Goal: Task Accomplishment & Management: Manage account settings

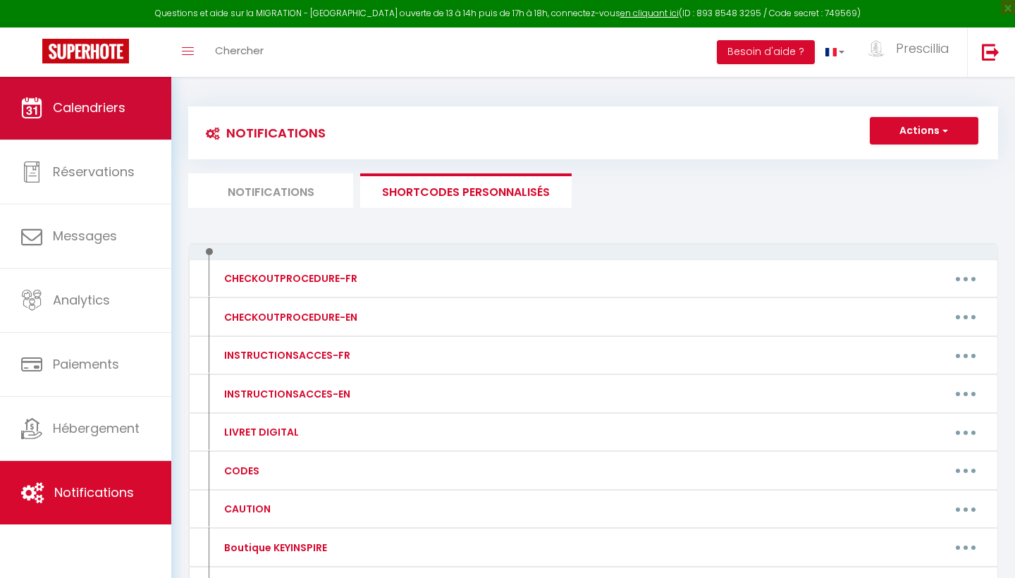
click at [106, 125] on link "Calendriers" at bounding box center [85, 107] width 171 height 63
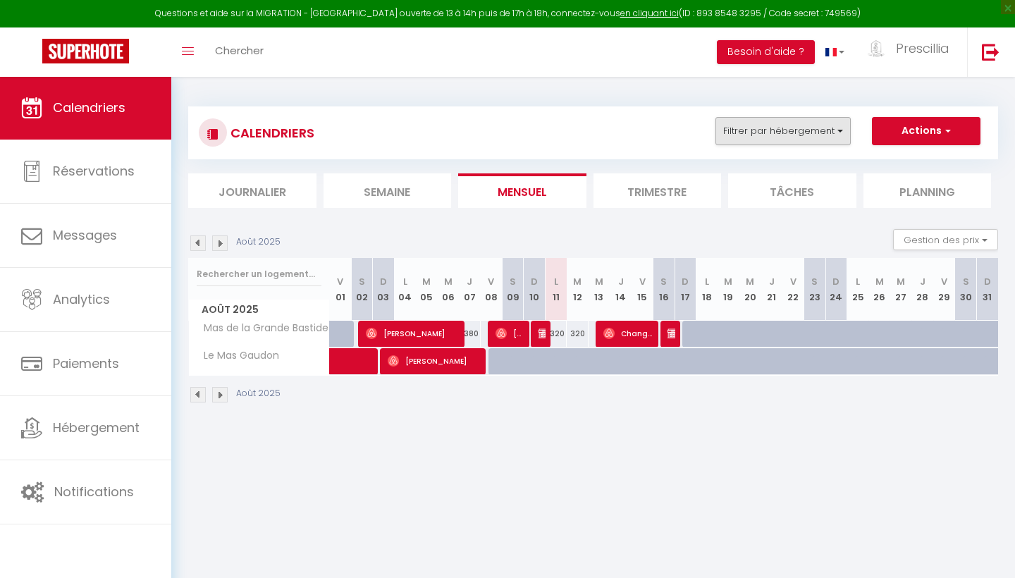
click at [813, 138] on button "Filtrer par hébergement" at bounding box center [782, 131] width 135 height 28
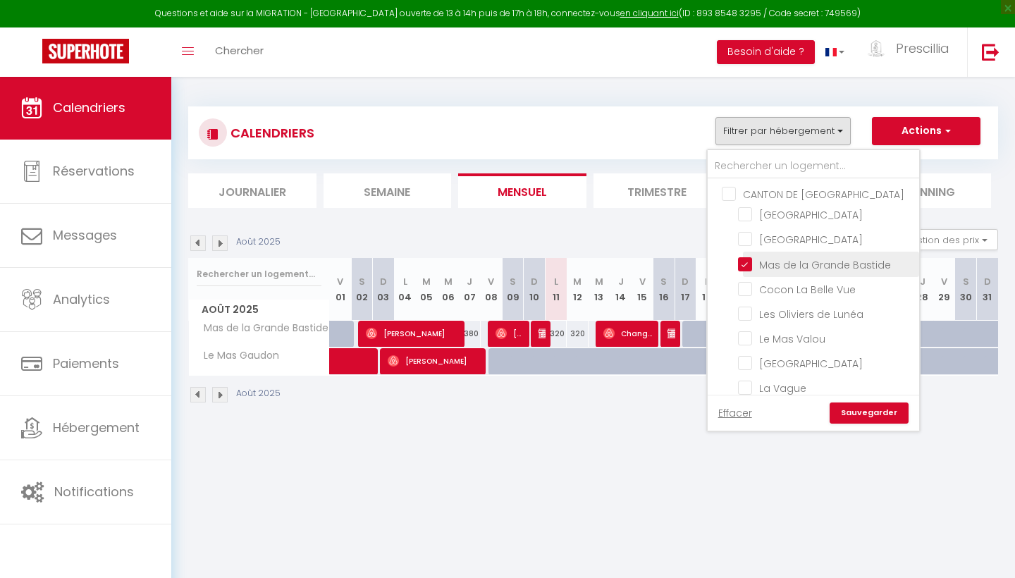
click at [749, 266] on input "Mas de la Grande Bastide" at bounding box center [826, 263] width 176 height 14
checkbox input "false"
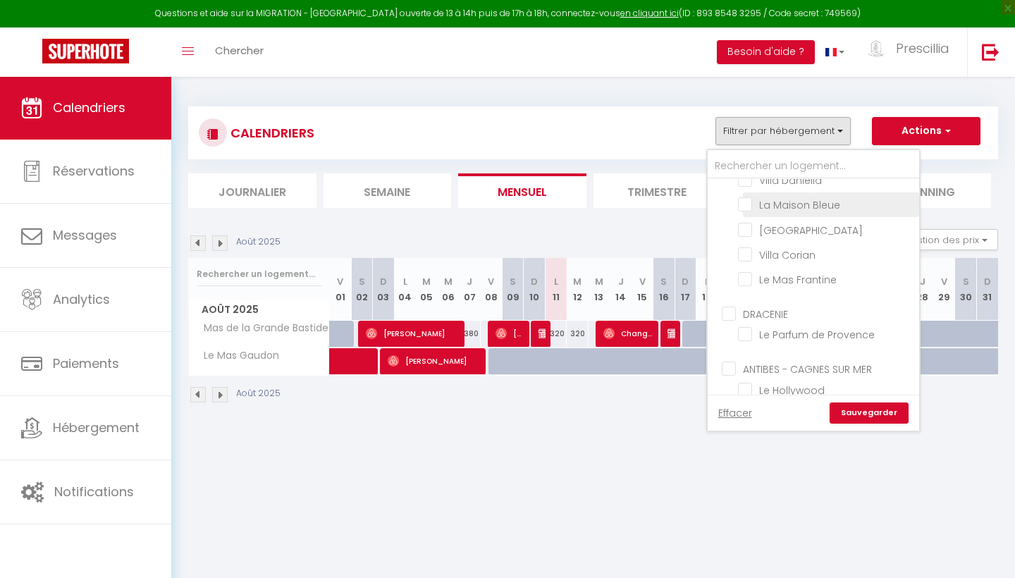
scroll to position [335, 0]
click at [742, 200] on input "La Maison Bleue" at bounding box center [826, 201] width 176 height 14
checkbox input "true"
checkbox input "false"
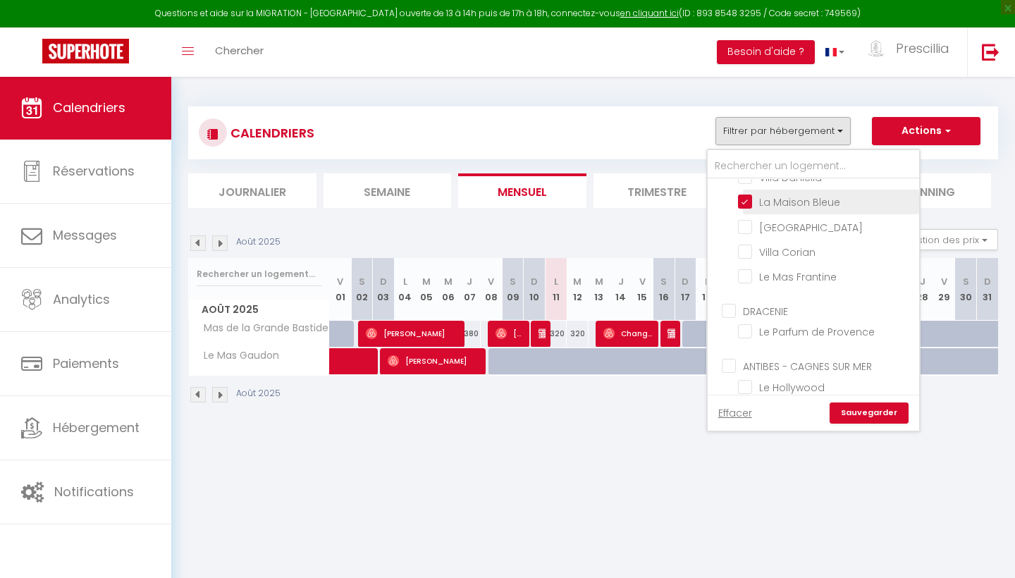
checkbox input "false"
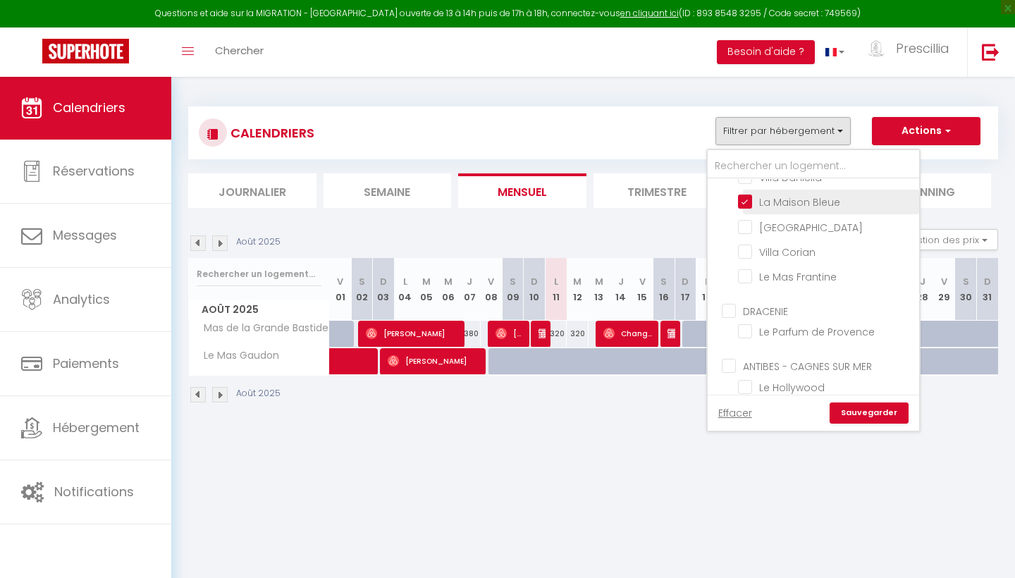
checkbox input "false"
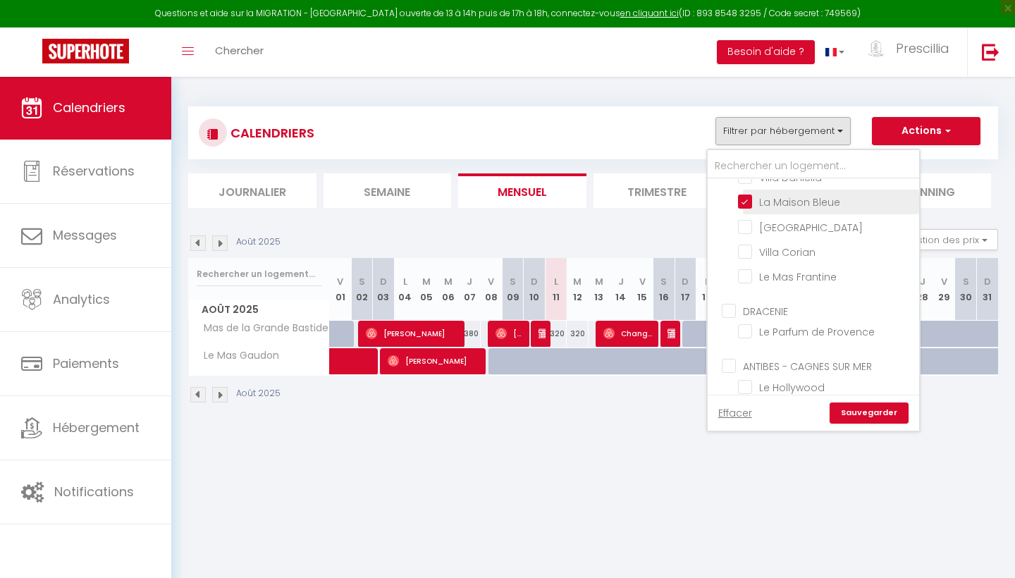
checkbox input "false"
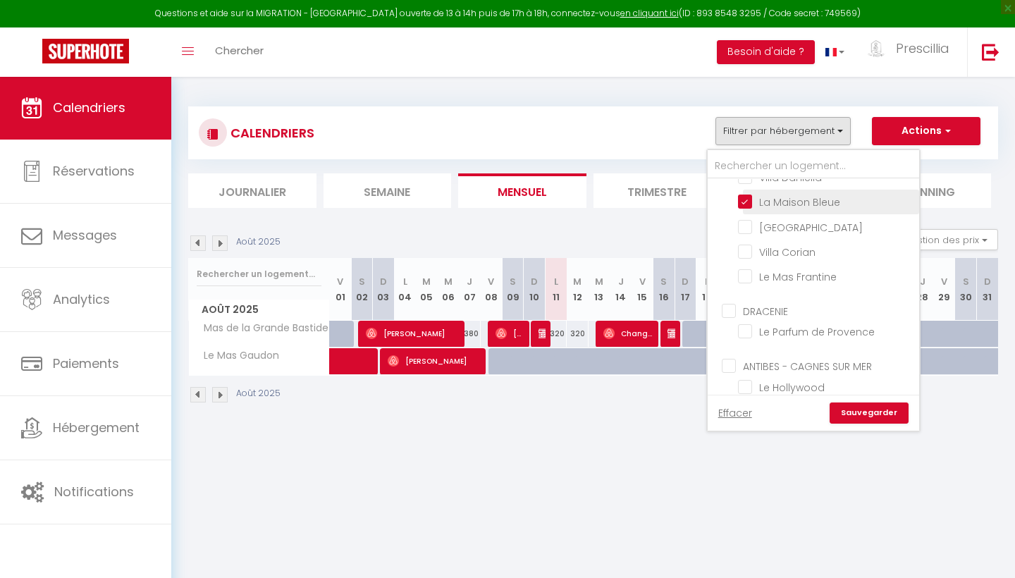
checkbox input "false"
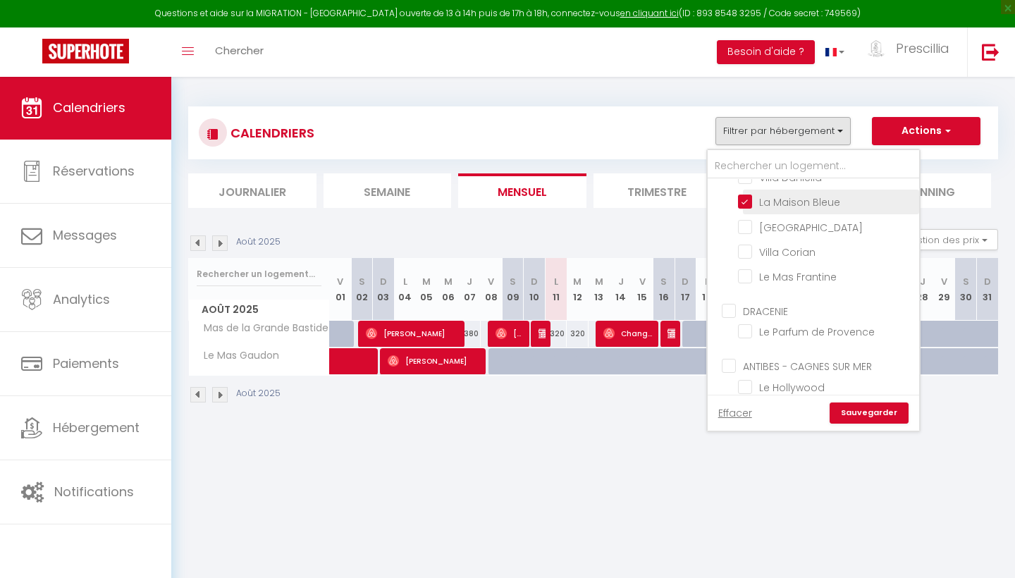
checkbox input "false"
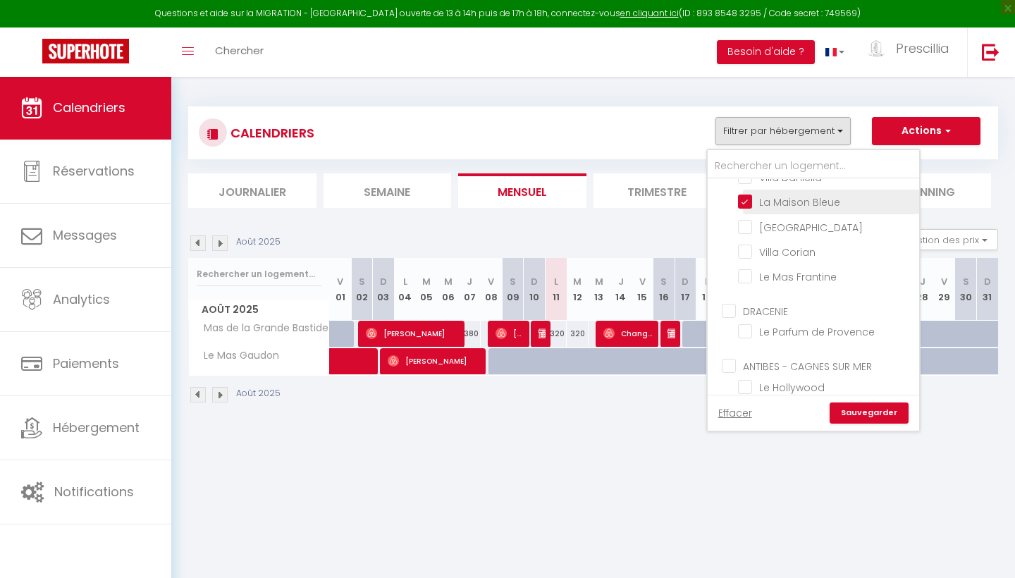
checkbox input "false"
click at [889, 414] on link "Sauvegarder" at bounding box center [868, 412] width 79 height 21
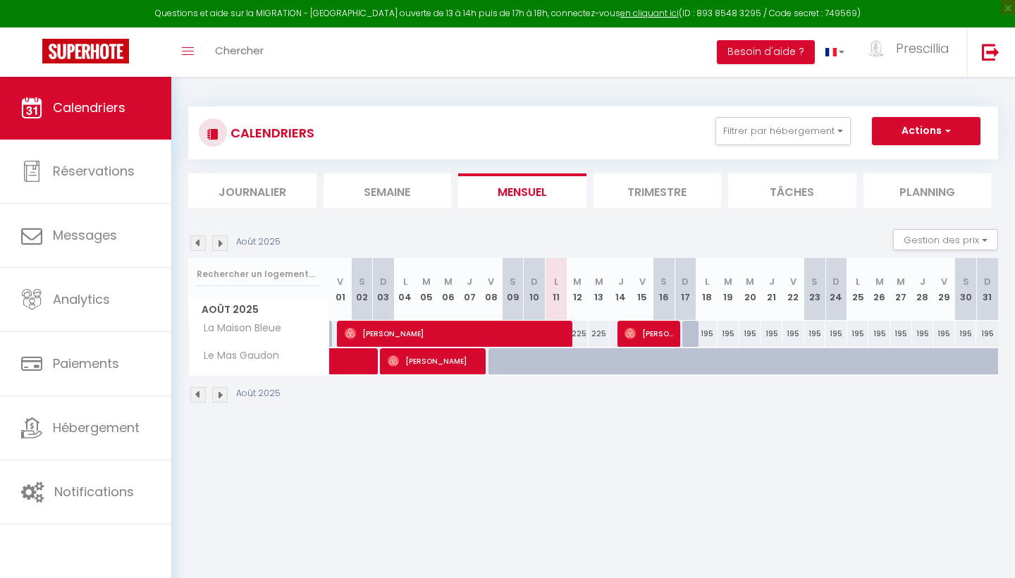
click at [648, 338] on span "[PERSON_NAME]" at bounding box center [649, 333] width 51 height 27
select select "OK"
select select "0"
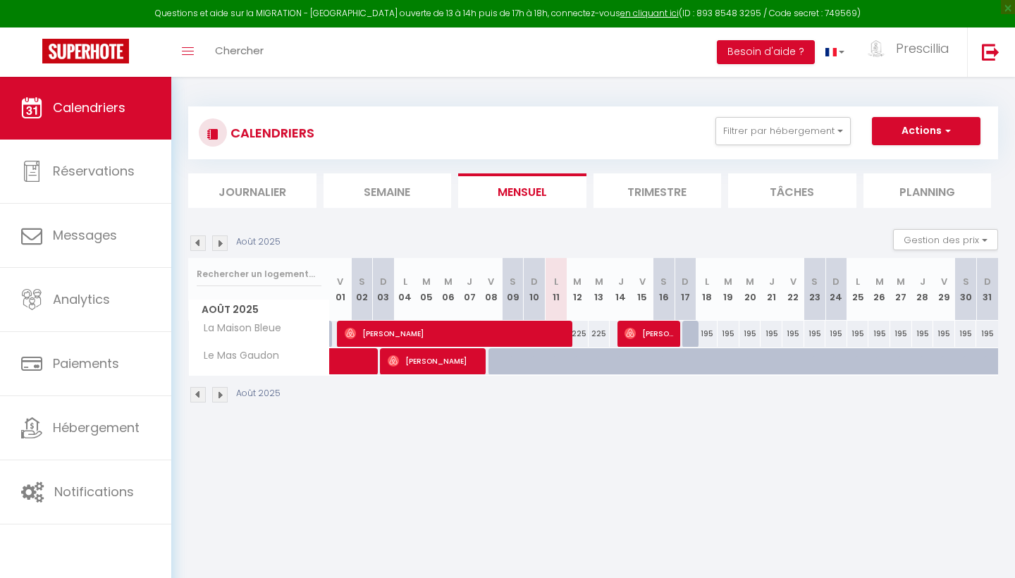
select select "1"
select select
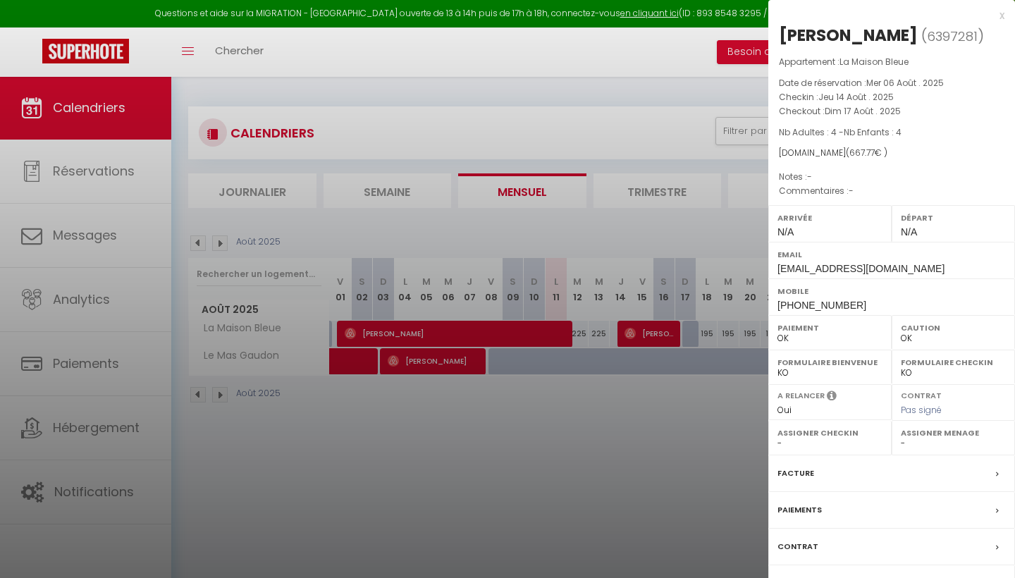
click at [1001, 16] on div "x" at bounding box center [886, 15] width 236 height 17
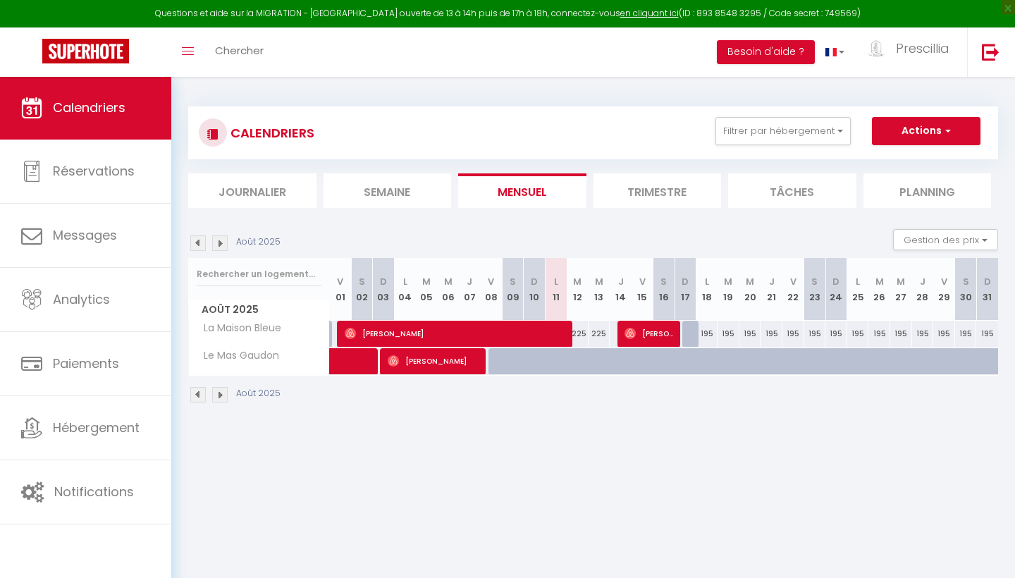
click at [549, 340] on span "[PERSON_NAME]" at bounding box center [458, 333] width 226 height 27
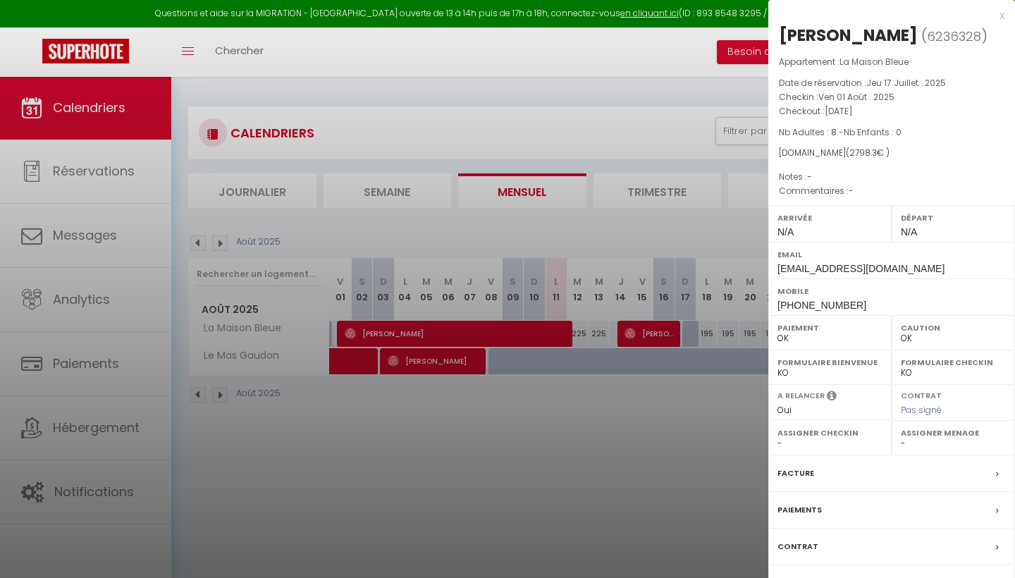
click at [1003, 16] on div "x" at bounding box center [886, 15] width 236 height 17
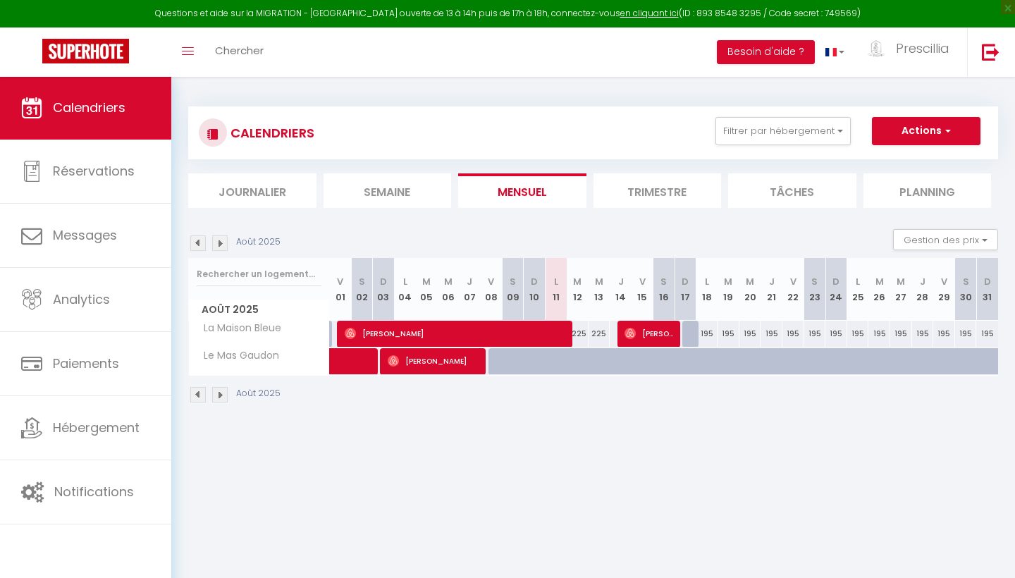
click at [585, 333] on div "225" at bounding box center [578, 334] width 22 height 26
type input "225"
type input "[DATE]"
type input "Mer 13 Août 2025"
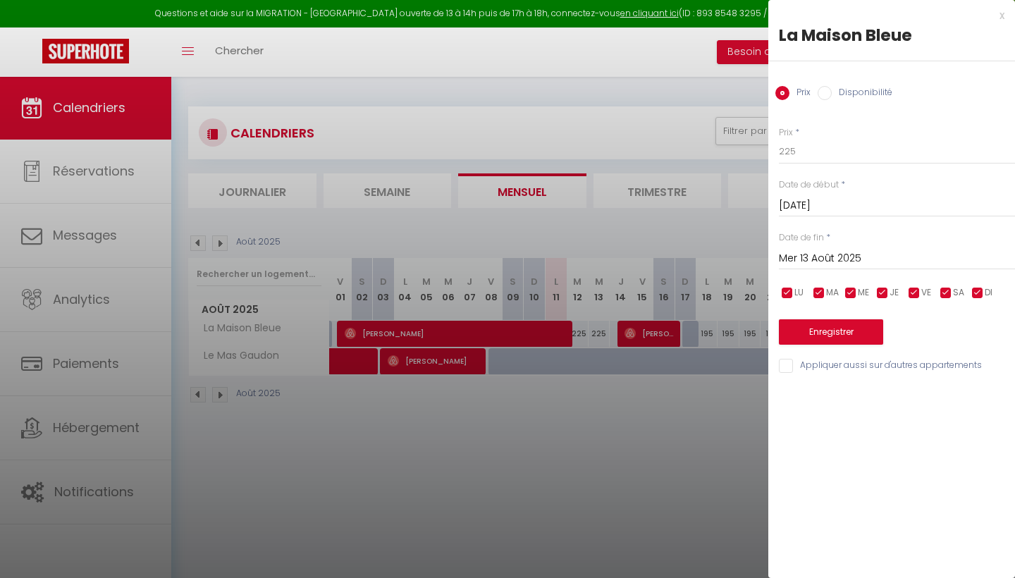
click at [822, 95] on input "Disponibilité" at bounding box center [824, 93] width 14 height 14
radio input "true"
radio input "false"
select select "0"
click at [833, 327] on button "Enregistrer" at bounding box center [831, 333] width 104 height 25
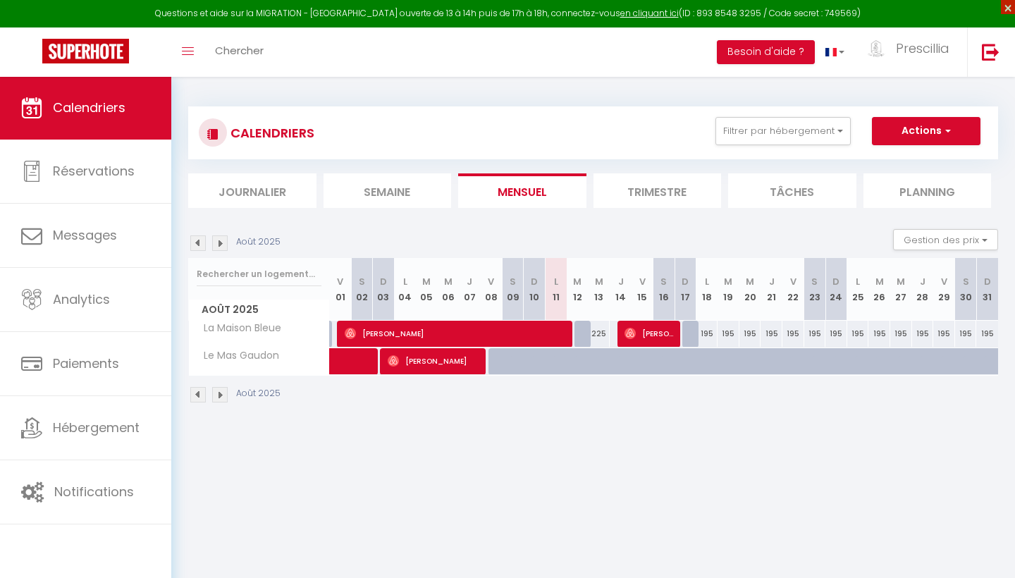
click at [1003, 8] on span "×" at bounding box center [1008, 7] width 14 height 14
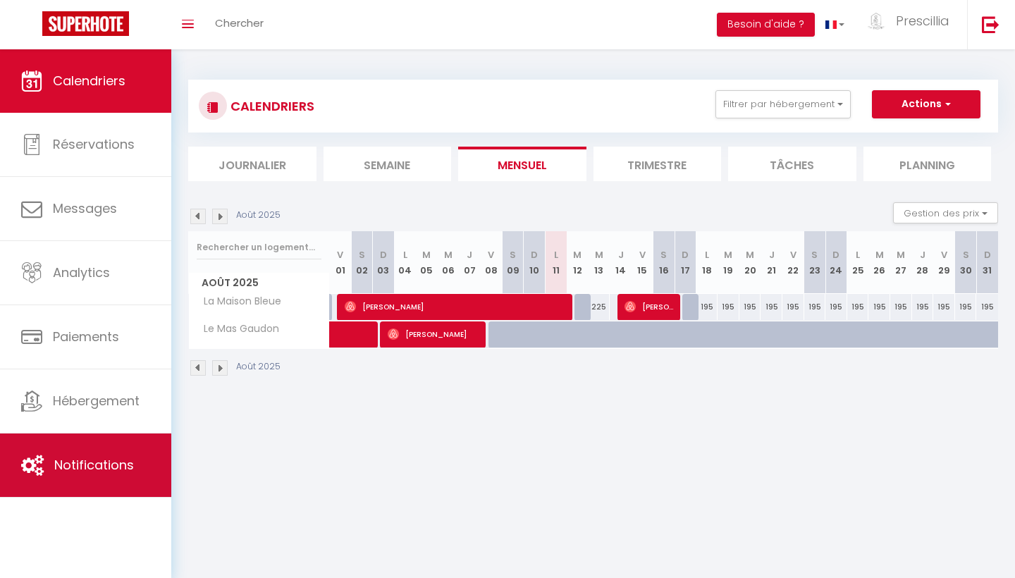
click at [73, 477] on link "Notifications" at bounding box center [85, 464] width 171 height 63
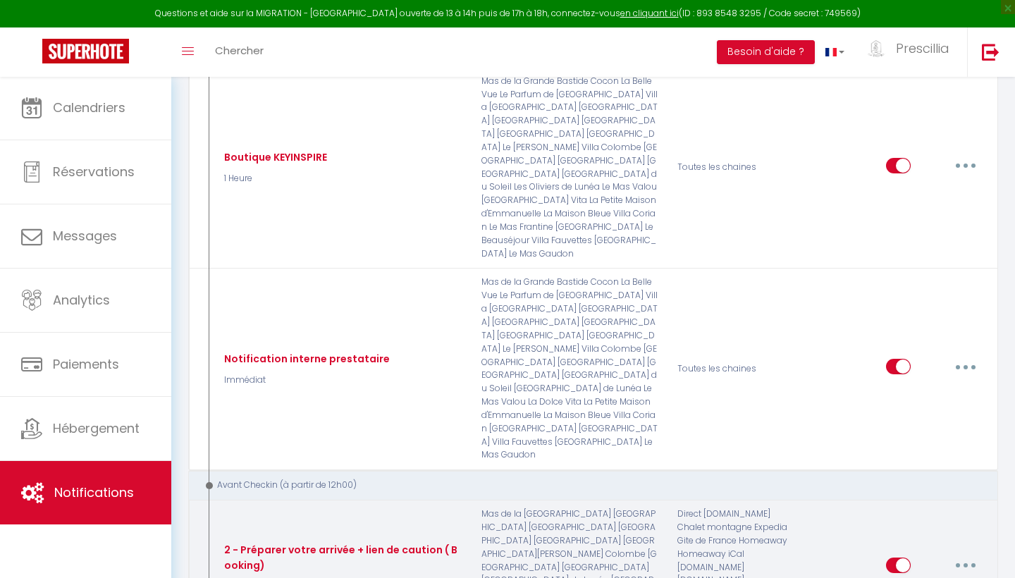
scroll to position [624, 0]
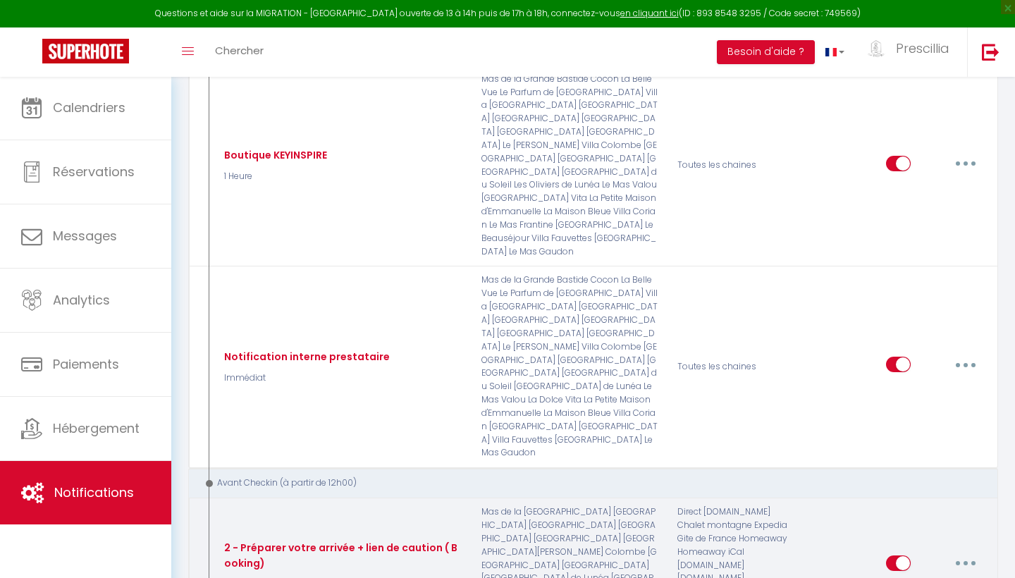
click at [968, 552] on button "button" at bounding box center [965, 563] width 39 height 23
type input "2 - Préparer votre arrivée + lien de caution ( Booking)"
select select "2 Jours"
select select "if_booking_is_paid"
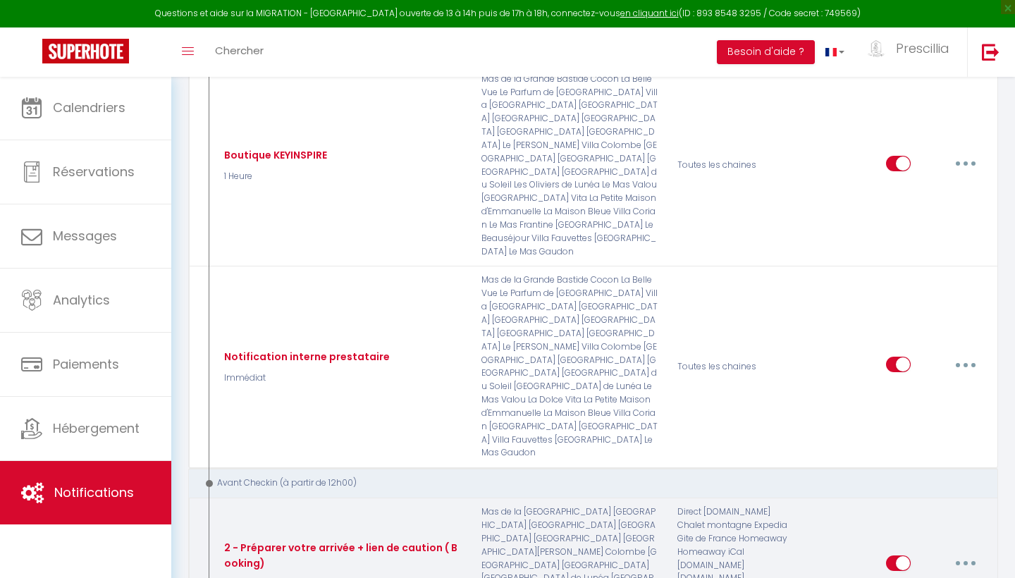
checkbox input "true"
checkbox input "false"
radio input "true"
type input "Procédure d'arrivée - [RENTAL:NAME] - [CHECKING:DD-MM-YYYY]"
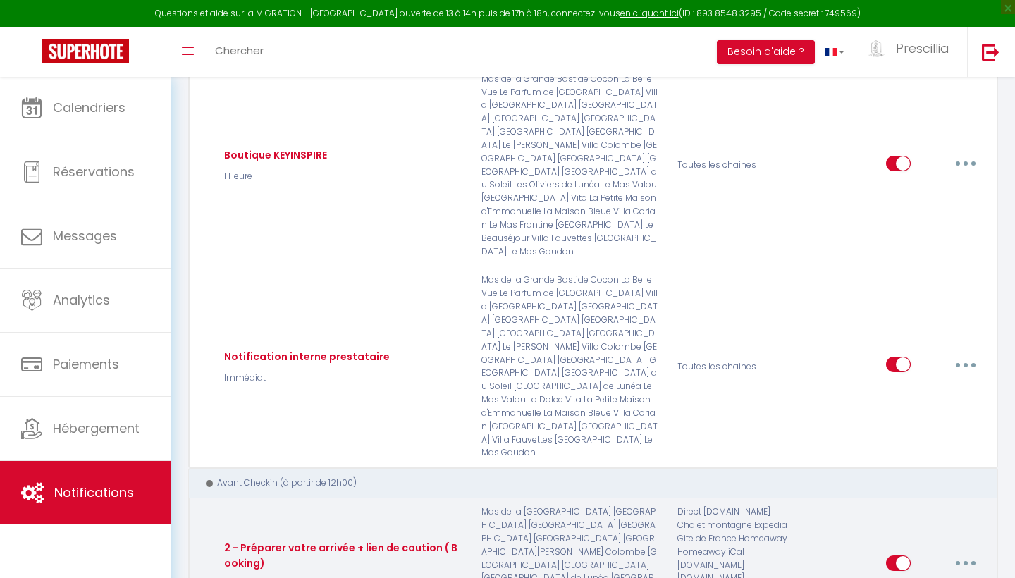
checkbox input "true"
checkbox input "false"
checkbox input "true"
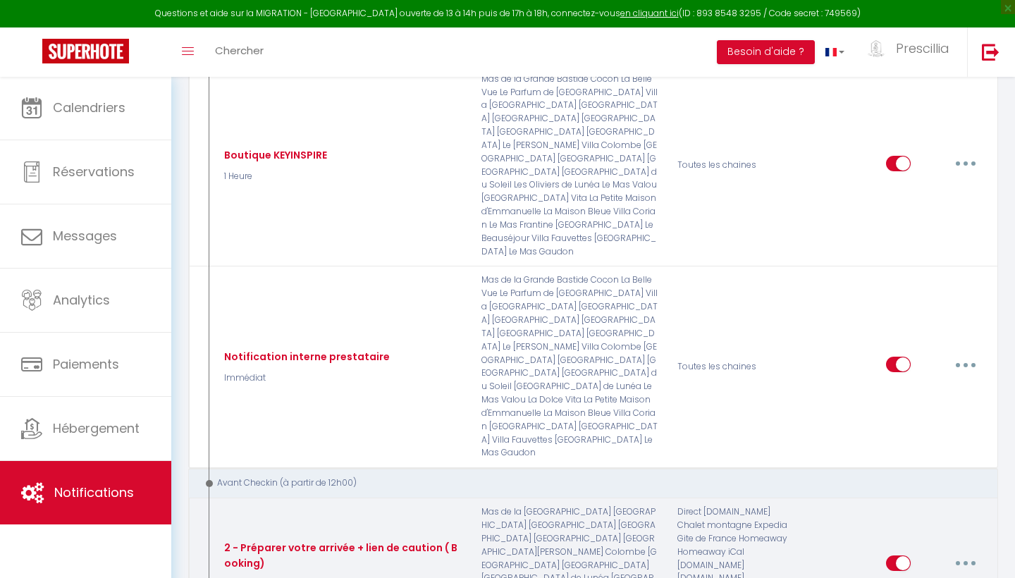
checkbox input "true"
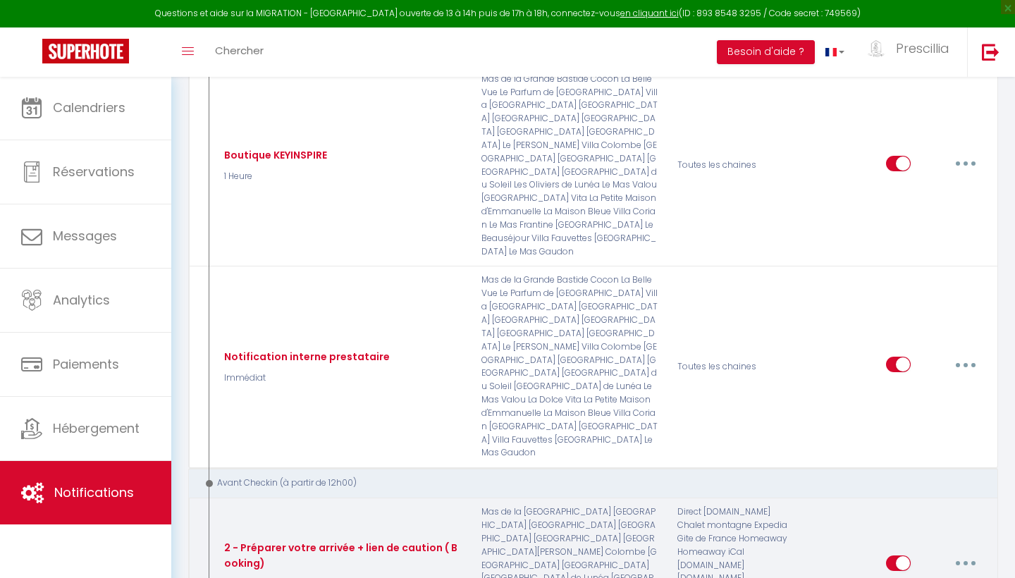
checkbox input "true"
checkbox input "false"
checkbox input "true"
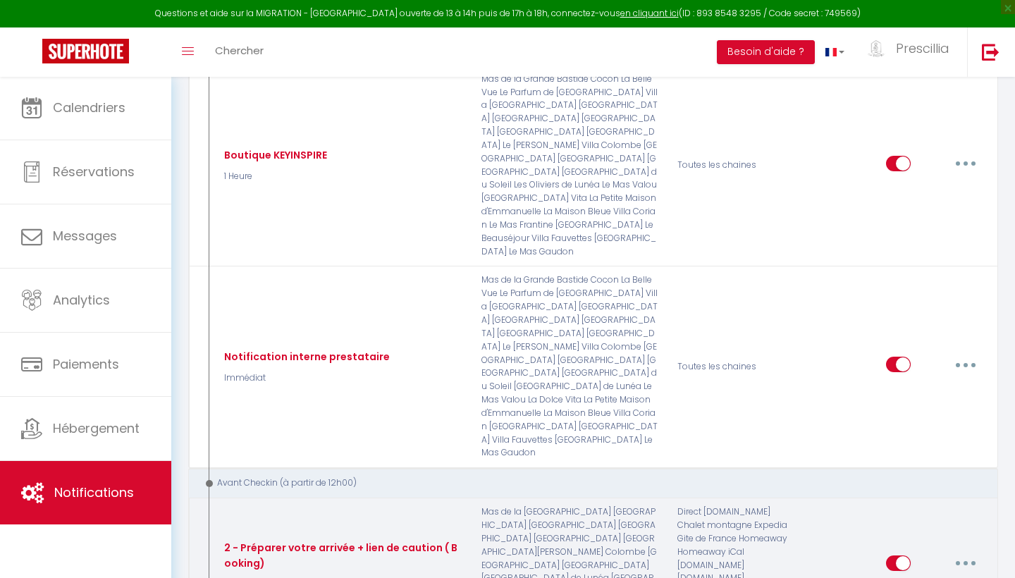
checkbox input "true"
checkbox input "false"
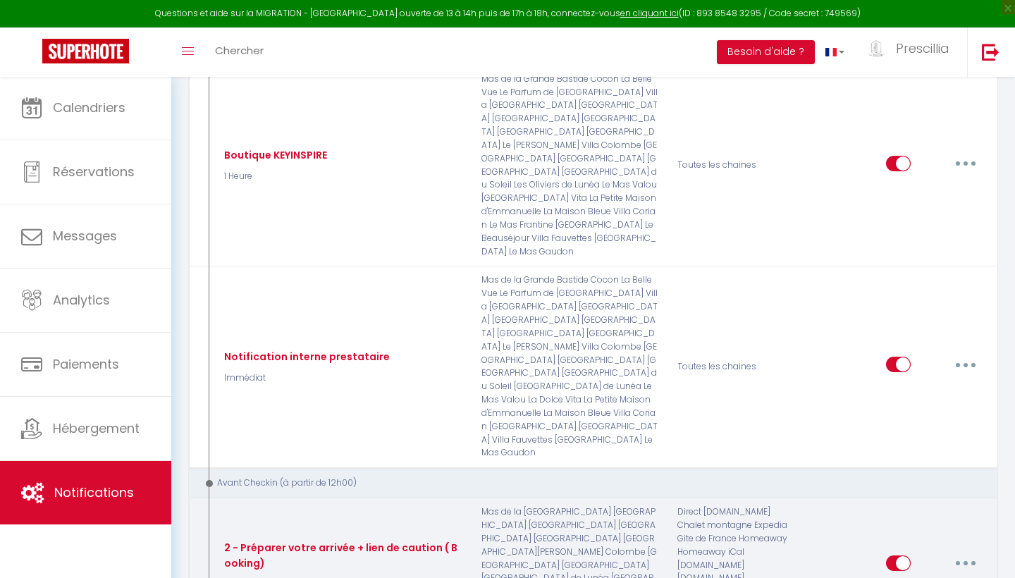
checkbox input "false"
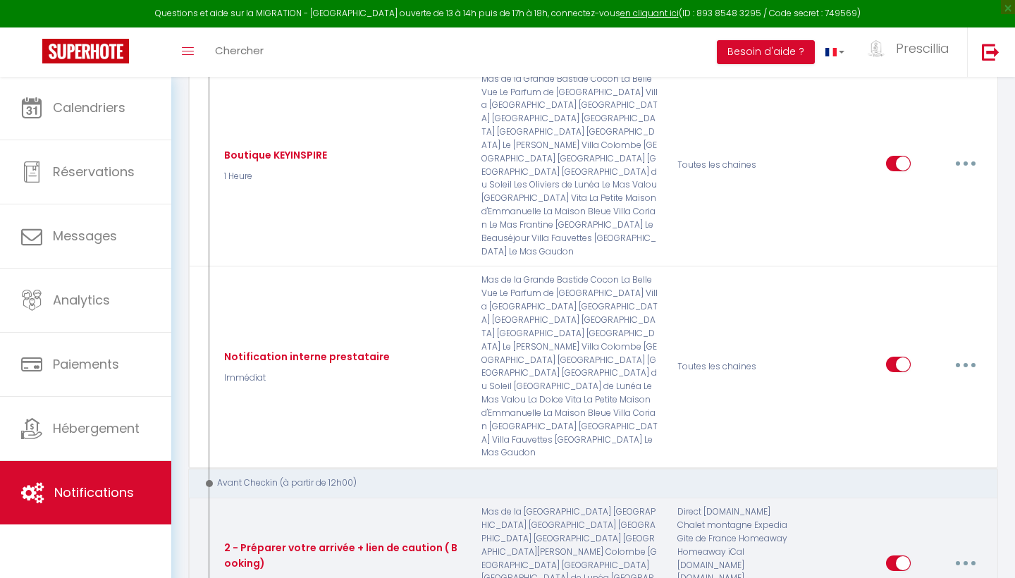
checkbox input "false"
checkbox input "true"
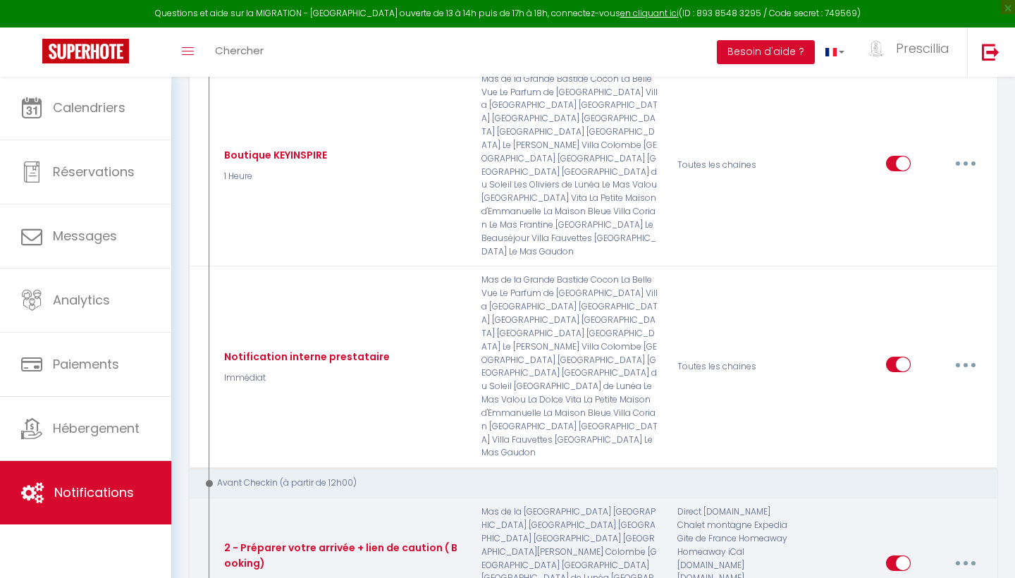
checkbox input "true"
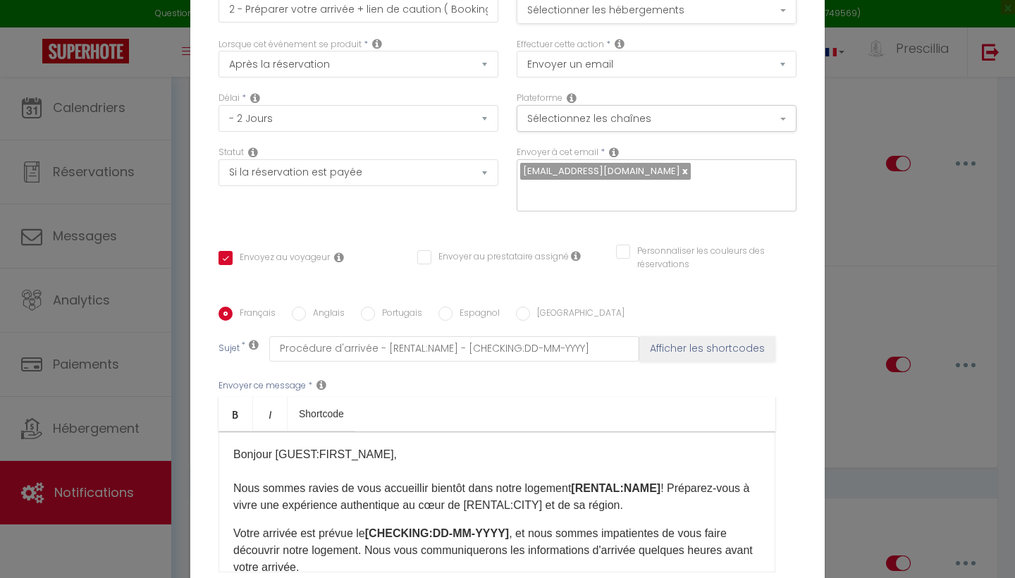
click at [662, 10] on button "Sélectionner les hébergements" at bounding box center [657, 10] width 280 height 27
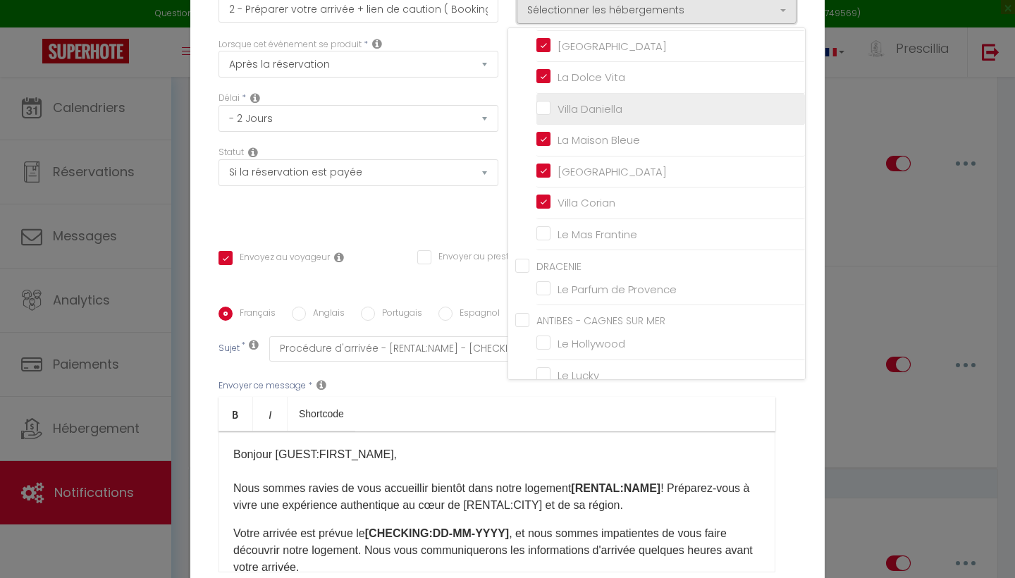
scroll to position [393, 0]
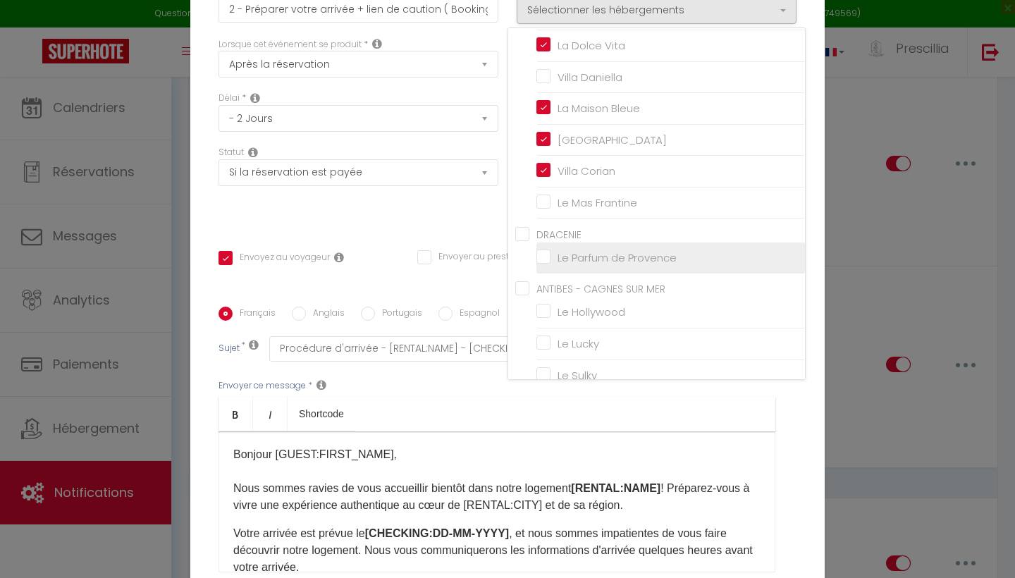
click at [541, 254] on input "Le Parfum de Provence" at bounding box center [670, 257] width 269 height 14
checkbox input "true"
checkbox input "false"
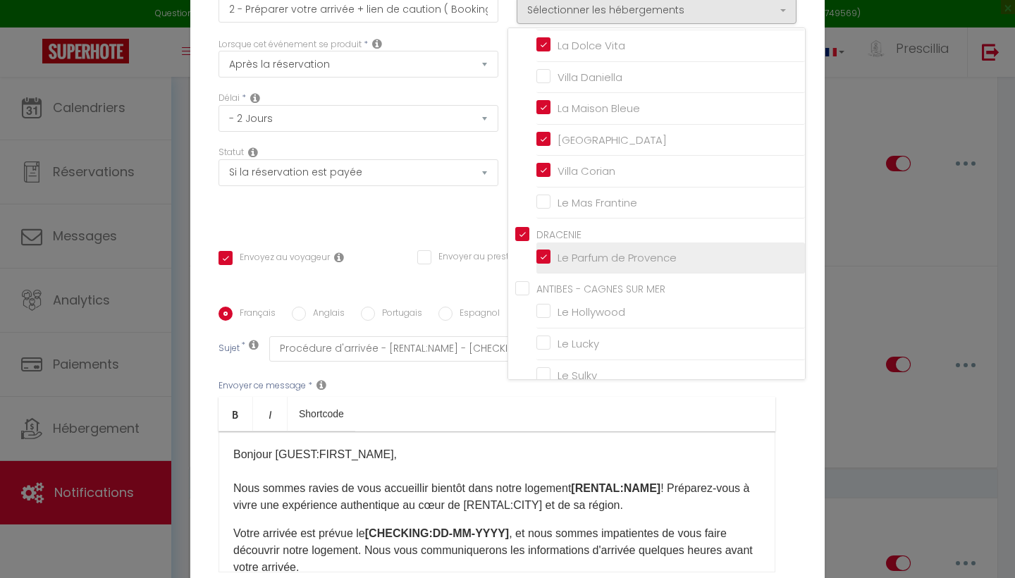
checkbox input "false"
checkbox input "true"
checkbox input "false"
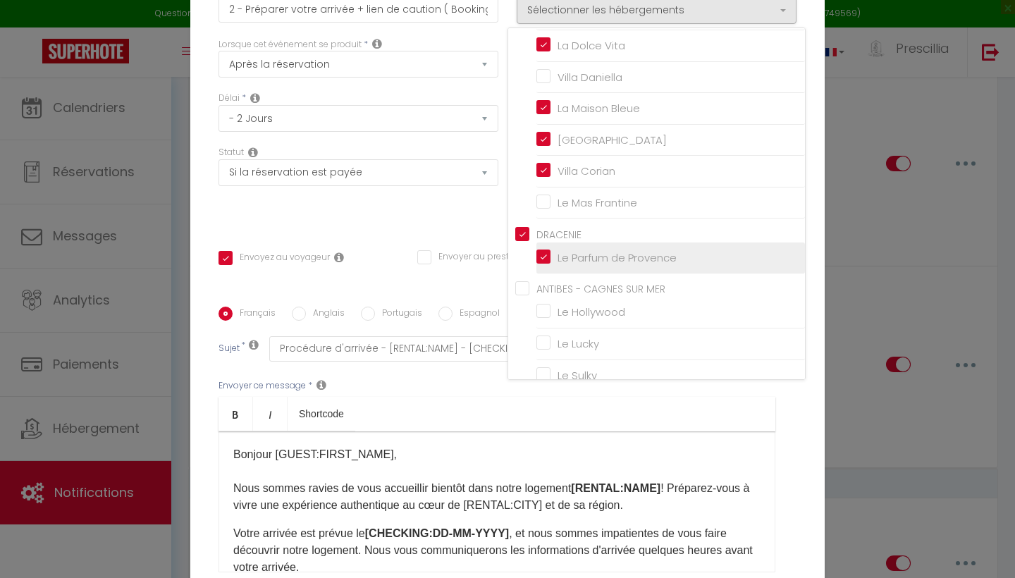
checkbox input "false"
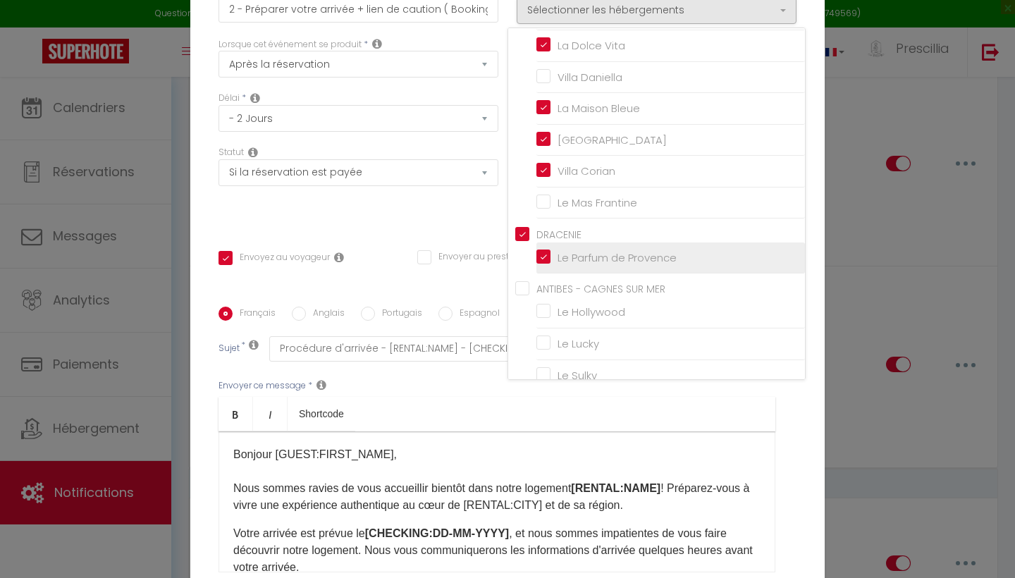
checkbox input "false"
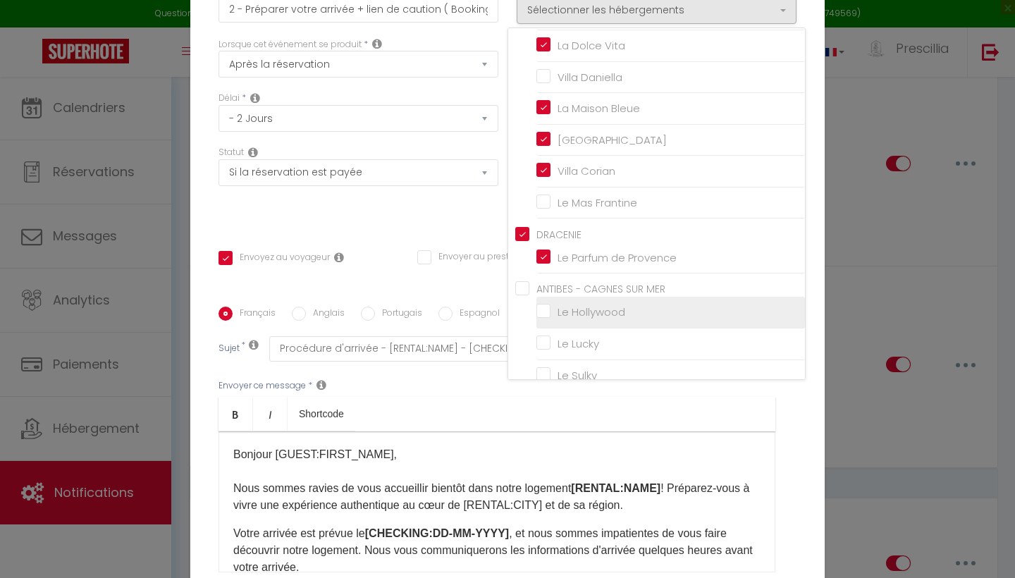
click at [541, 306] on input "Le Hollywood" at bounding box center [670, 312] width 269 height 14
checkbox input "true"
checkbox input "false"
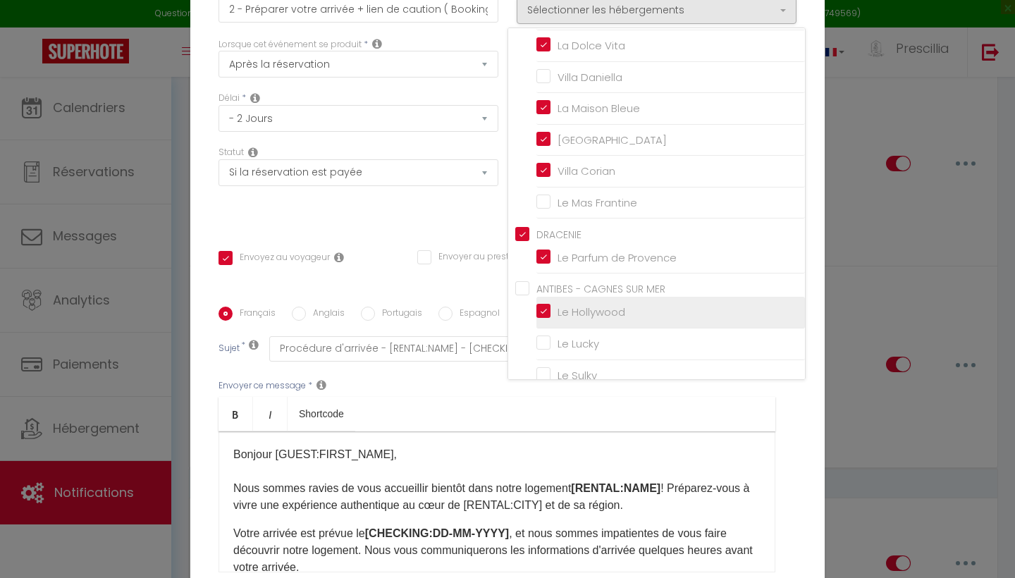
checkbox input "false"
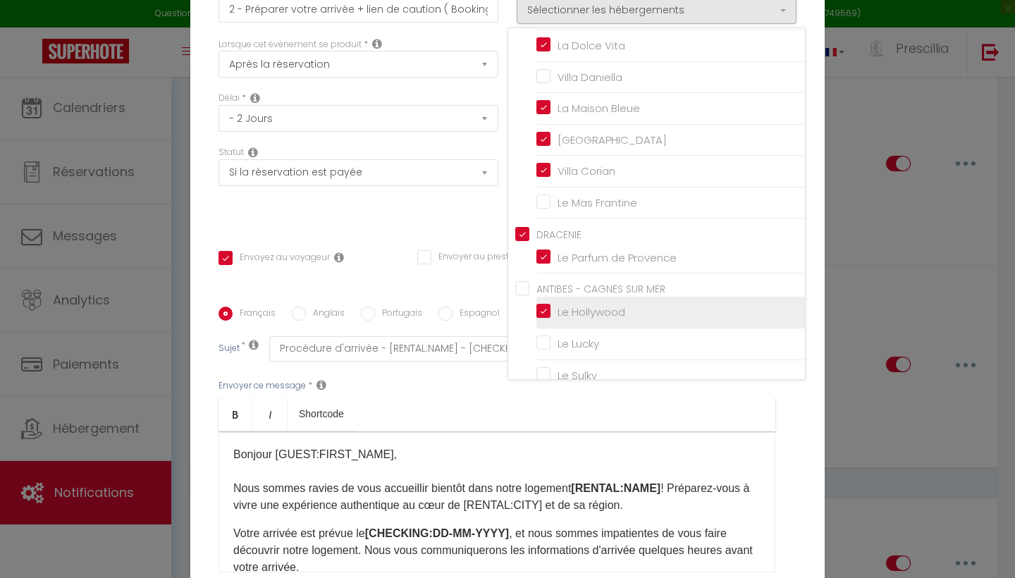
checkbox input "false"
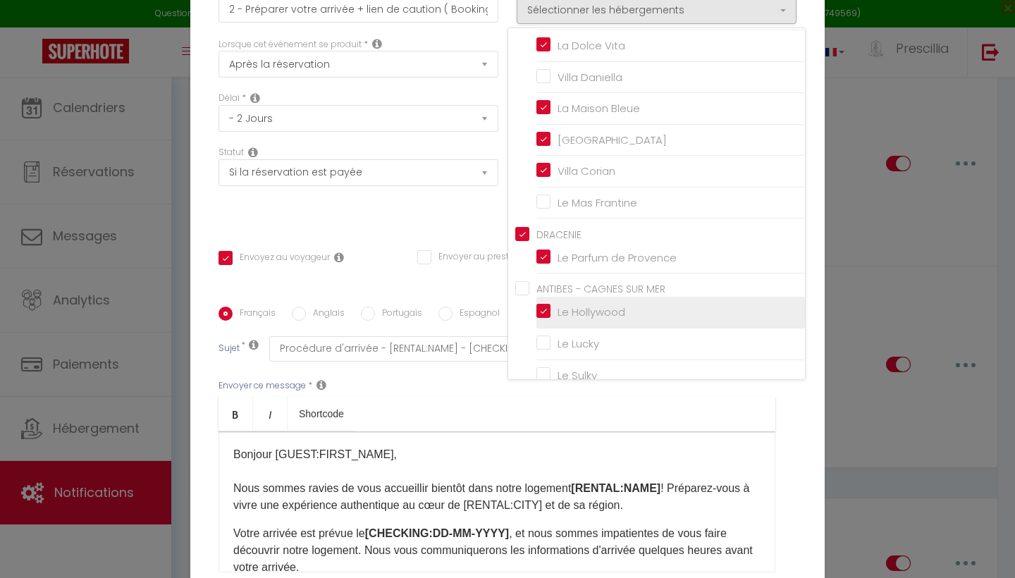
checkbox input "false"
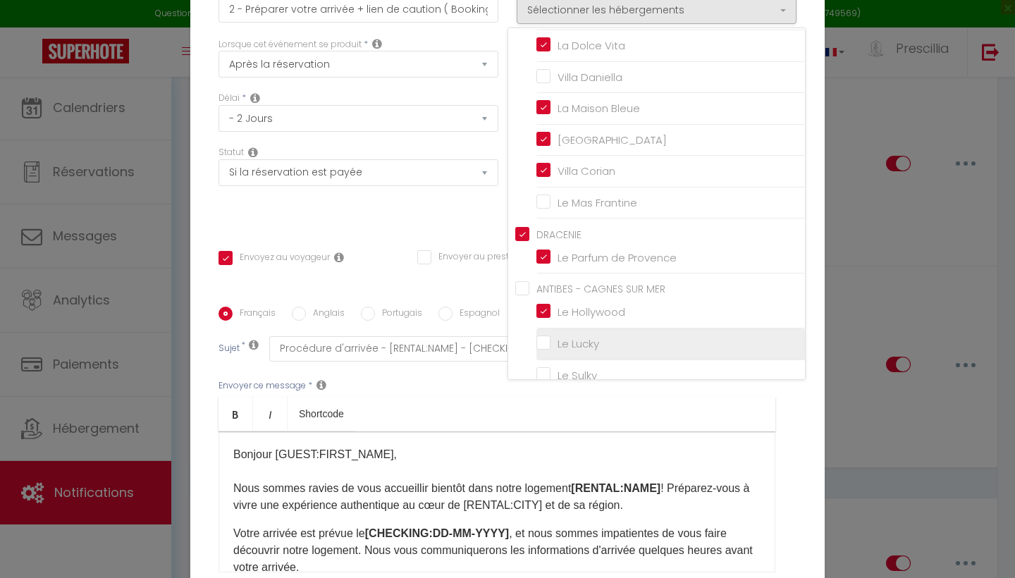
click at [541, 337] on input "Le Lucky" at bounding box center [670, 344] width 269 height 14
checkbox input "true"
checkbox input "false"
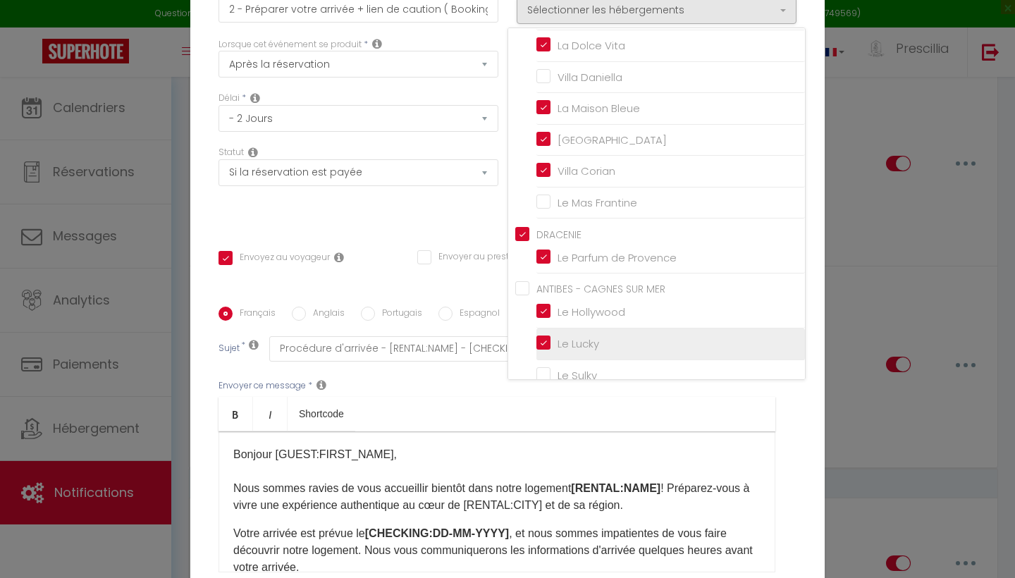
checkbox input "false"
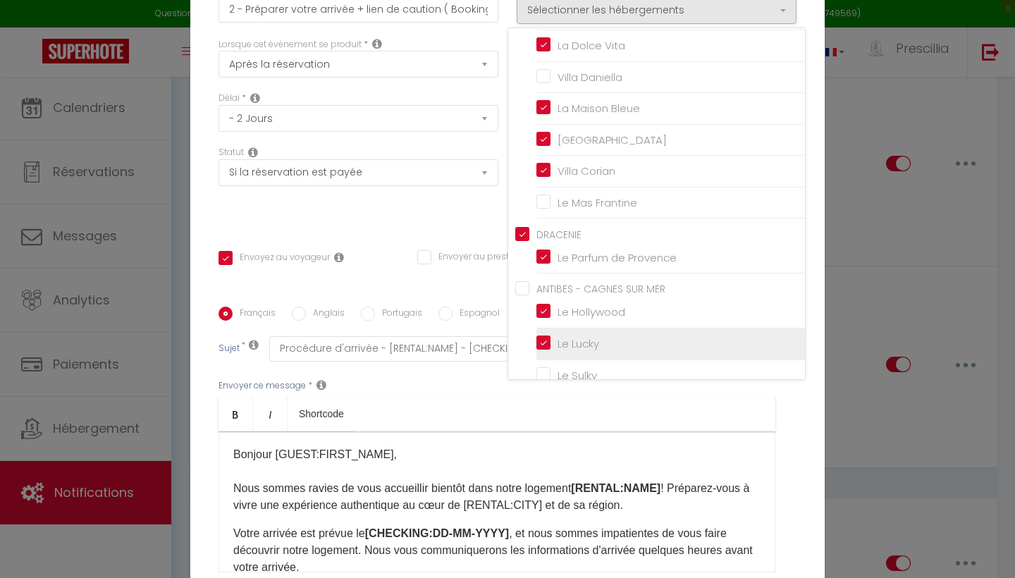
checkbox input "false"
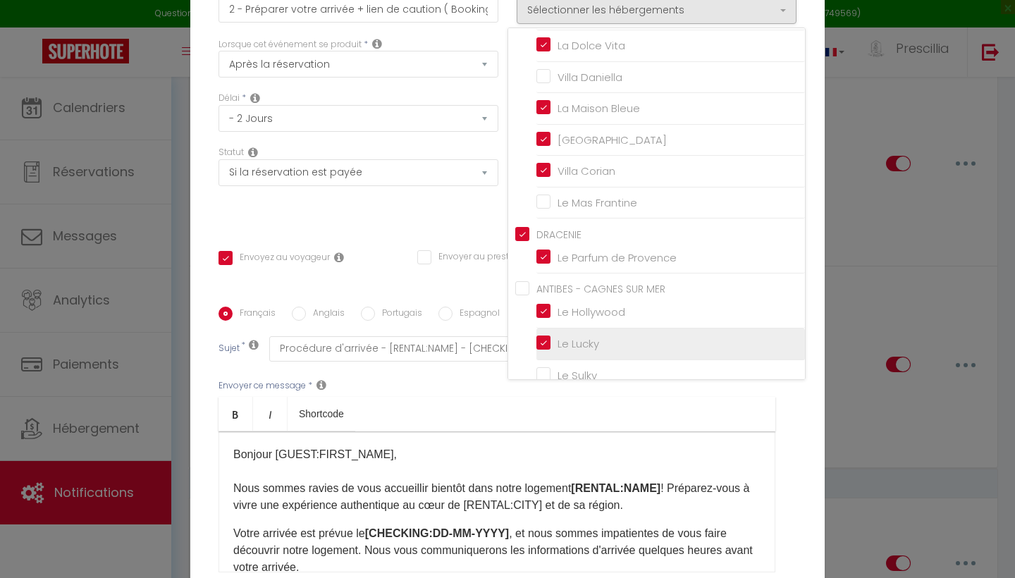
checkbox input "false"
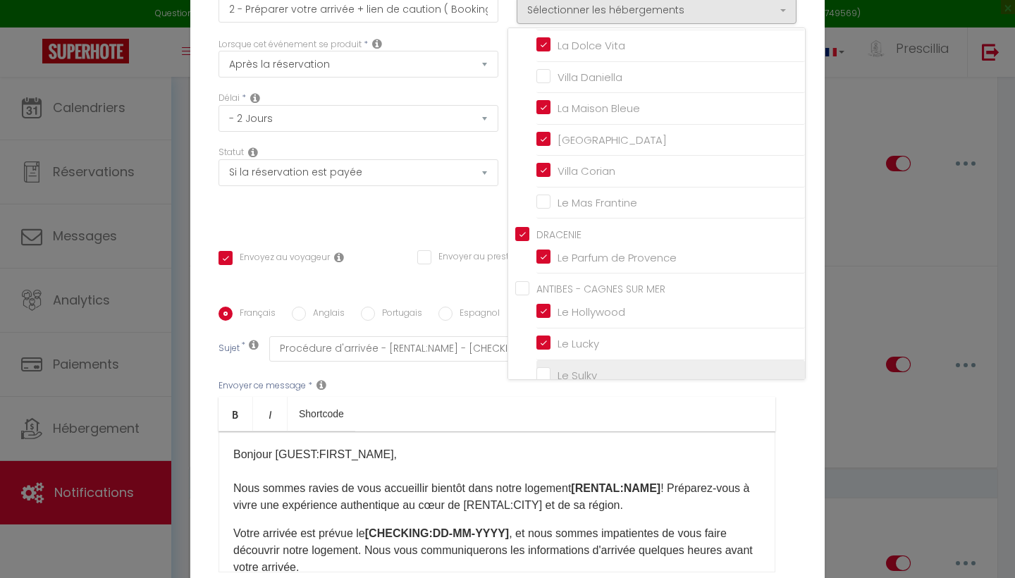
click at [541, 368] on input "Le Sulky" at bounding box center [670, 375] width 269 height 14
checkbox input "true"
checkbox input "false"
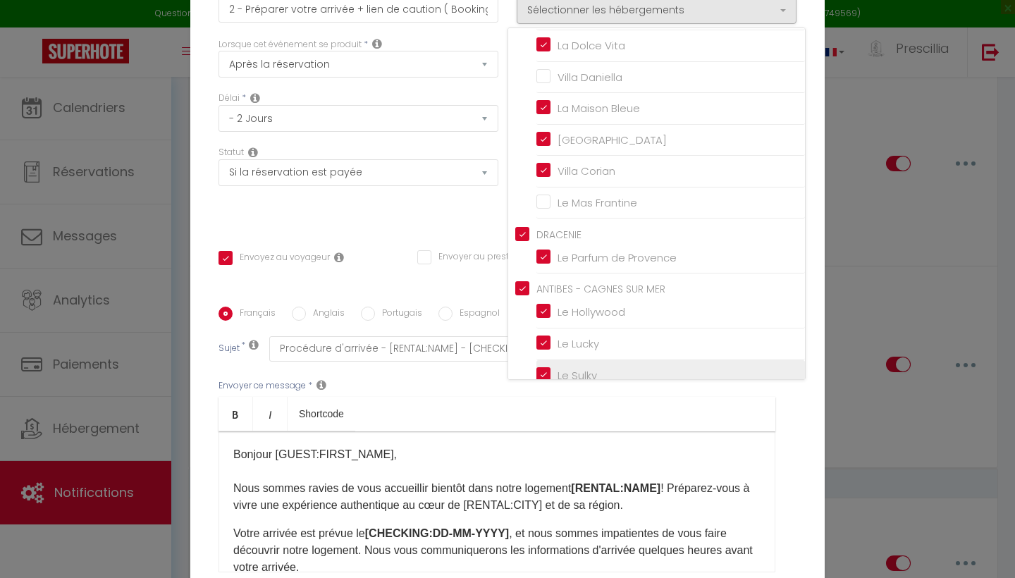
checkbox input "false"
checkbox input "true"
checkbox input "false"
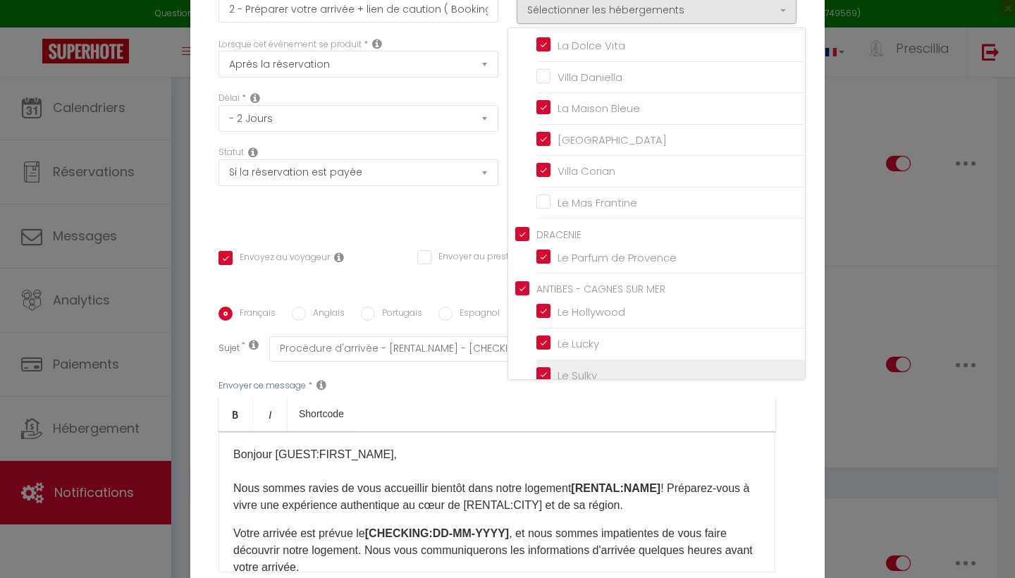
checkbox input "false"
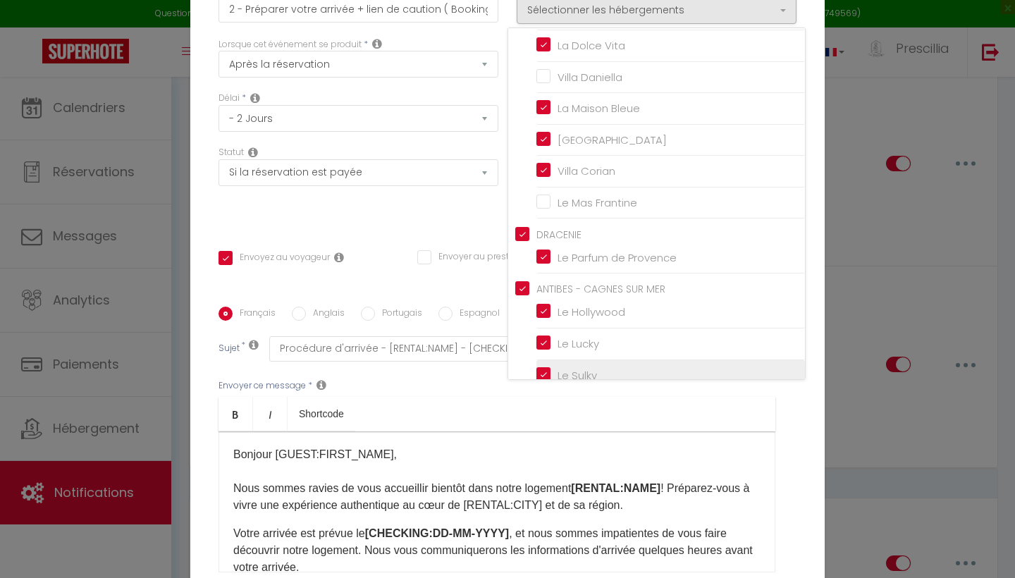
checkbox input "false"
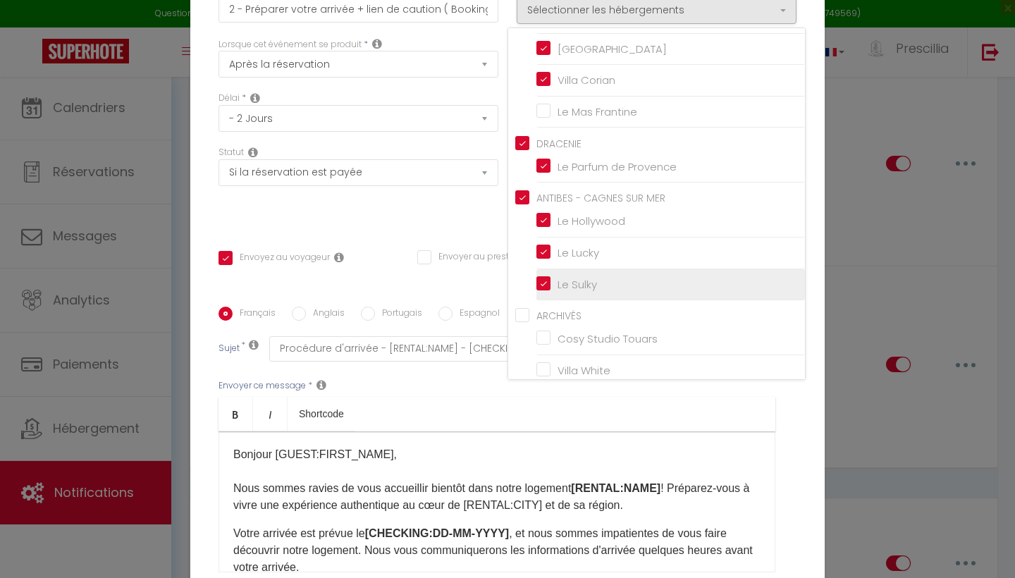
scroll to position [536, 0]
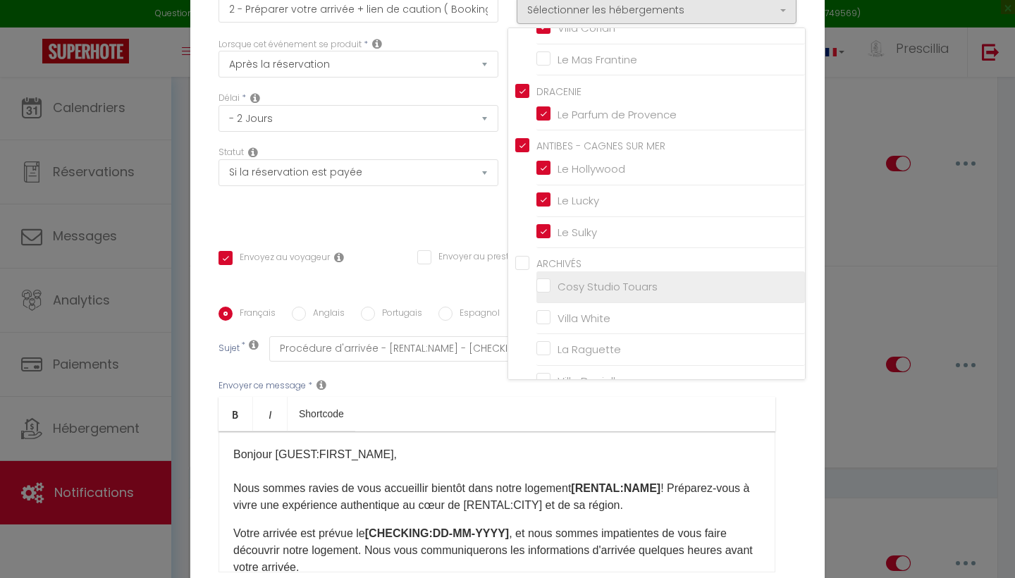
click at [544, 281] on input "Cosy Studio Touars" at bounding box center [670, 287] width 269 height 14
checkbox input "true"
checkbox input "false"
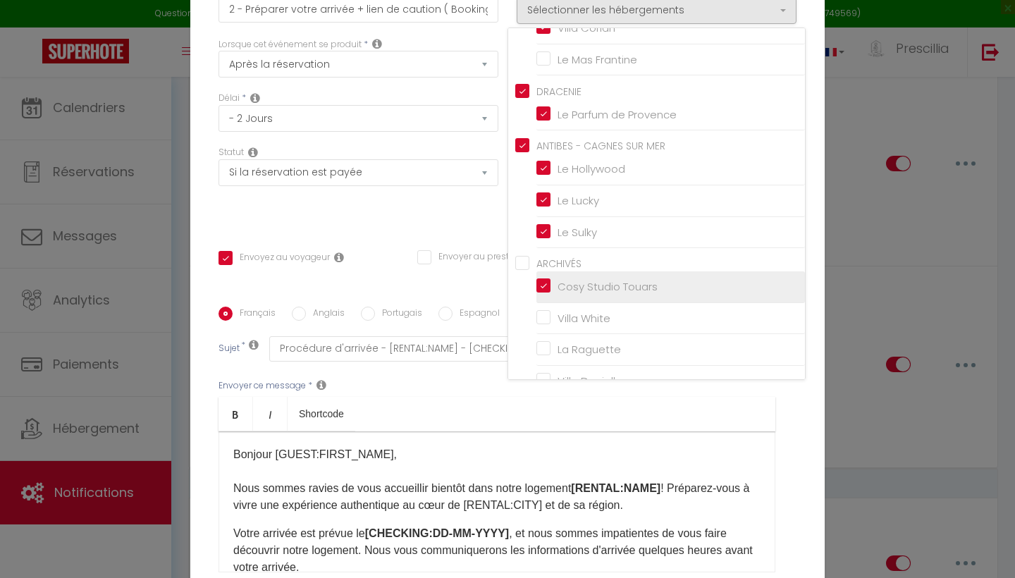
checkbox input "false"
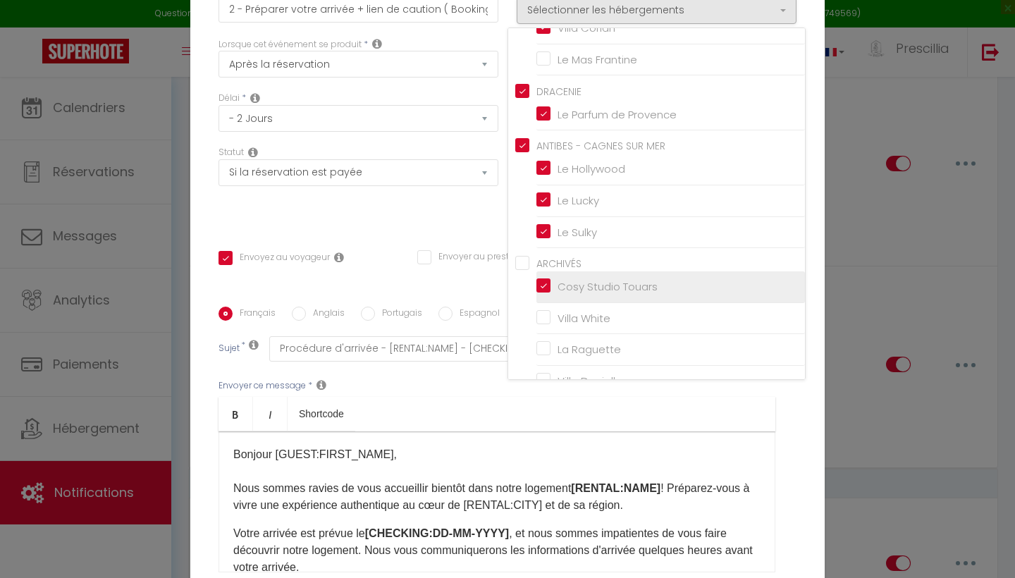
checkbox input "false"
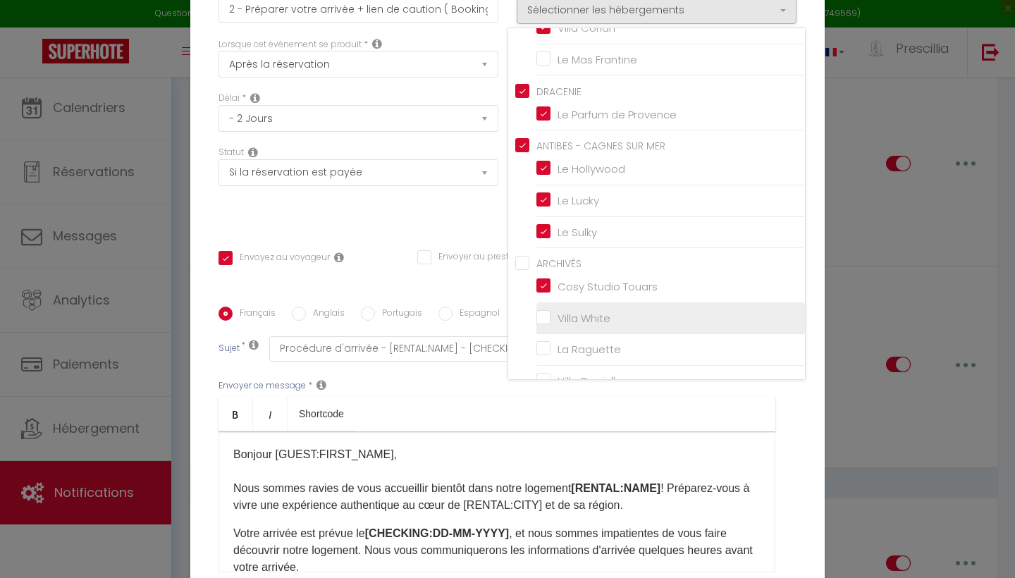
click at [545, 311] on input "Villa White" at bounding box center [670, 318] width 269 height 14
checkbox input "true"
checkbox input "false"
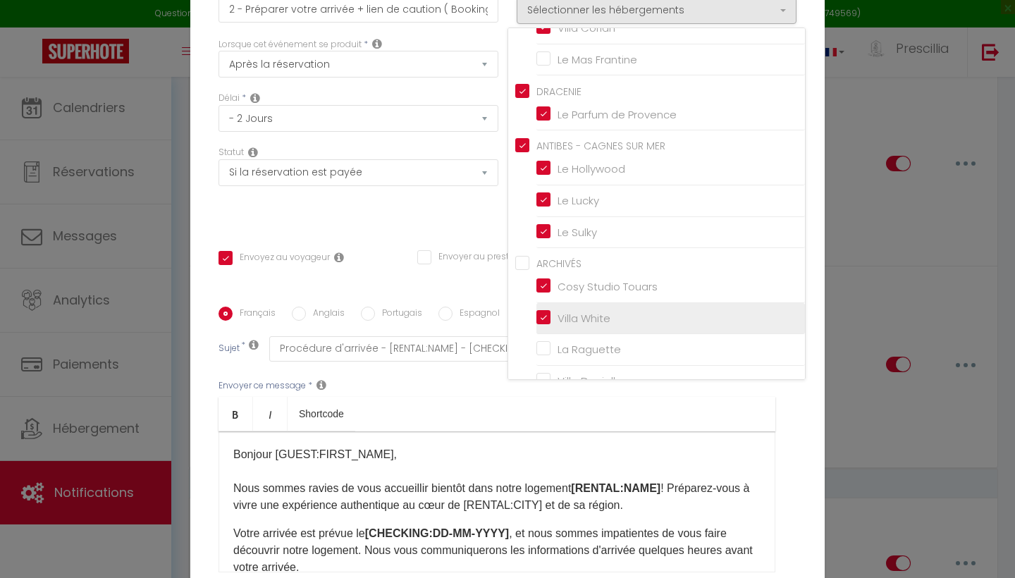
checkbox input "false"
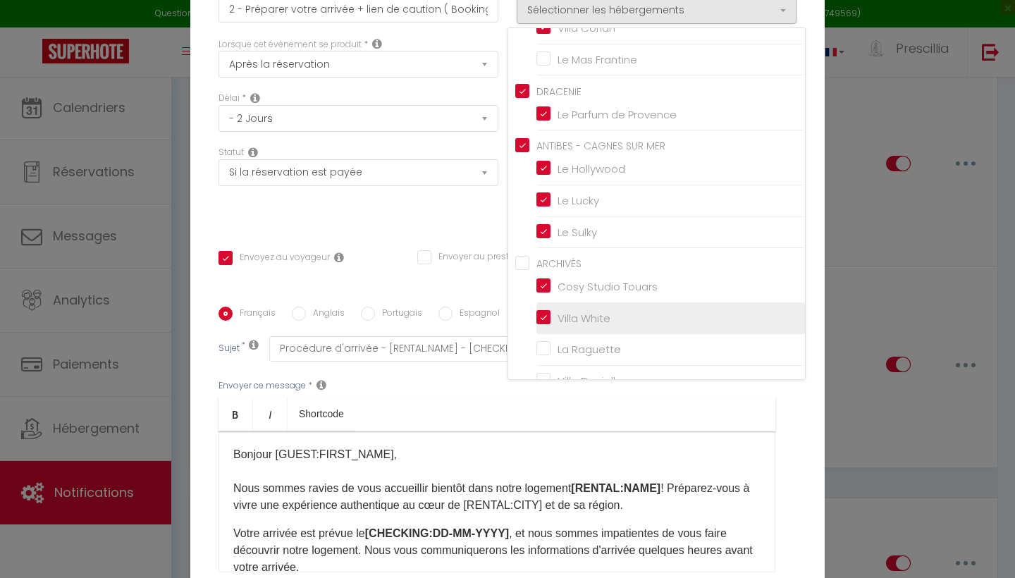
checkbox input "false"
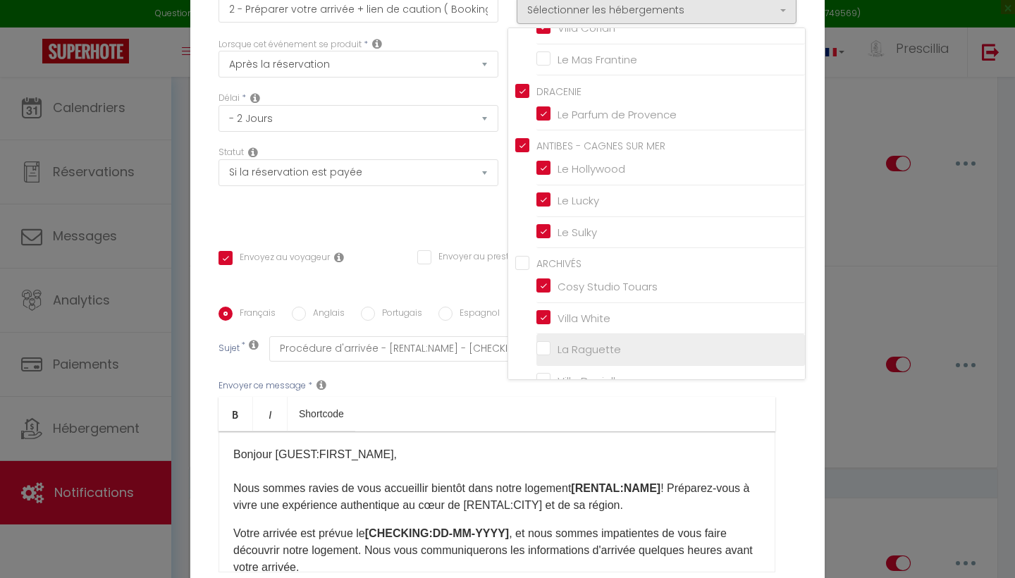
click at [541, 343] on input "La Raguette" at bounding box center [670, 350] width 269 height 14
checkbox input "true"
checkbox input "false"
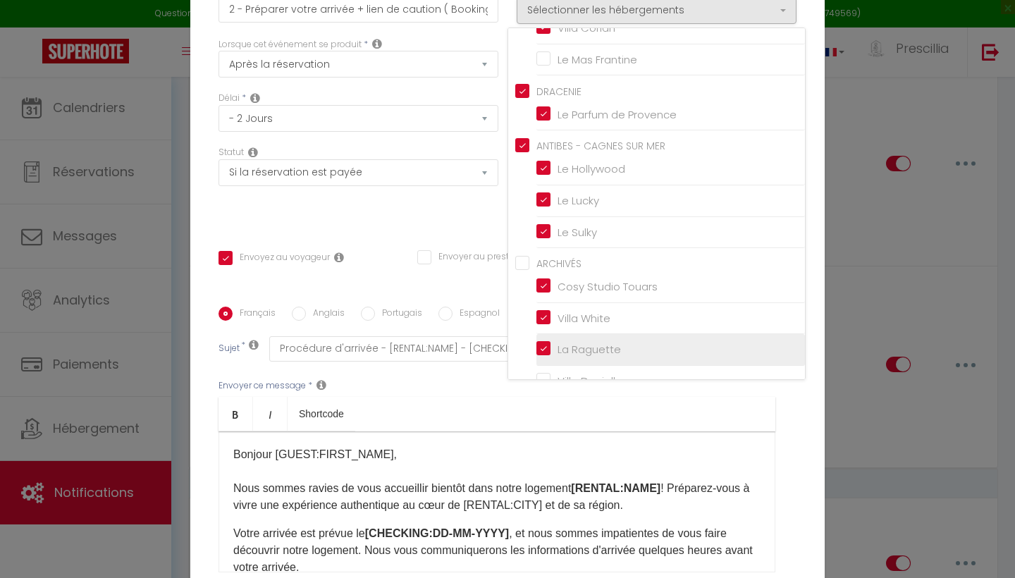
checkbox input "false"
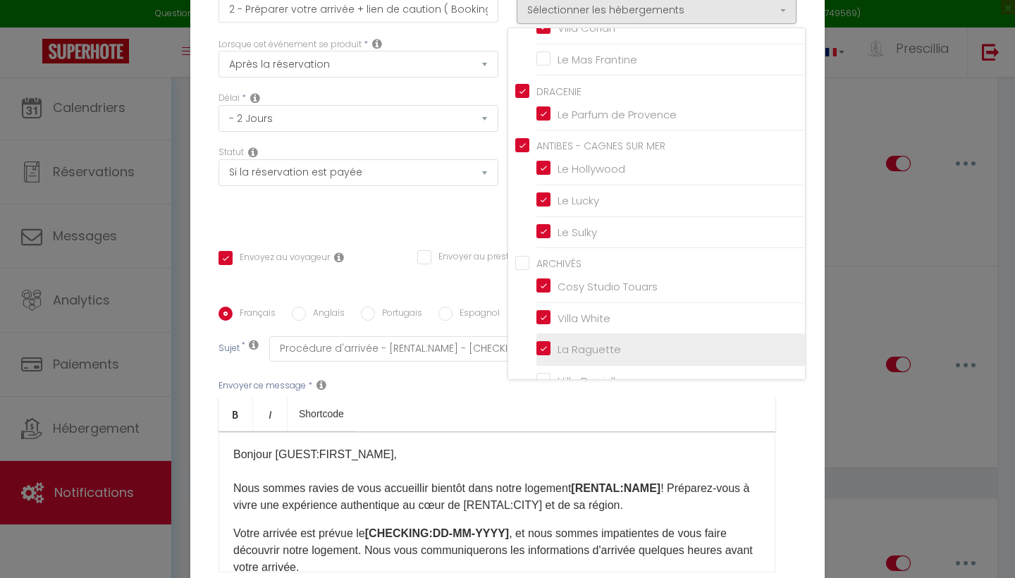
checkbox input "false"
click at [541, 343] on input "La Raguette" at bounding box center [670, 350] width 269 height 14
checkbox input "false"
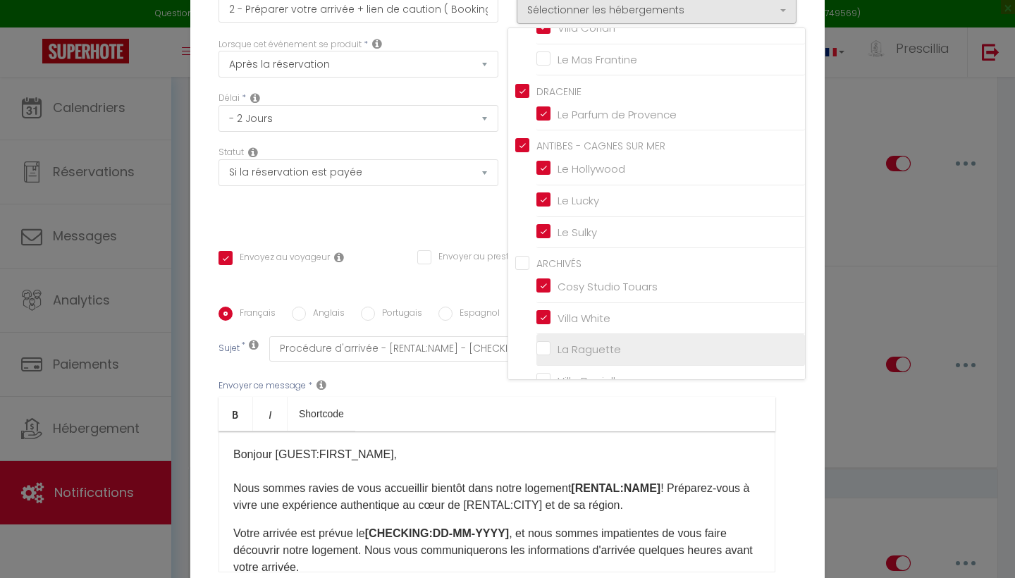
checkbox input "true"
checkbox input "false"
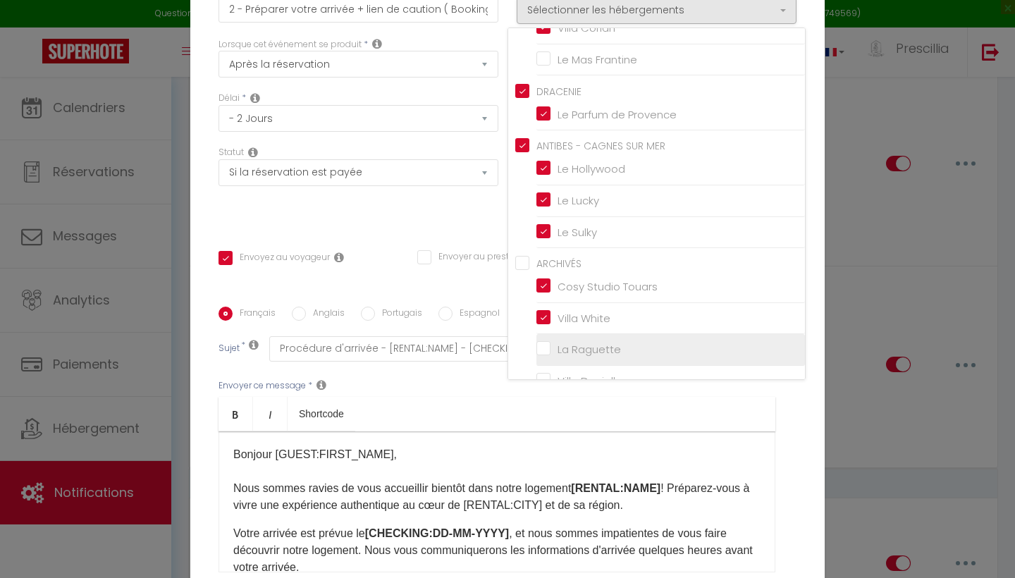
checkbox input "false"
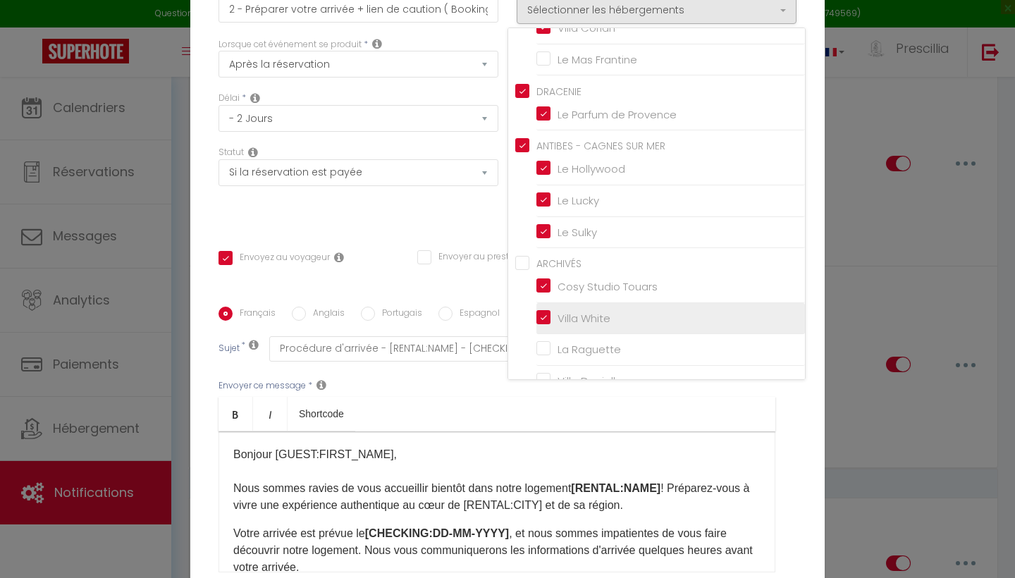
click at [541, 311] on input "Villa White" at bounding box center [670, 318] width 269 height 14
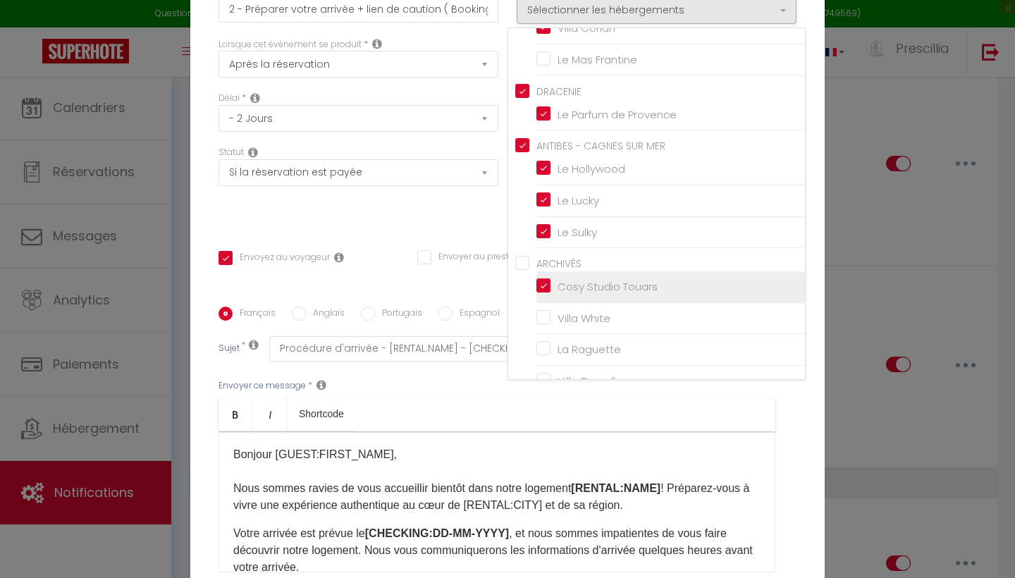
click at [543, 280] on input "Cosy Studio Touars" at bounding box center [670, 287] width 269 height 14
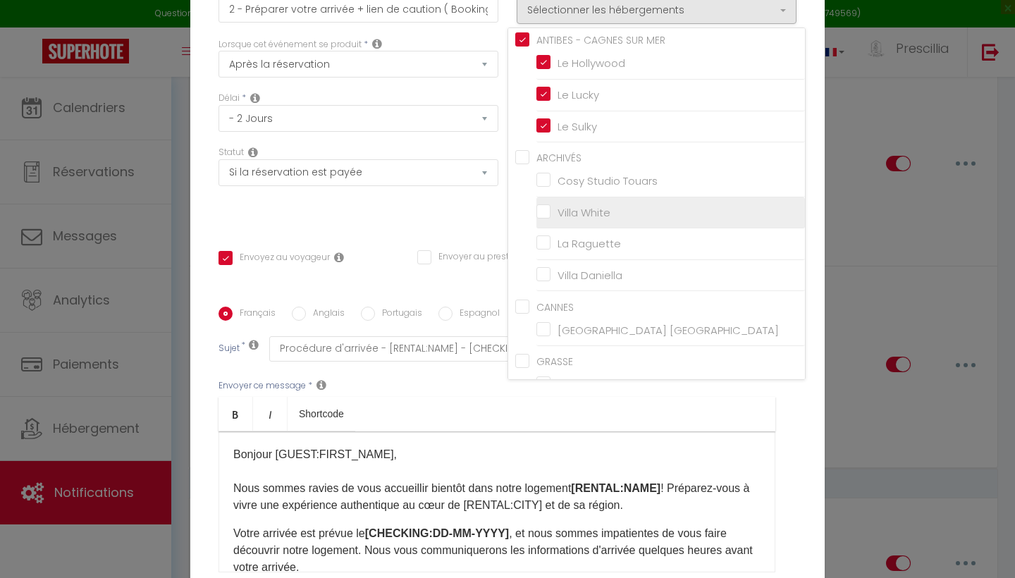
scroll to position [643, 0]
click at [535, 317] on ul "CANNES [GEOGRAPHIC_DATA] [GEOGRAPHIC_DATA]" at bounding box center [660, 321] width 290 height 48
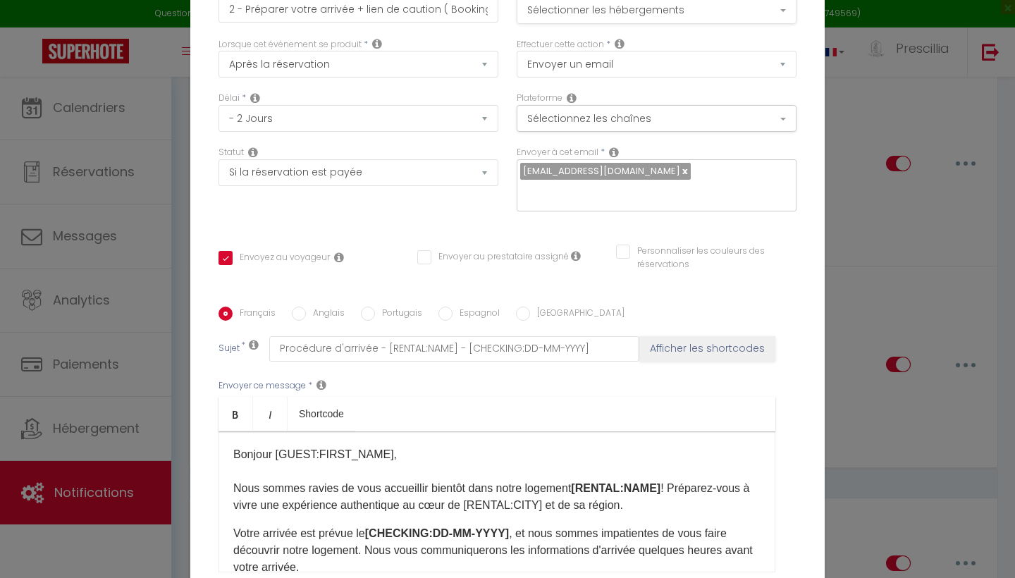
click at [605, 14] on button "Sélectionner les hébergements" at bounding box center [657, 10] width 280 height 27
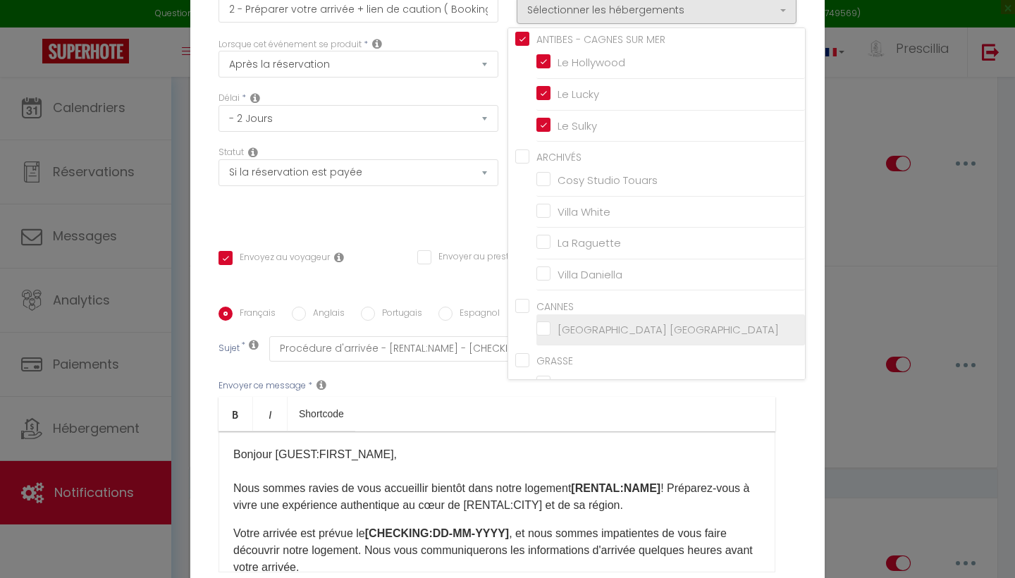
click at [543, 322] on input "[GEOGRAPHIC_DATA] [GEOGRAPHIC_DATA]" at bounding box center [670, 329] width 269 height 14
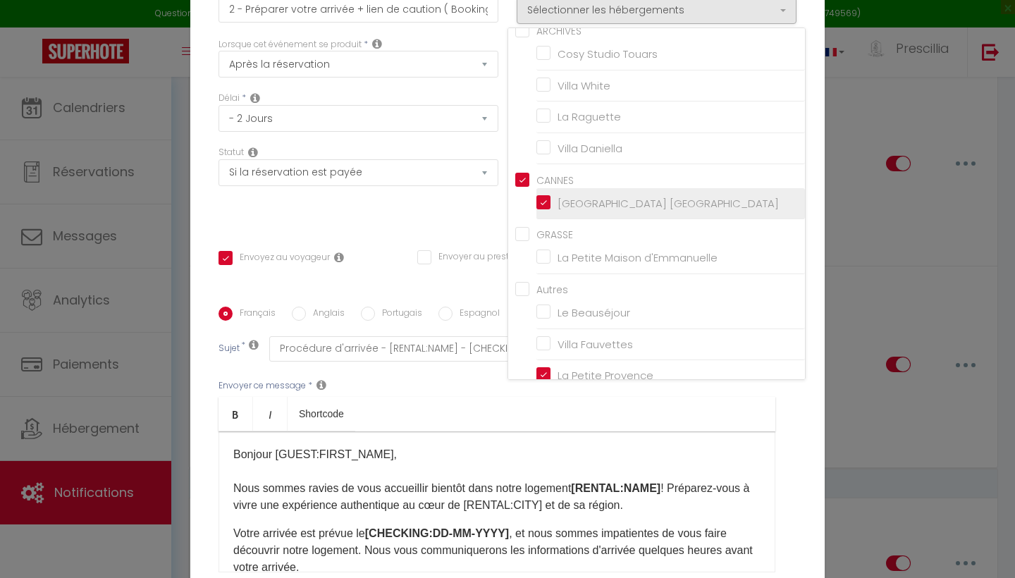
scroll to position [773, 0]
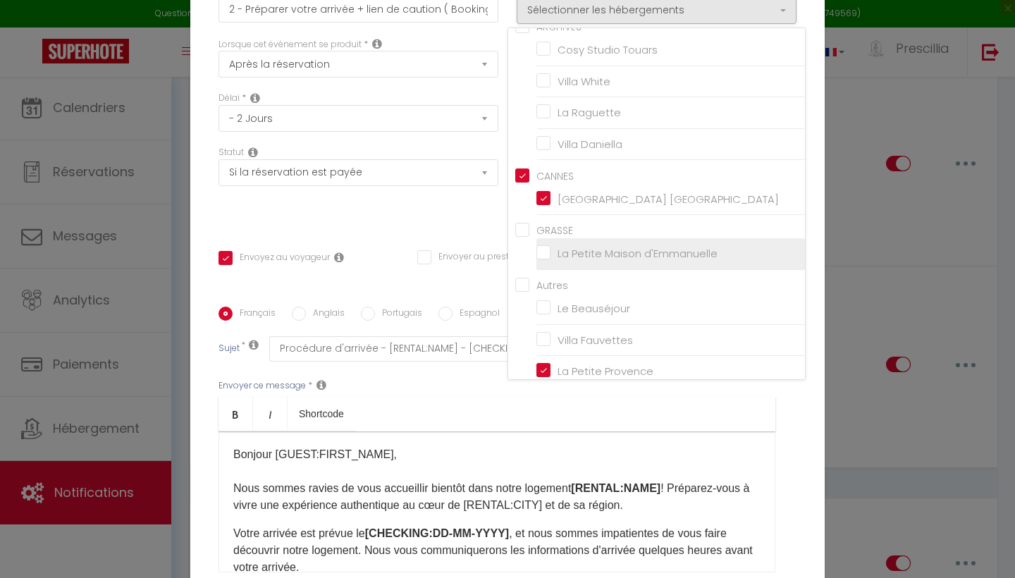
click at [545, 247] on input "La Petite Maison d'Emmanuelle" at bounding box center [670, 254] width 269 height 14
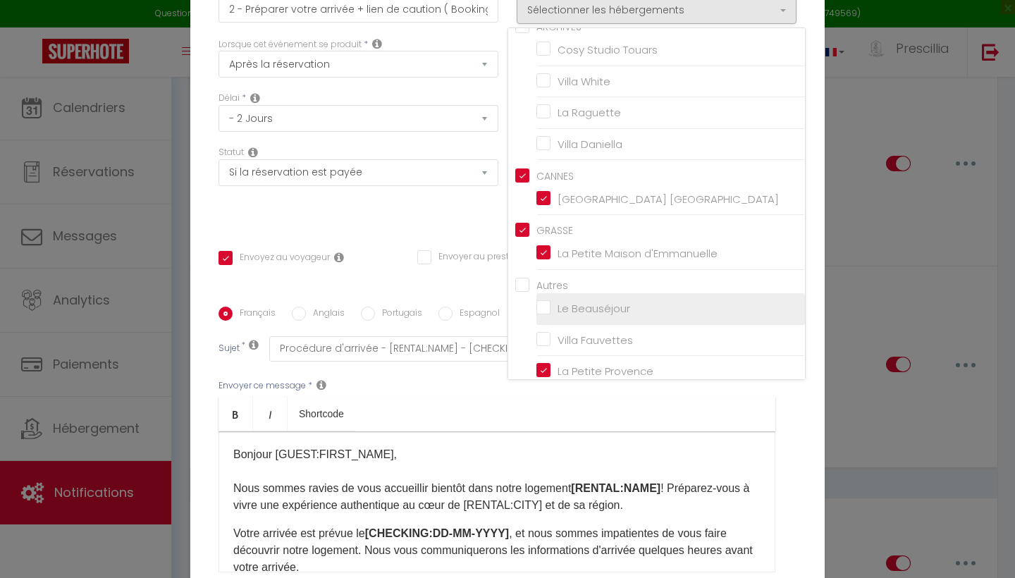
click at [543, 302] on input "Le Beauséjour" at bounding box center [670, 309] width 269 height 14
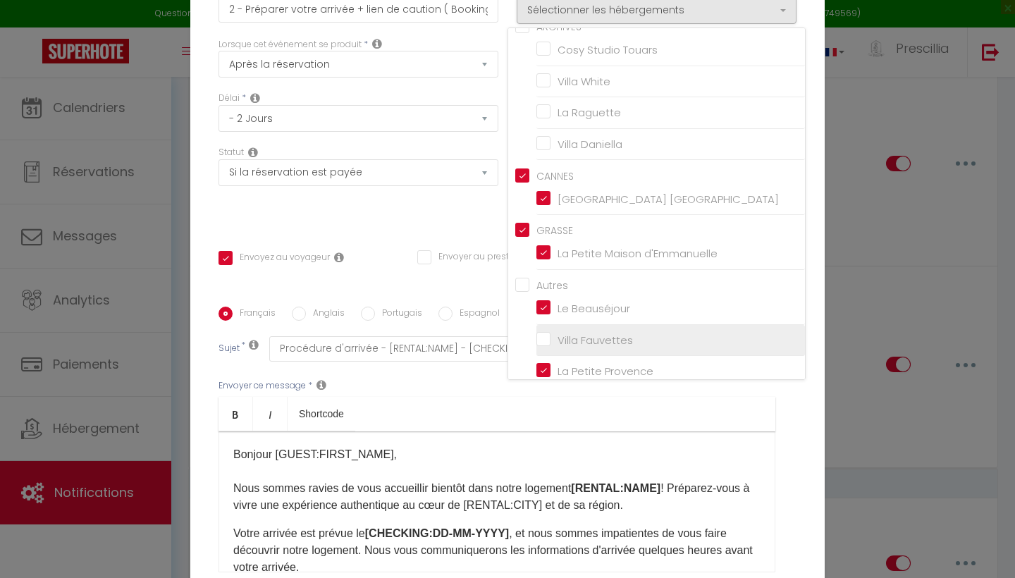
click at [544, 333] on input "Villa Fauvettes" at bounding box center [670, 340] width 269 height 14
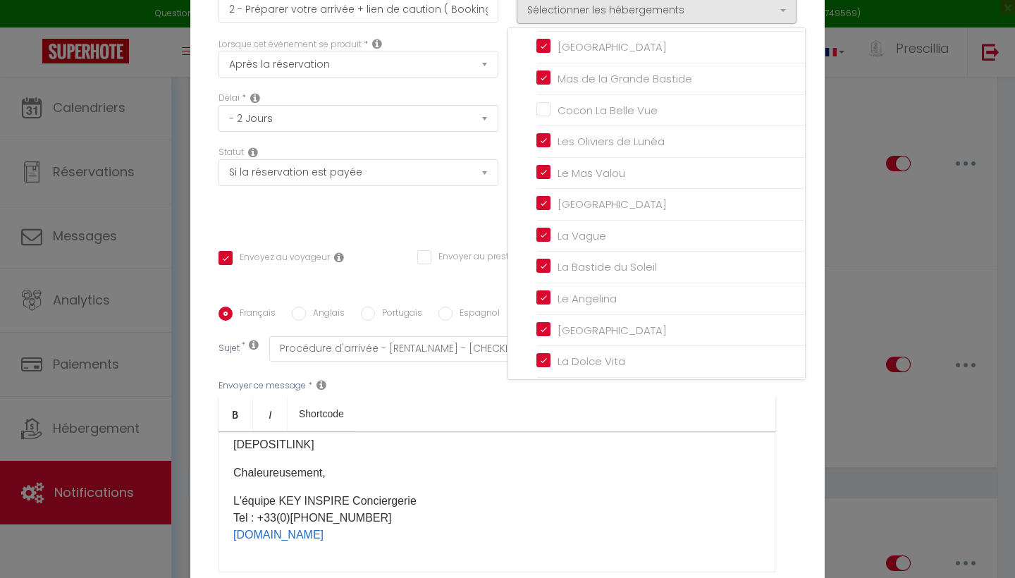
scroll to position [320, 0]
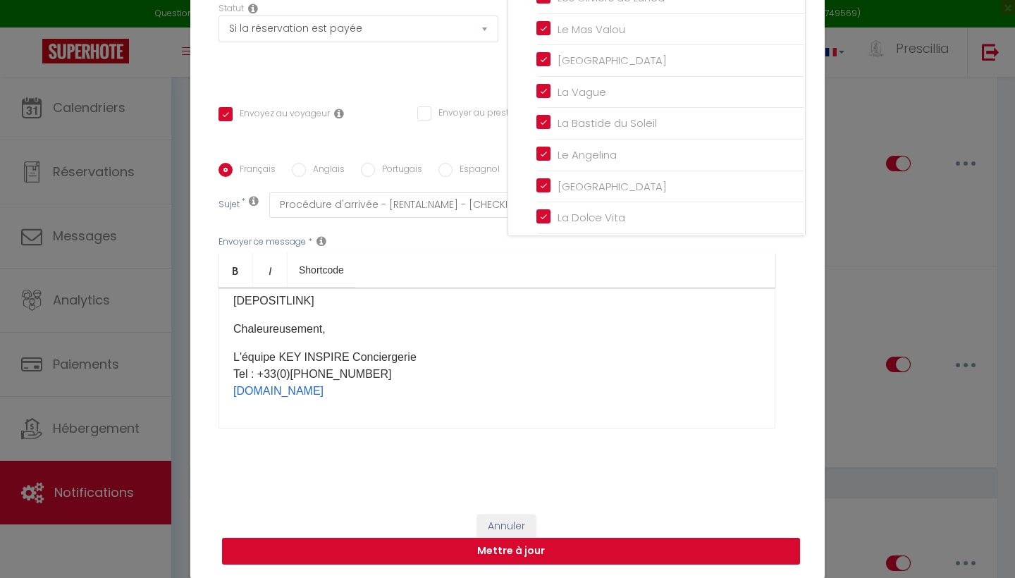
click at [507, 560] on button "Mettre à jour" at bounding box center [511, 551] width 578 height 27
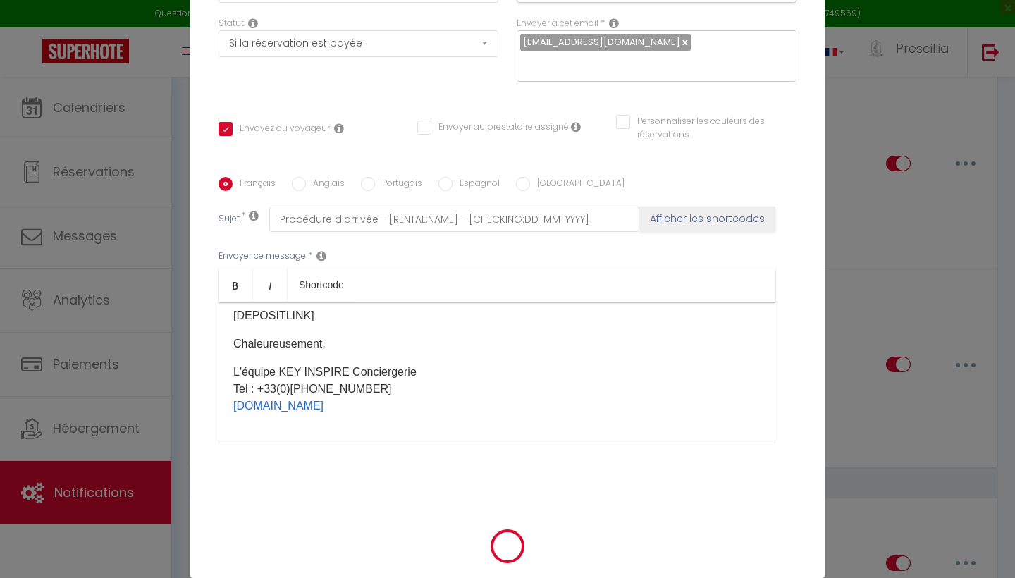
scroll to position [137, 0]
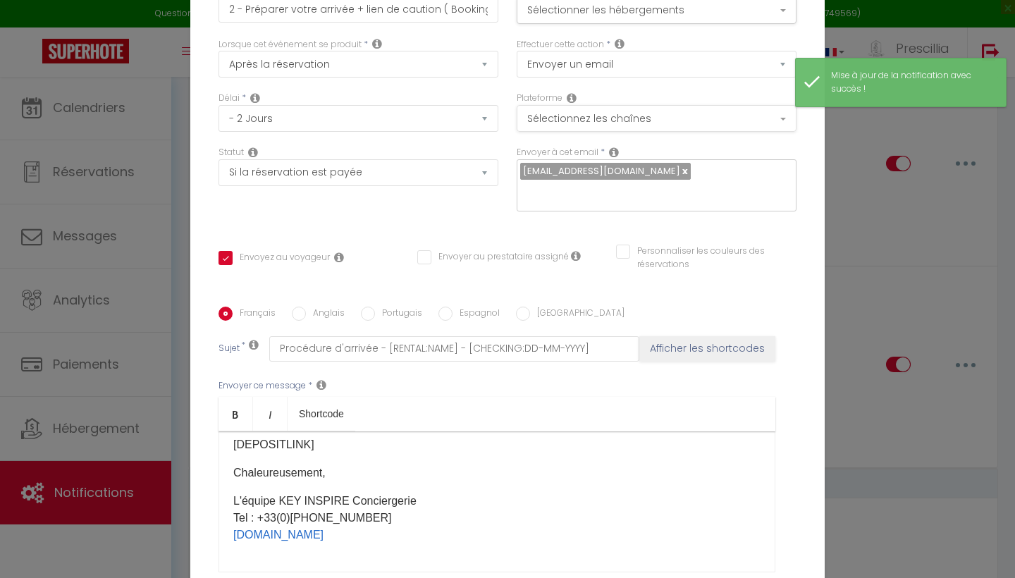
scroll to position [0, 0]
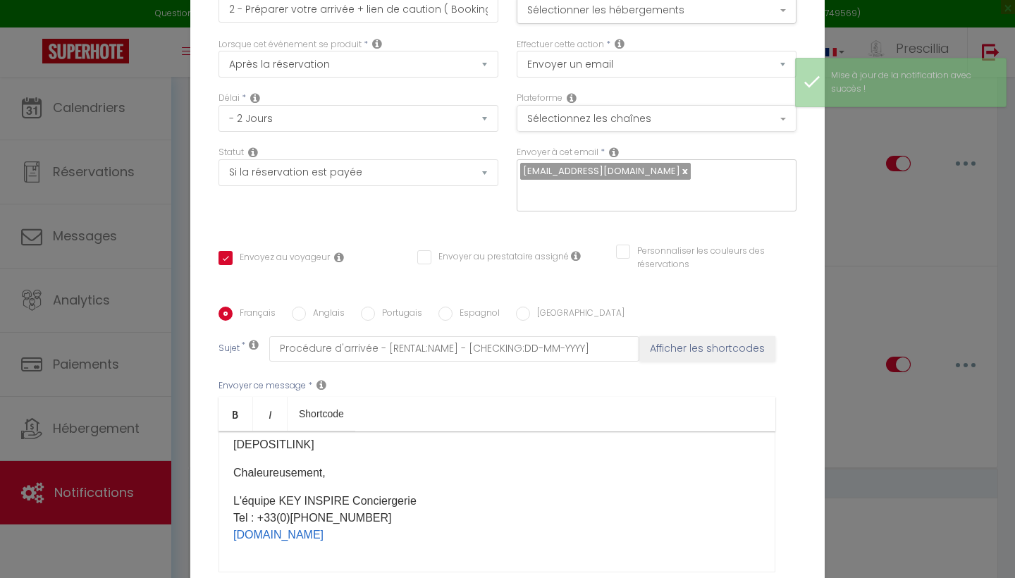
click at [624, 114] on button "Sélectionnez les chaînes" at bounding box center [657, 118] width 280 height 27
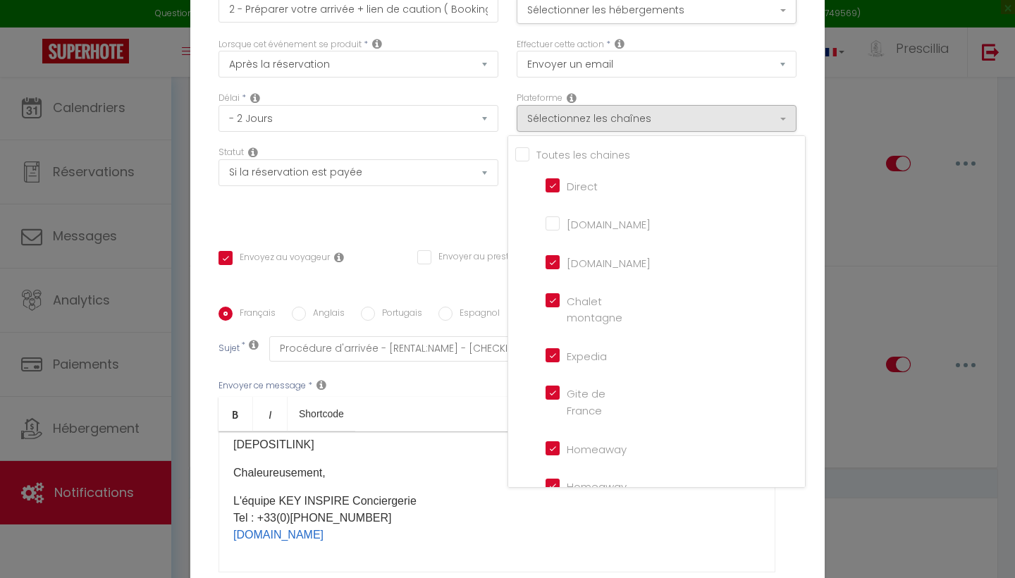
click at [555, 223] on input "[DOMAIN_NAME]" at bounding box center [585, 223] width 80 height 14
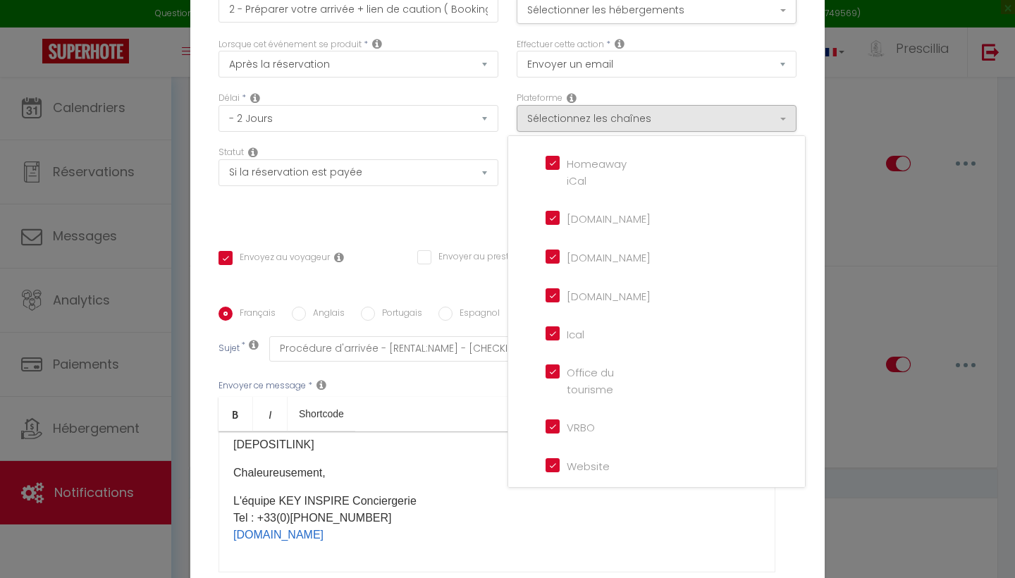
scroll to position [322, 0]
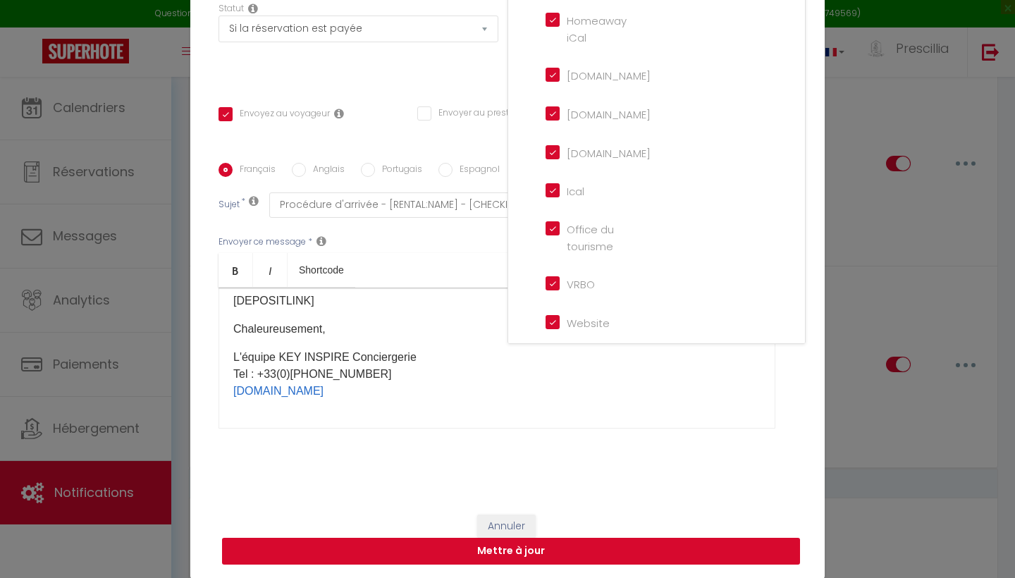
click at [603, 556] on button "Mettre à jour" at bounding box center [511, 551] width 578 height 27
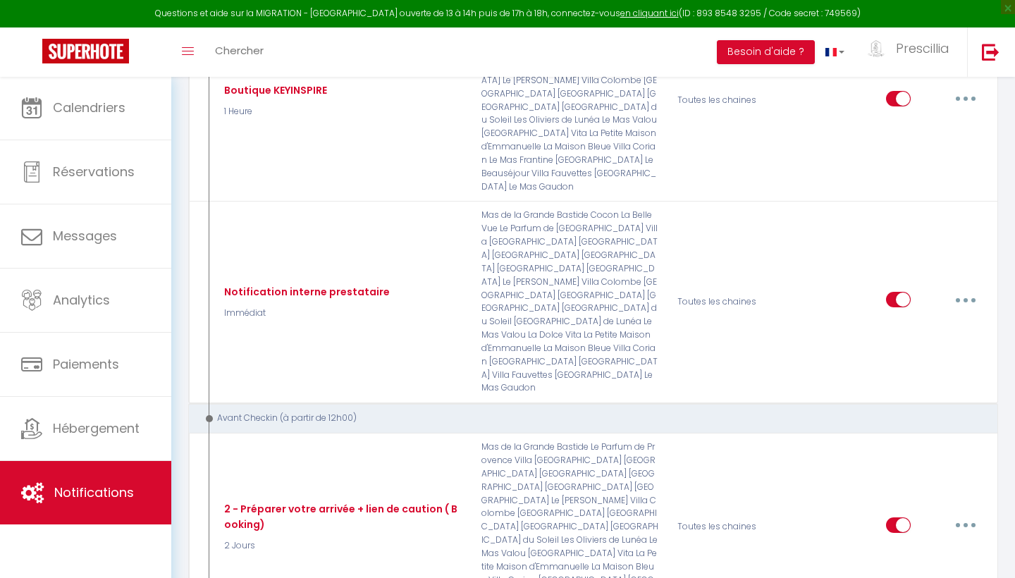
scroll to position [710, 0]
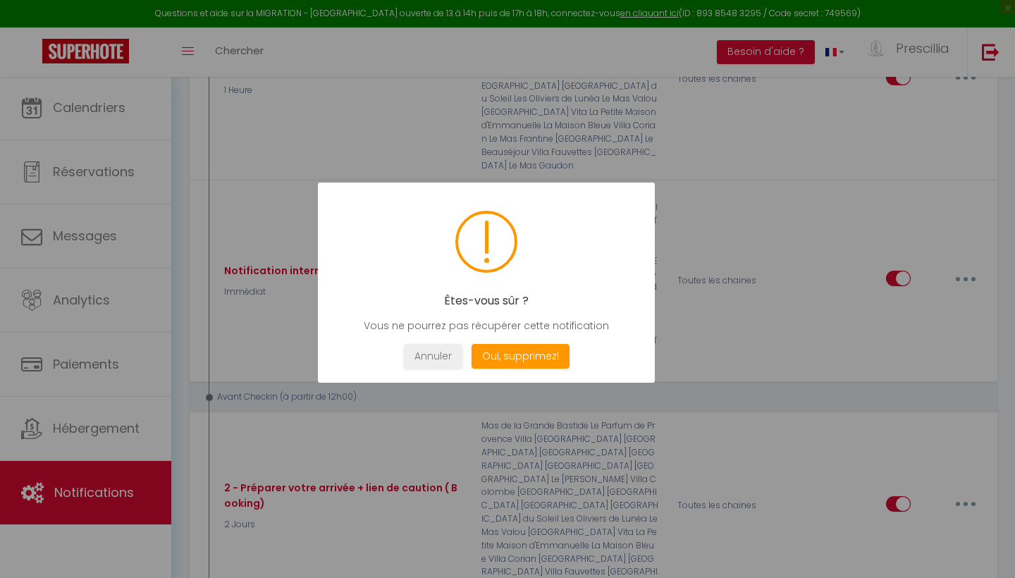
click at [885, 361] on div at bounding box center [507, 289] width 1015 height 578
click at [440, 350] on button "Annuler" at bounding box center [433, 356] width 58 height 25
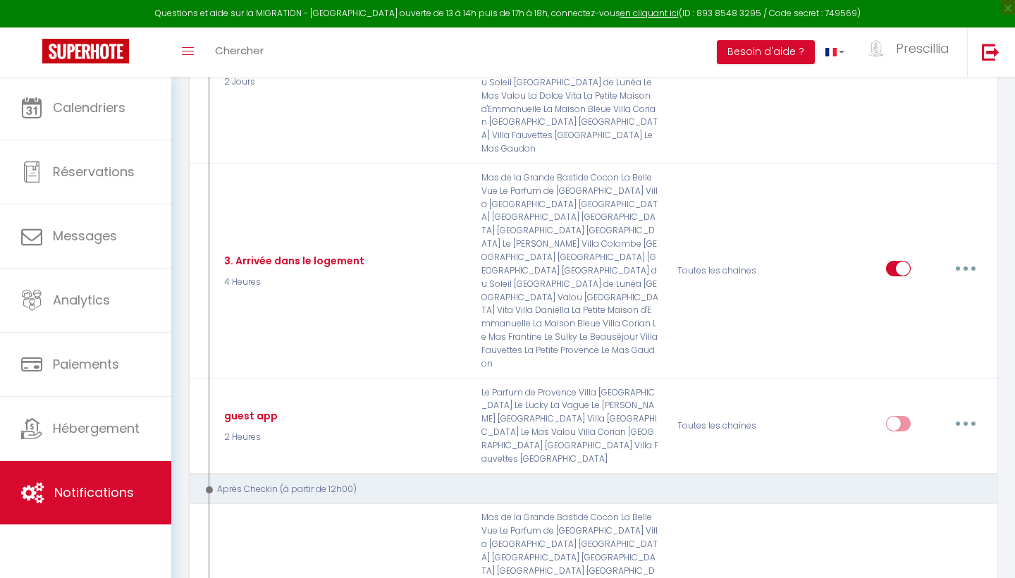
scroll to position [1350, 0]
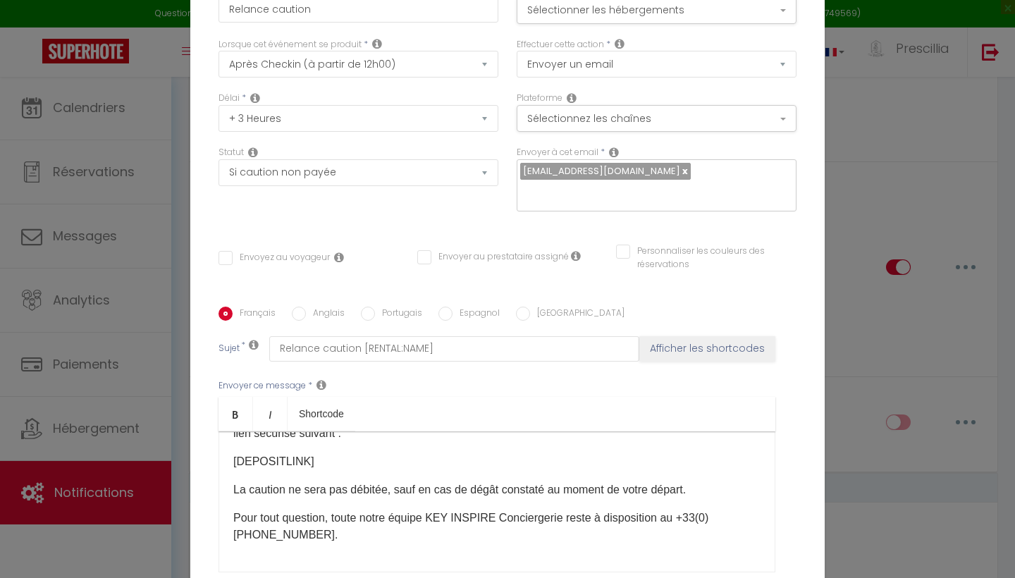
scroll to position [0, 0]
click at [638, 16] on button "Sélectionner les hébergements" at bounding box center [657, 10] width 280 height 27
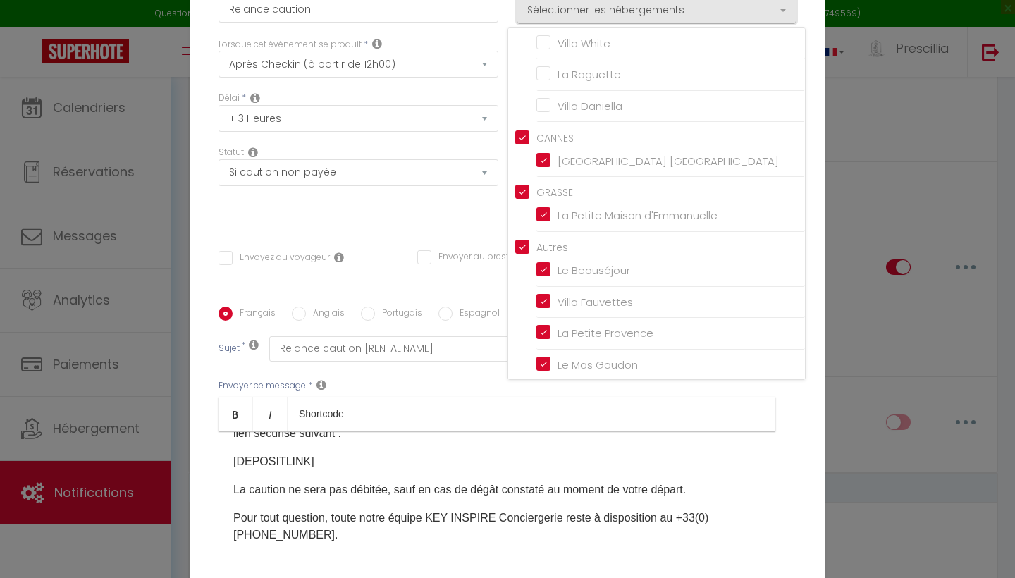
scroll to position [22, 0]
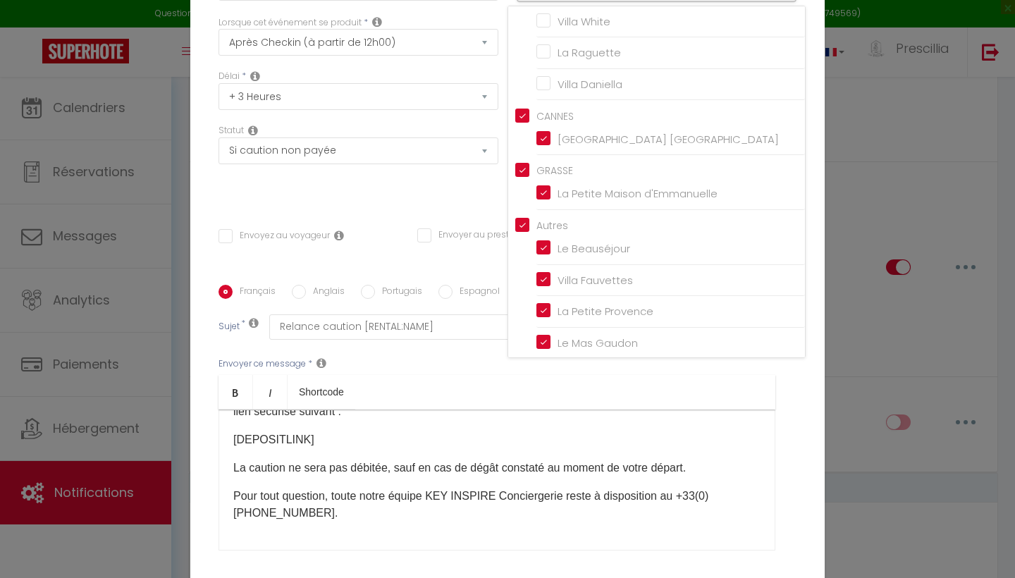
click at [796, 370] on div "Français Anglais Portugais Espagnol Italien Sujet * Relance caution [RENTAL:NAM…" at bounding box center [507, 427] width 585 height 284
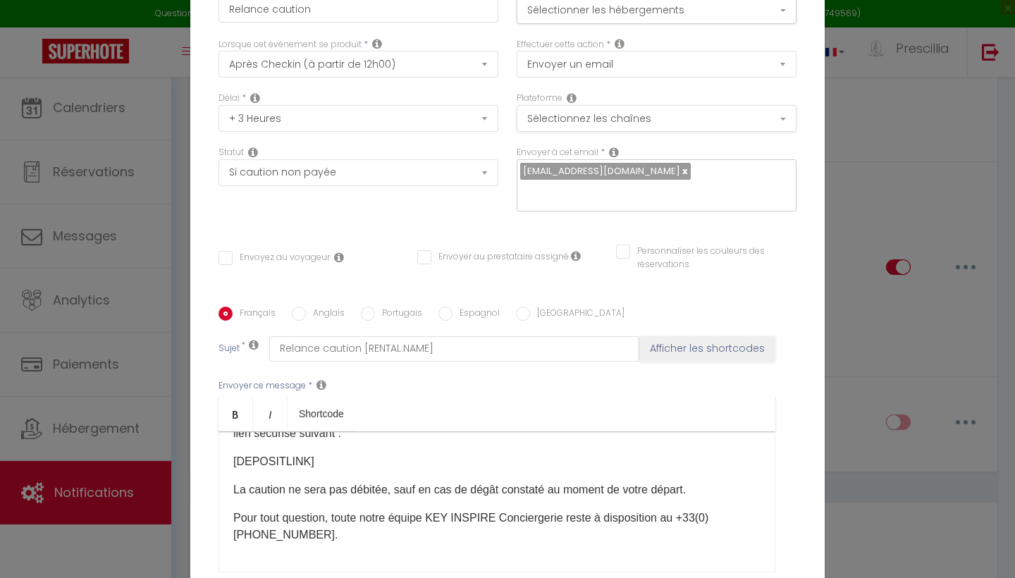
scroll to position [0, 0]
click at [630, 118] on button "Sélectionnez les chaînes" at bounding box center [657, 118] width 280 height 27
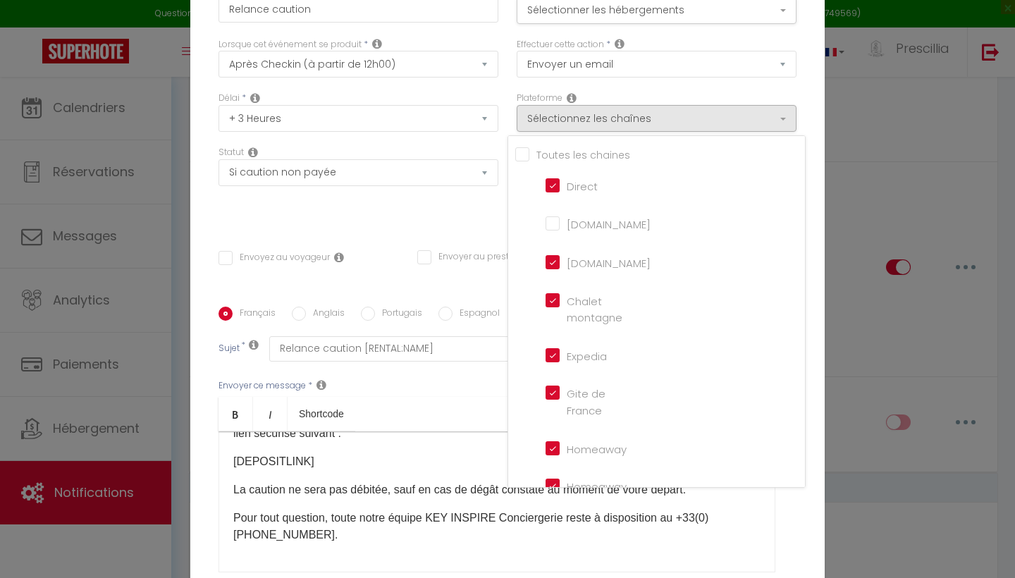
click at [555, 226] on input "[DOMAIN_NAME]" at bounding box center [585, 223] width 80 height 14
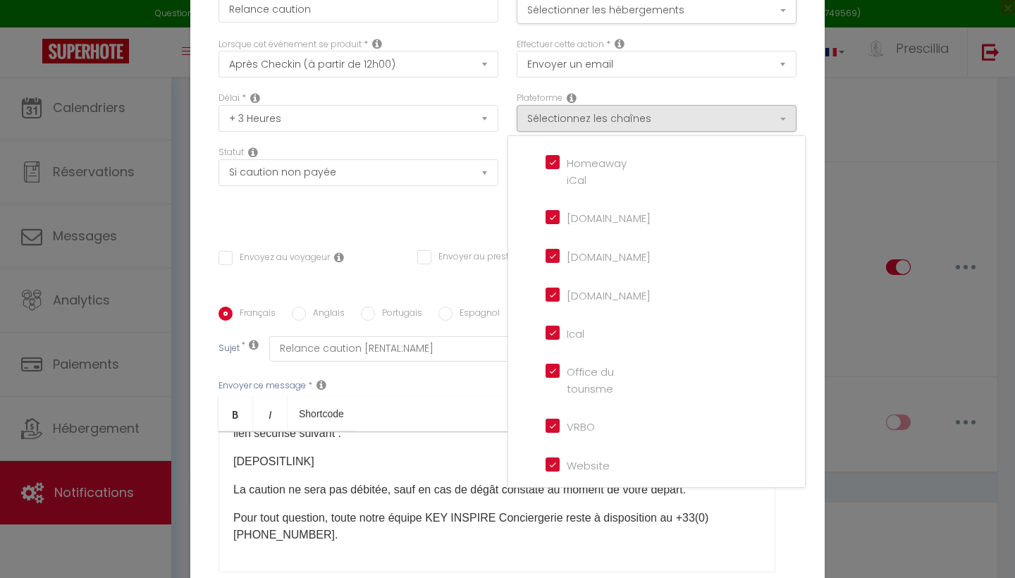
scroll to position [323, 0]
click at [802, 519] on div "Titre * Relance caution Pour cet hébergement Sélectionner les hébergements Tous…" at bounding box center [507, 307] width 634 height 674
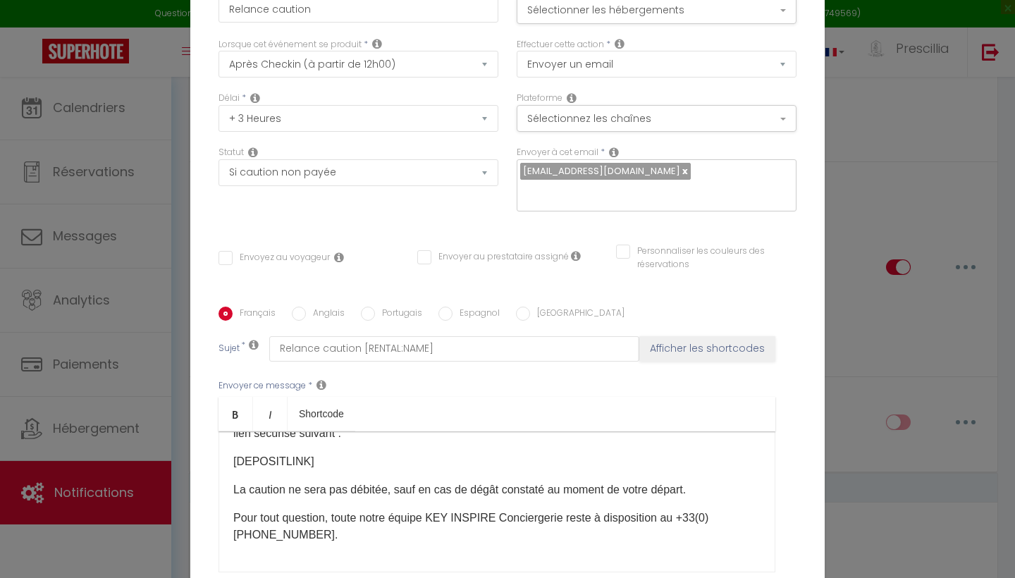
scroll to position [0, 0]
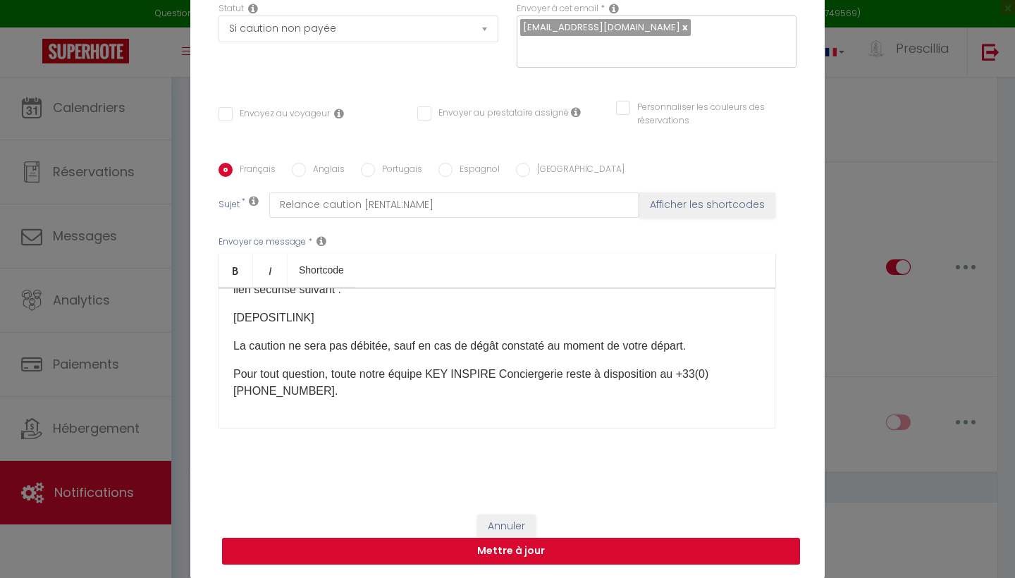
click at [623, 544] on button "Mettre à jour" at bounding box center [511, 551] width 578 height 27
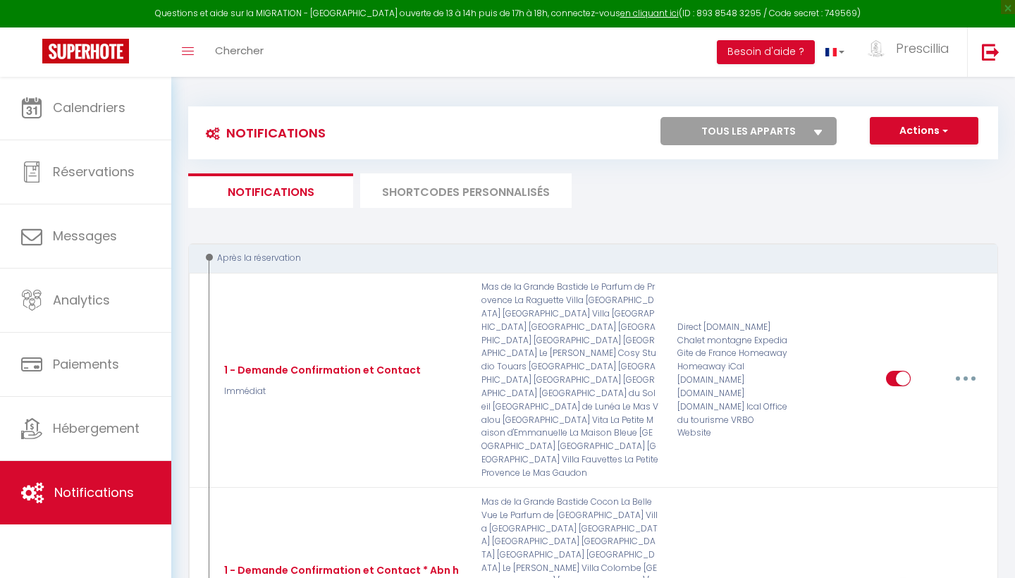
click at [495, 194] on li "SHORTCODES PERSONNALISÉS" at bounding box center [465, 190] width 211 height 35
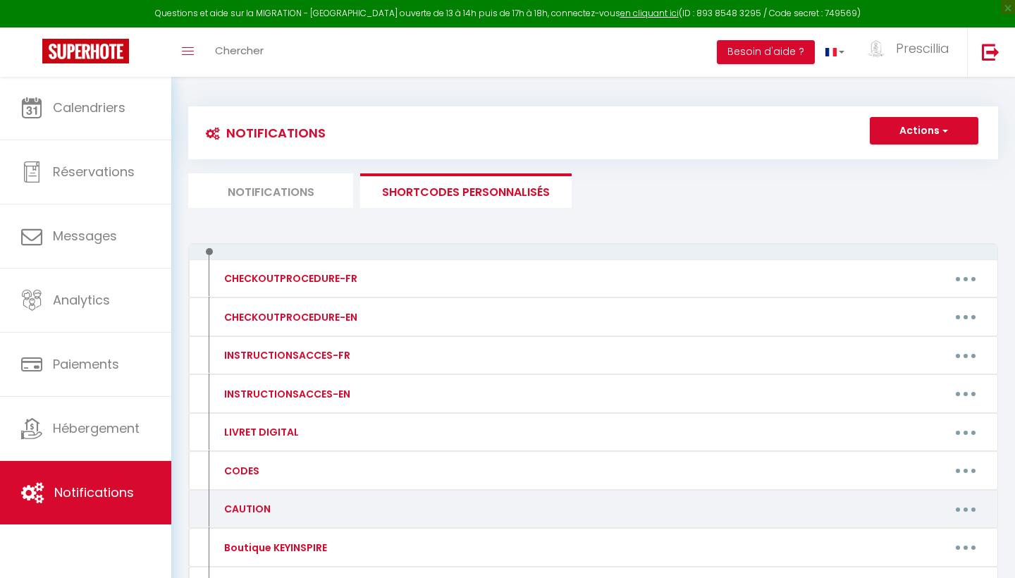
click at [961, 510] on button "button" at bounding box center [965, 509] width 39 height 23
click at [909, 541] on link "Editer" at bounding box center [929, 541] width 104 height 24
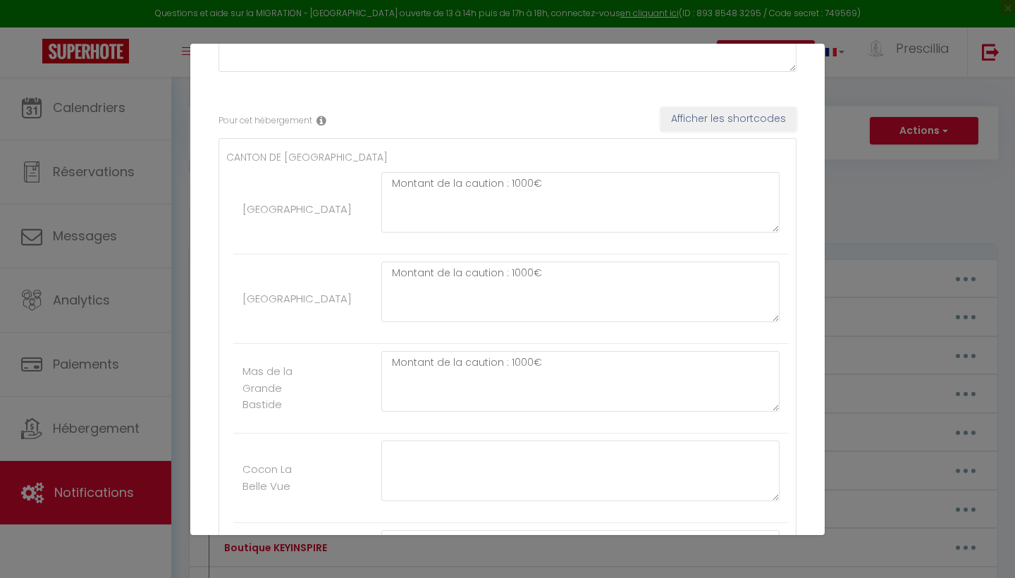
scroll to position [195, 0]
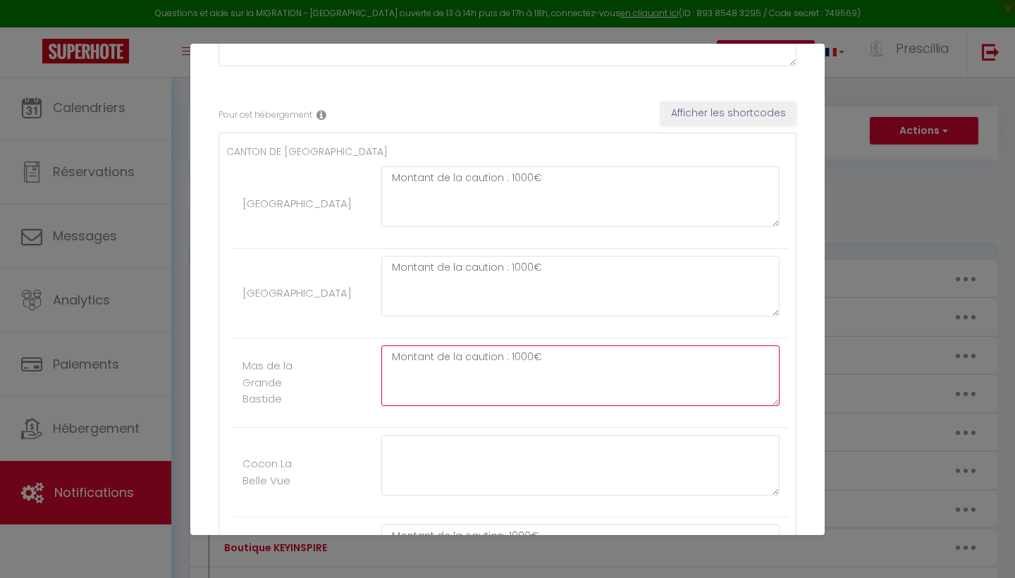
click at [515, 359] on textarea "Montant de la caution : 1000€" at bounding box center [580, 375] width 398 height 61
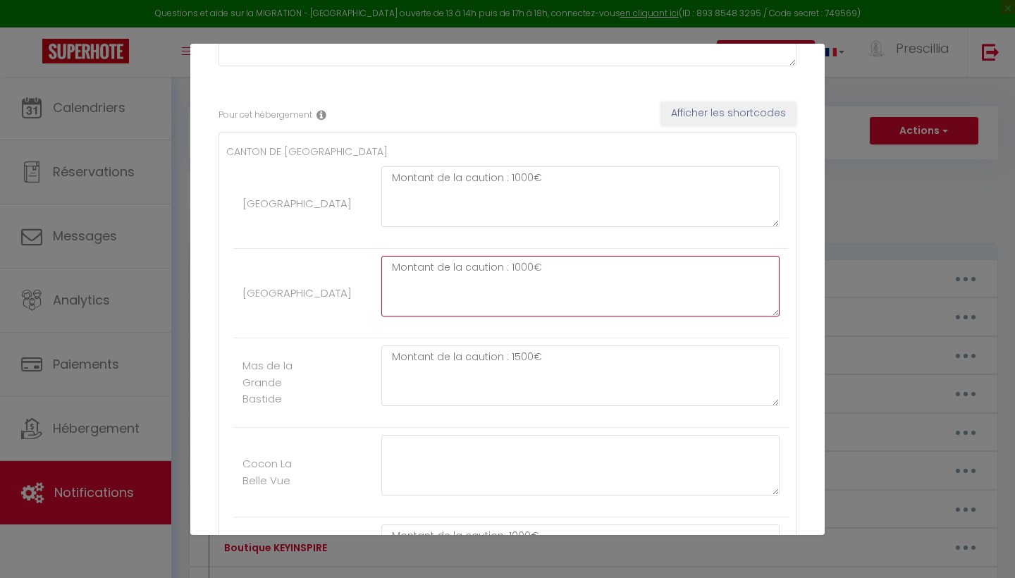
click at [515, 269] on textarea "Montant de la caution : 1000€" at bounding box center [580, 286] width 398 height 61
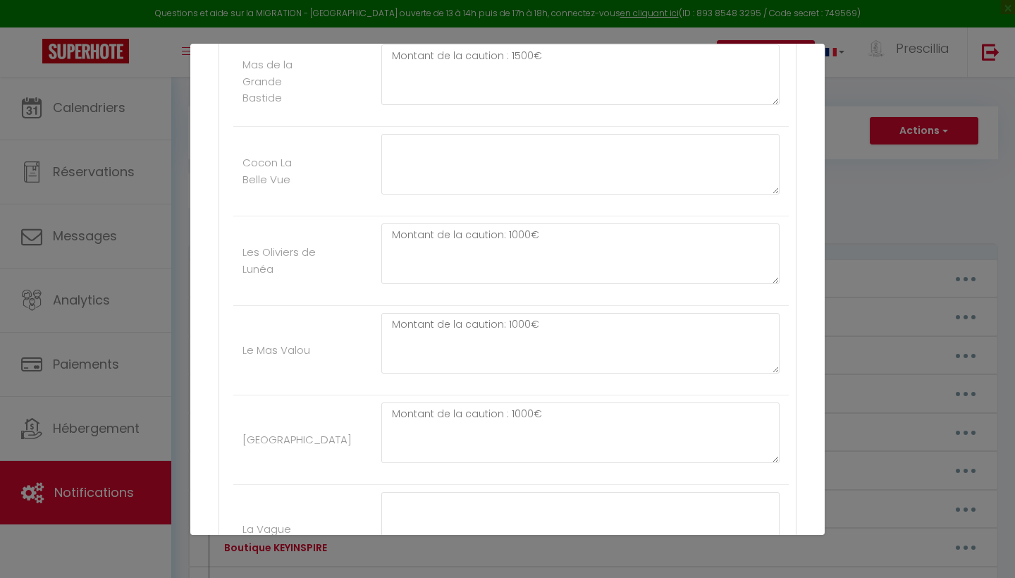
scroll to position [497, 0]
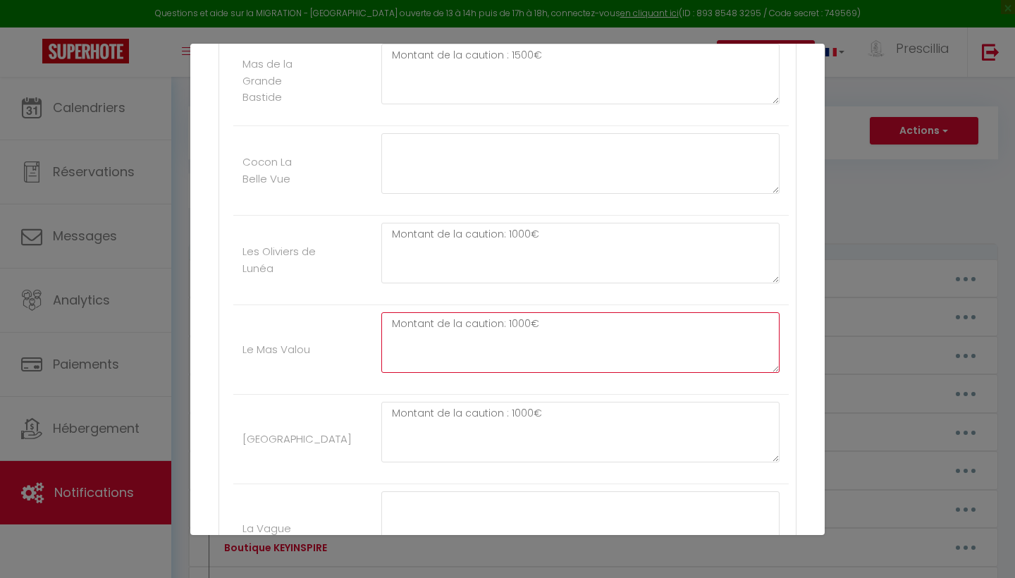
click at [512, 321] on textarea "Montant de la caution: 1000€" at bounding box center [580, 342] width 398 height 61
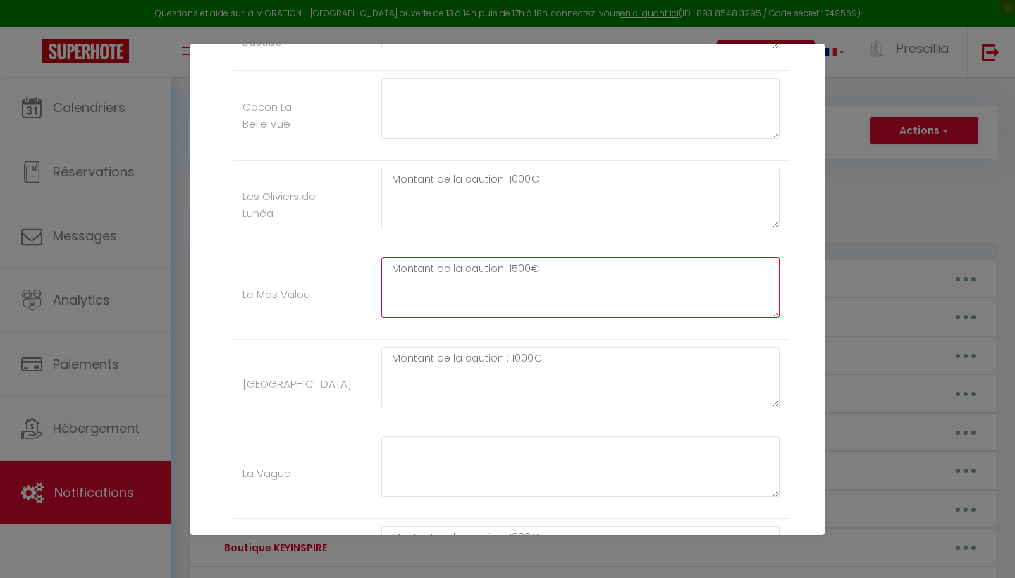
scroll to position [558, 0]
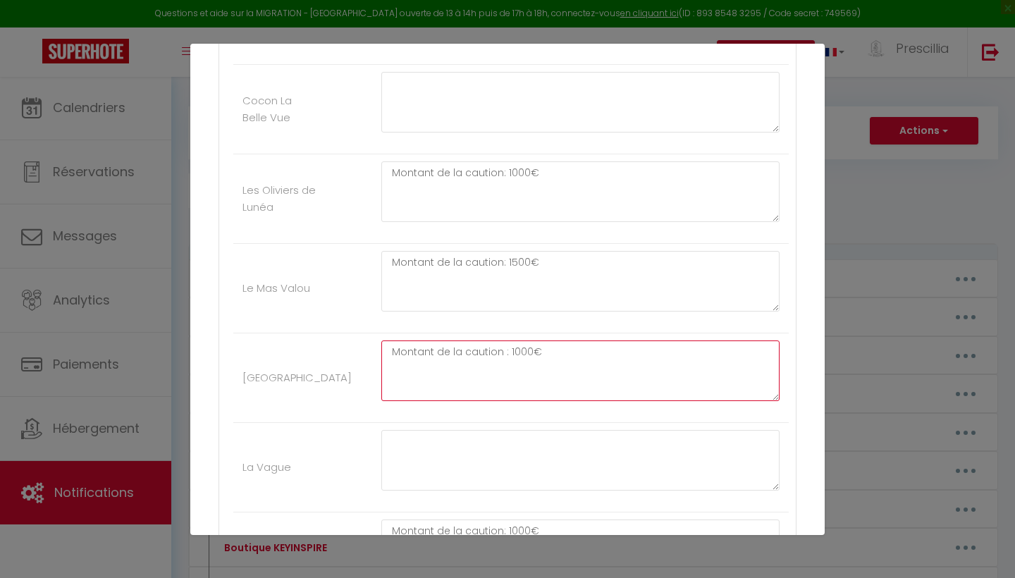
click at [517, 348] on textarea "Montant de la caution : 1000€" at bounding box center [580, 370] width 398 height 61
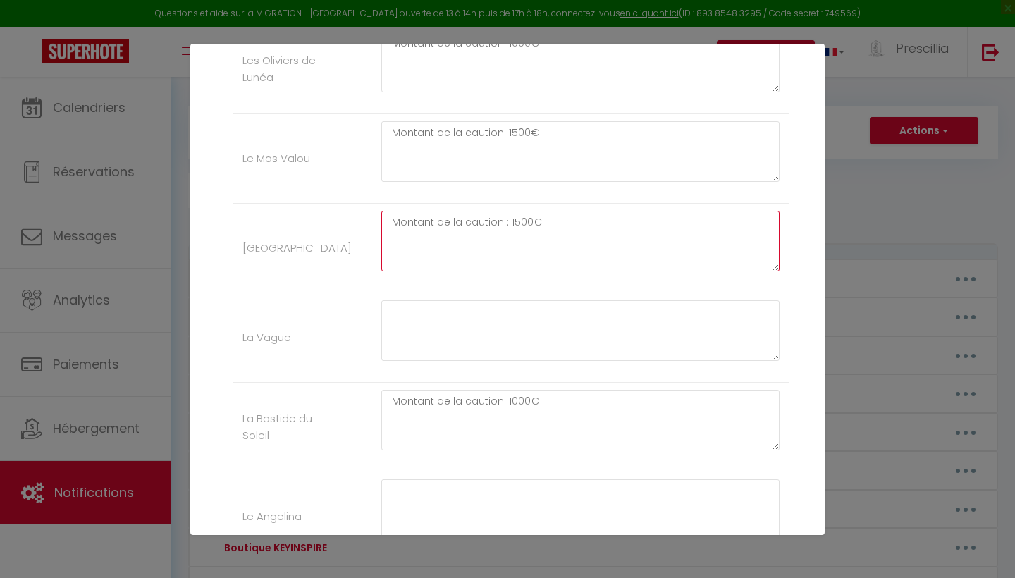
scroll to position [713, 0]
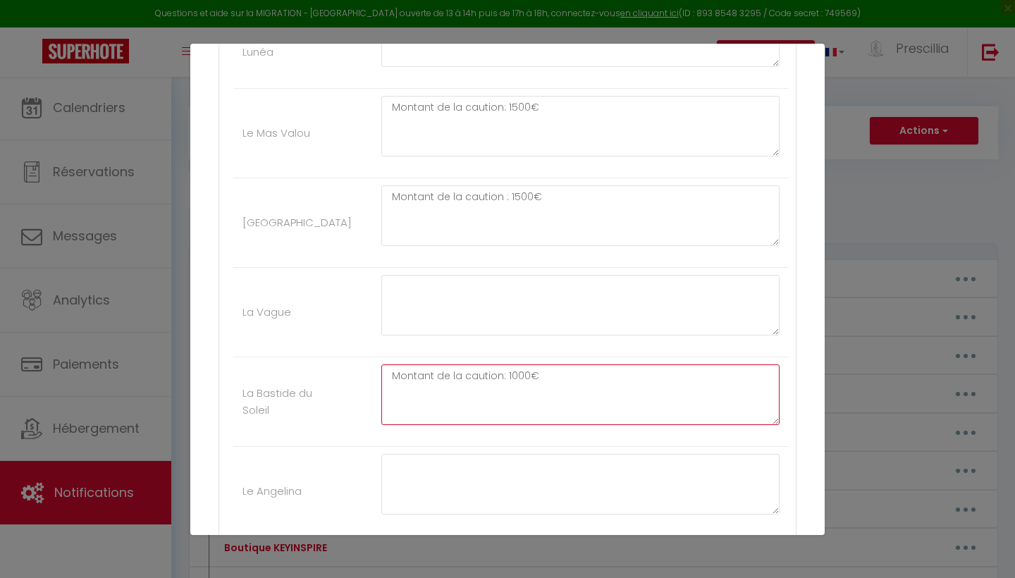
click at [516, 374] on textarea "Montant de la caution: 1000€" at bounding box center [580, 394] width 398 height 61
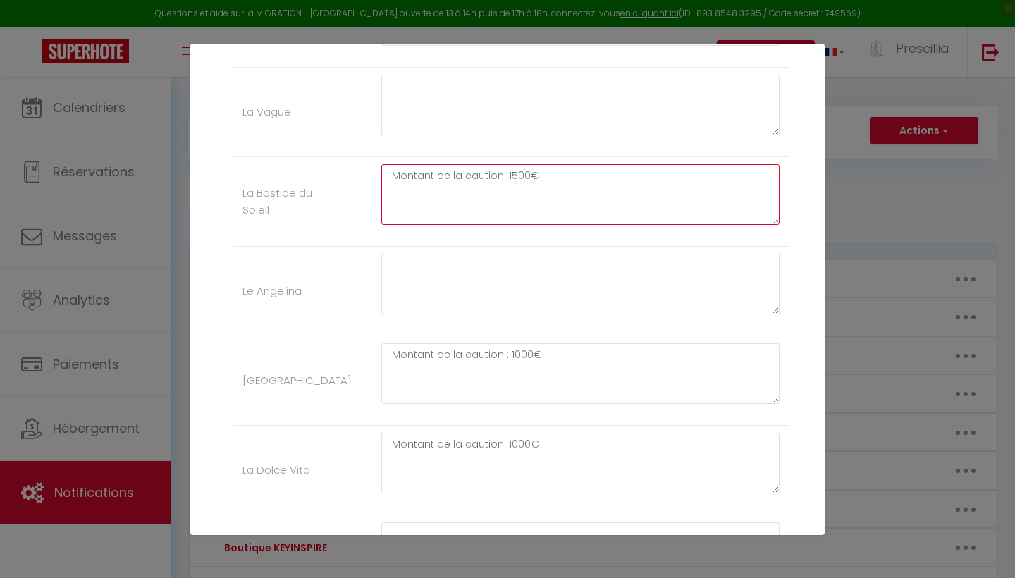
scroll to position [915, 0]
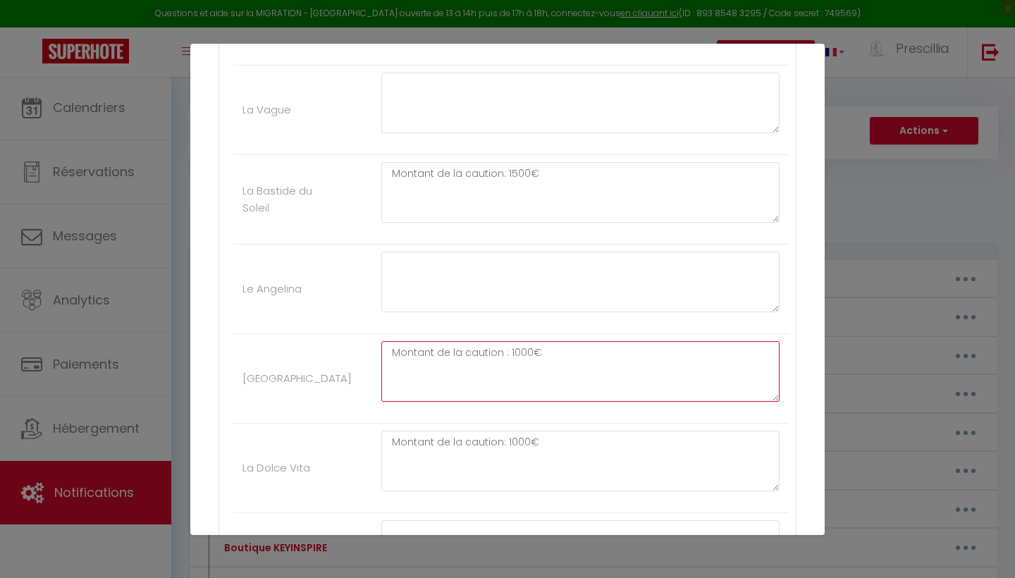
click at [517, 350] on textarea "Montant de la caution : 1000€" at bounding box center [580, 371] width 398 height 61
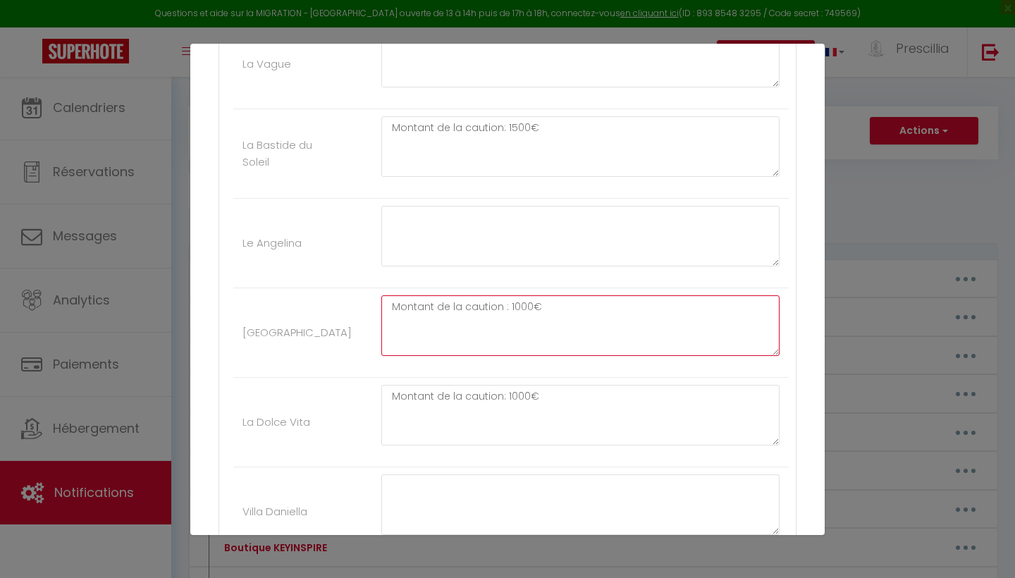
scroll to position [969, 0]
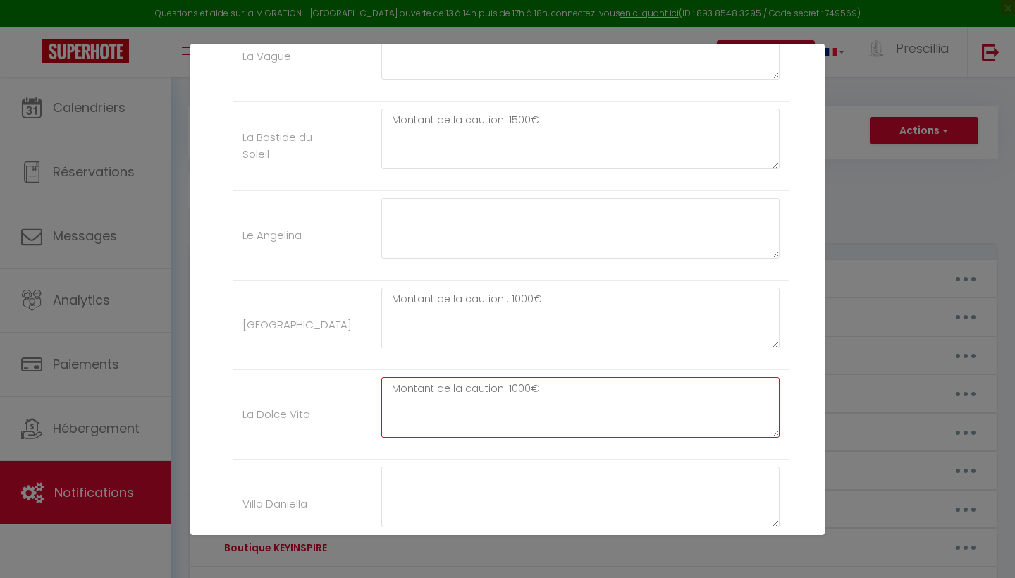
click at [515, 387] on textarea "Montant de la caution: 1000€" at bounding box center [580, 407] width 398 height 61
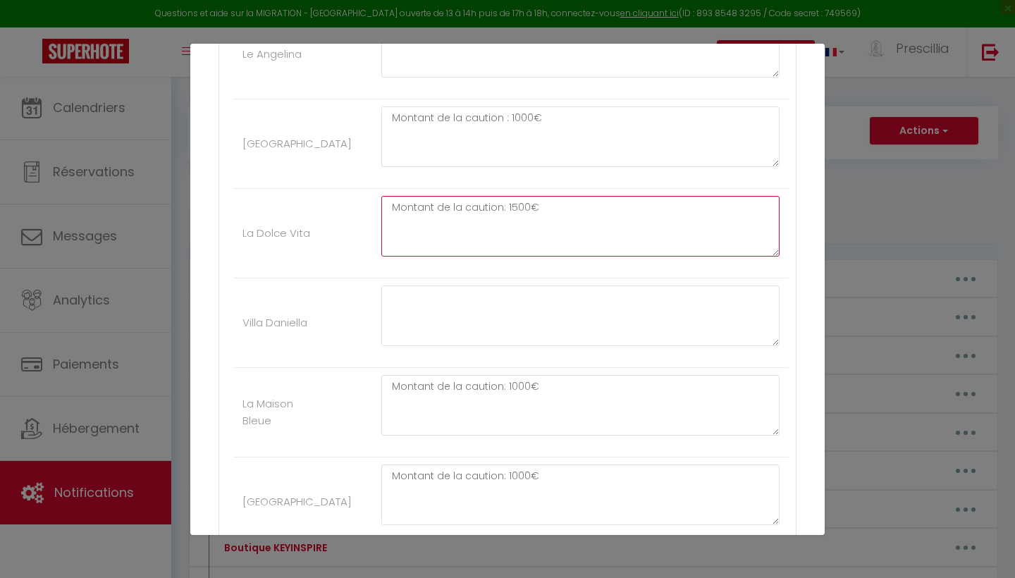
scroll to position [1149, 0]
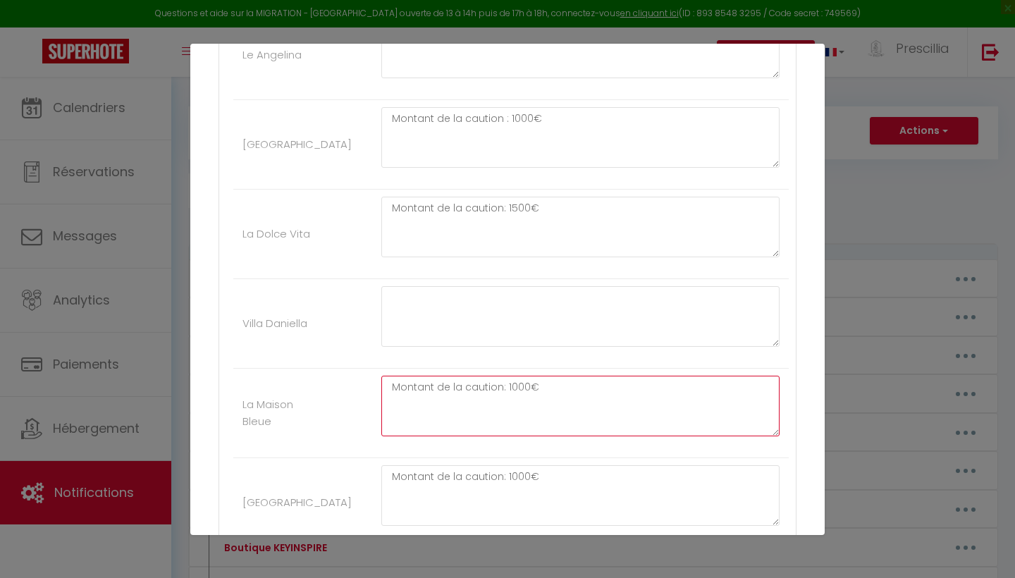
click at [513, 385] on textarea "Montant de la caution: 1000€" at bounding box center [580, 406] width 398 height 61
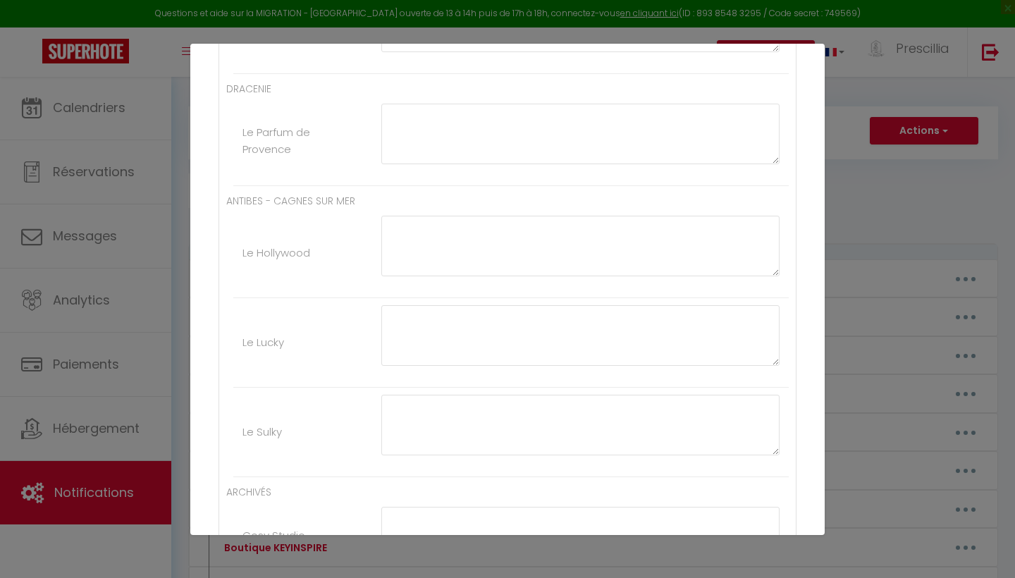
scroll to position [1790, 0]
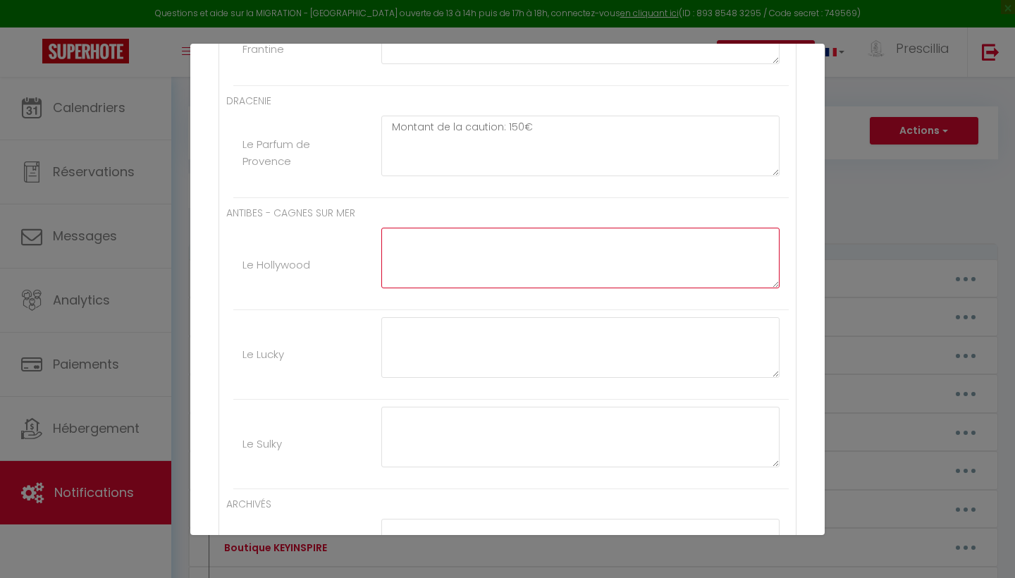
paste textarea "Montant de la caution: 150€"
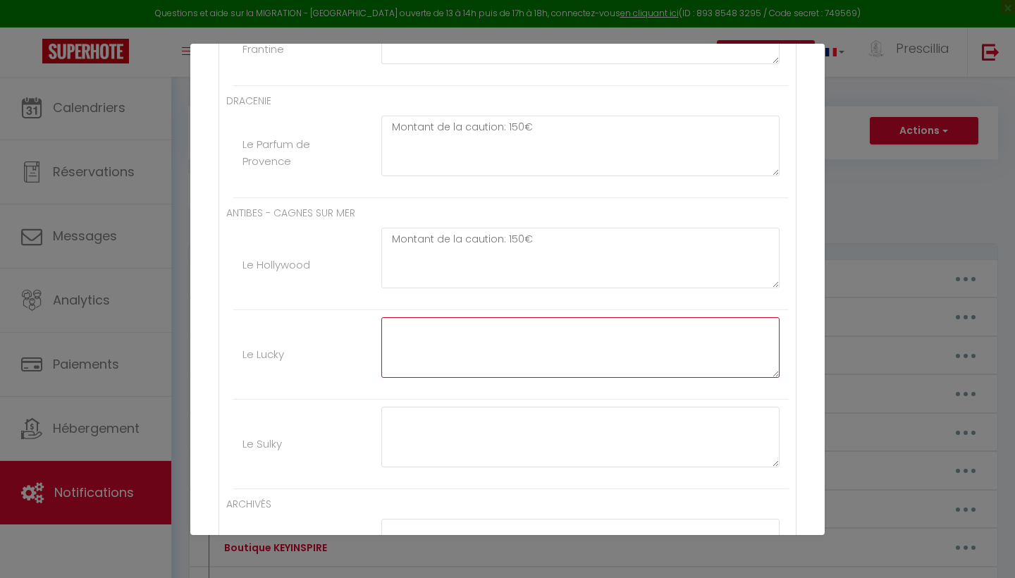
paste textarea "Montant de la caution: 150€"
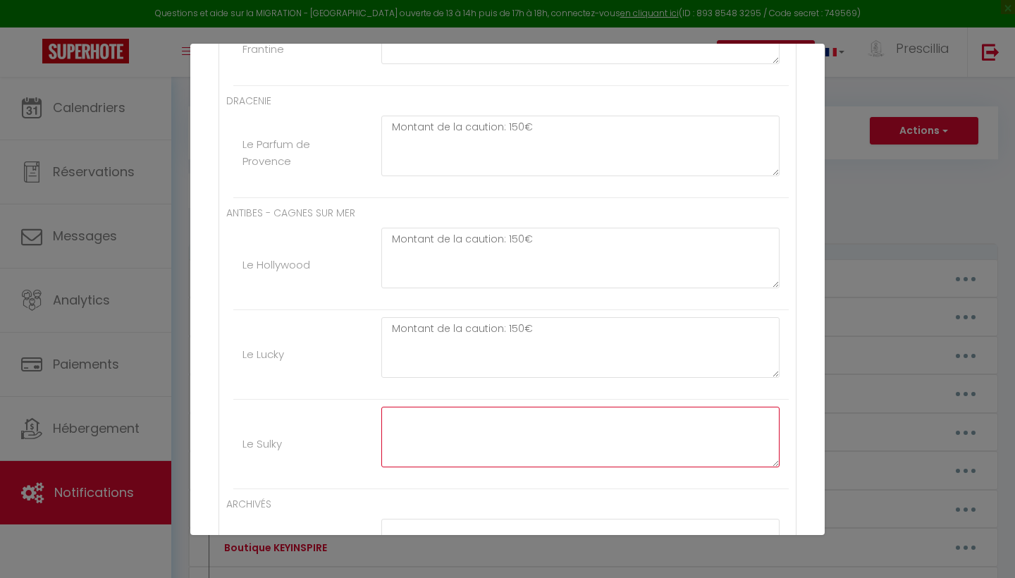
paste textarea "Montant de la caution: 150€"
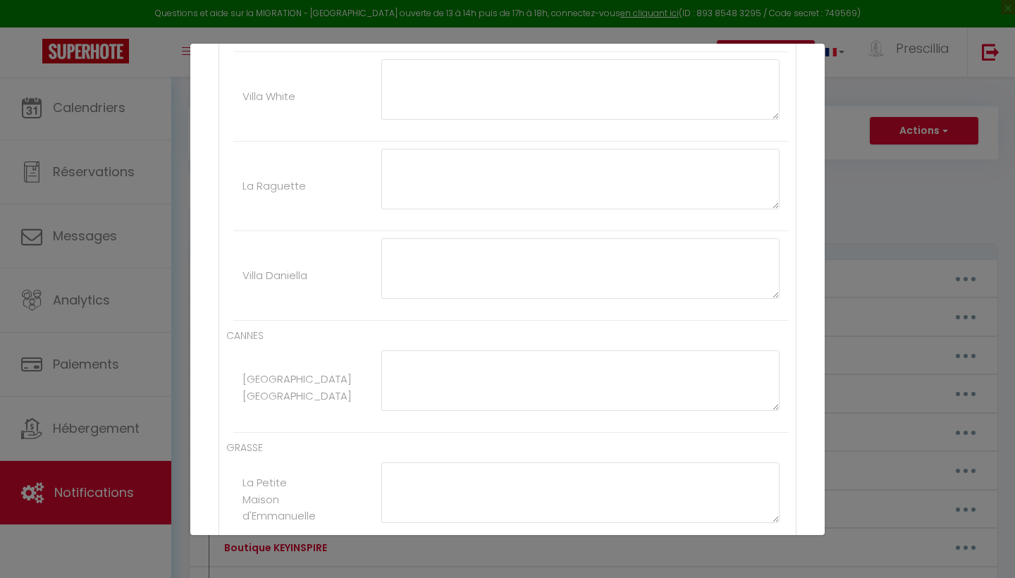
scroll to position [2343, 0]
paste textarea "Montant de la caution: 150€"
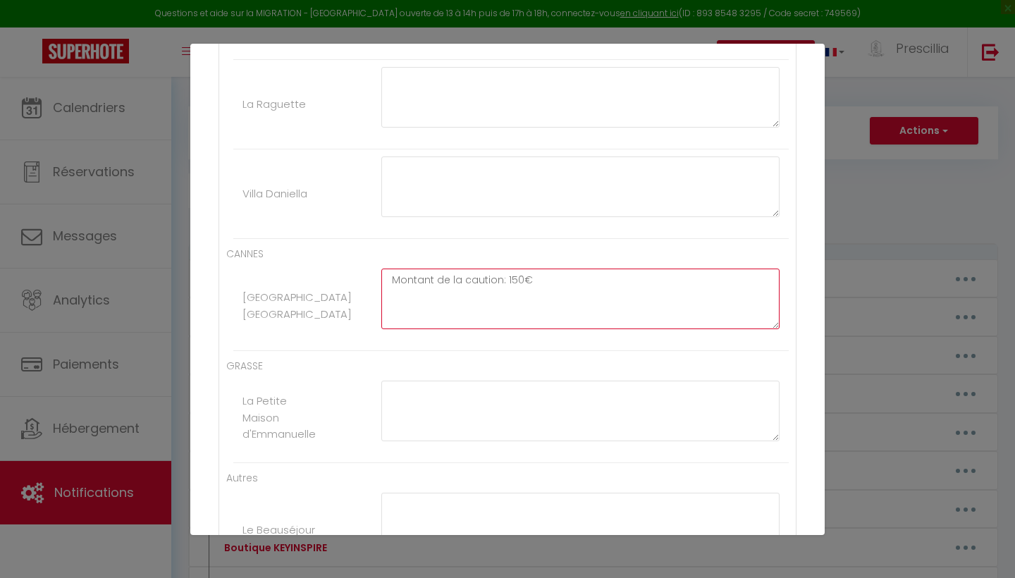
scroll to position [2425, 0]
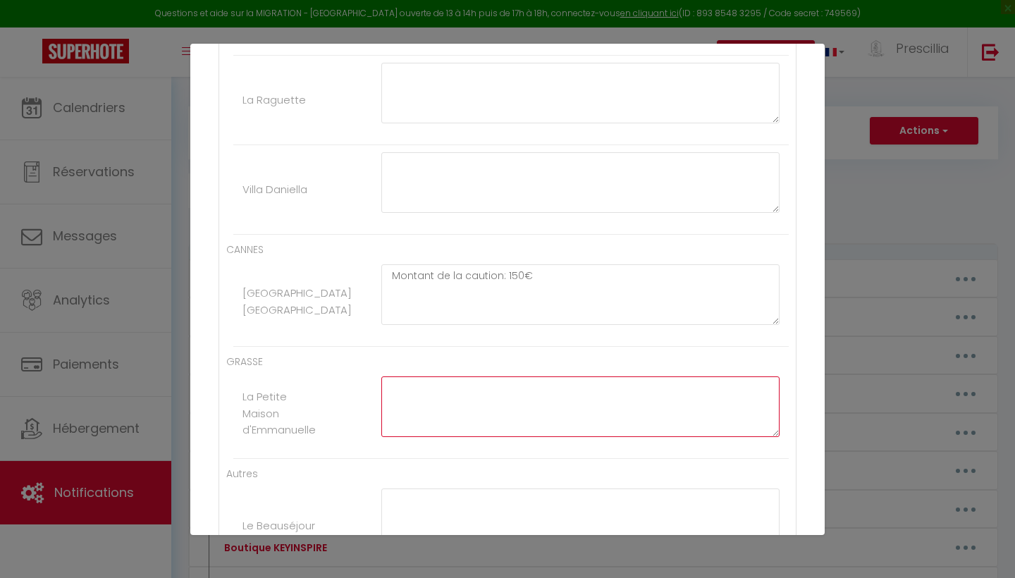
paste textarea "Montant de la caution: 150€"
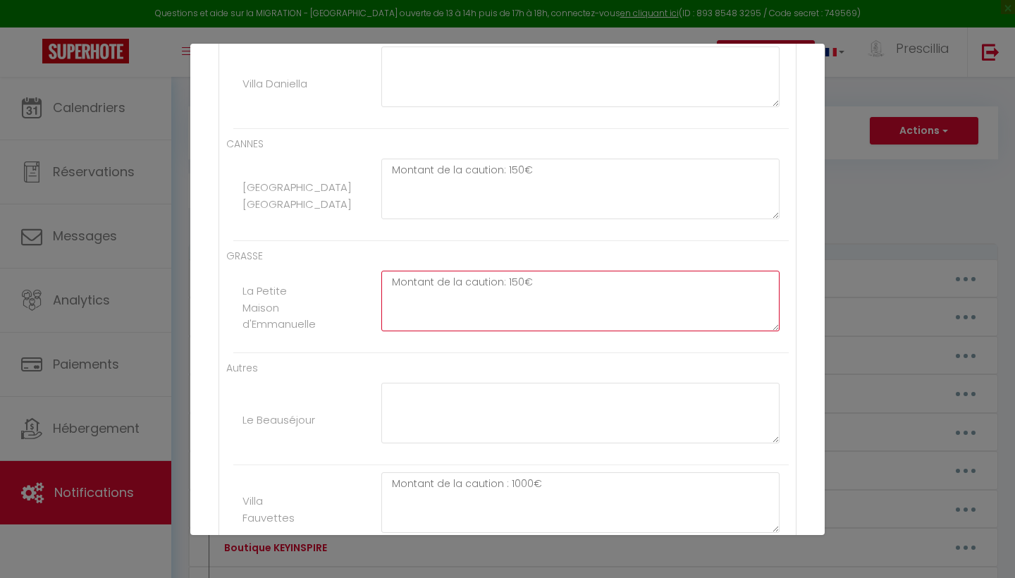
scroll to position [2540, 0]
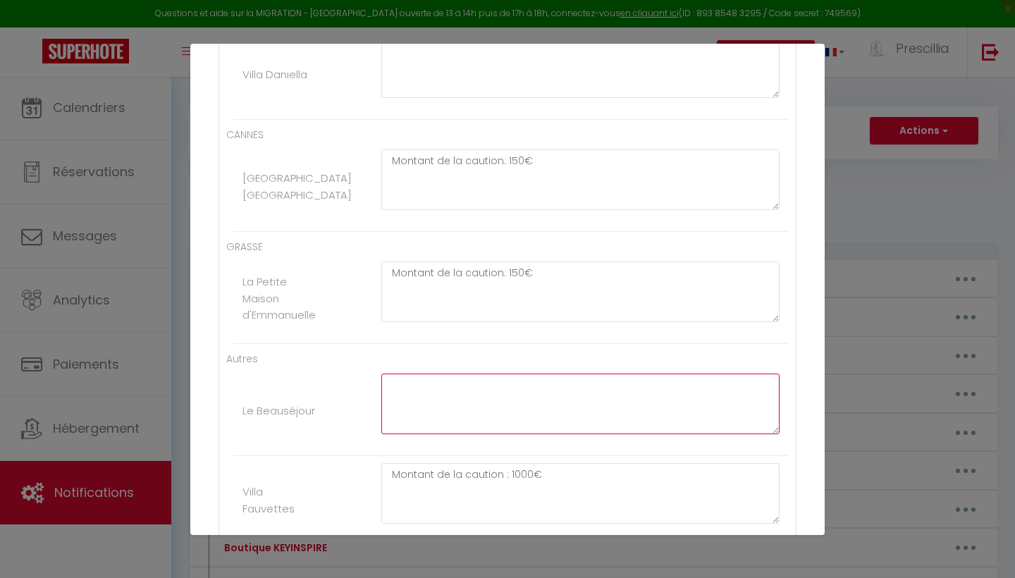
paste textarea "Montant de la caution: 150€"
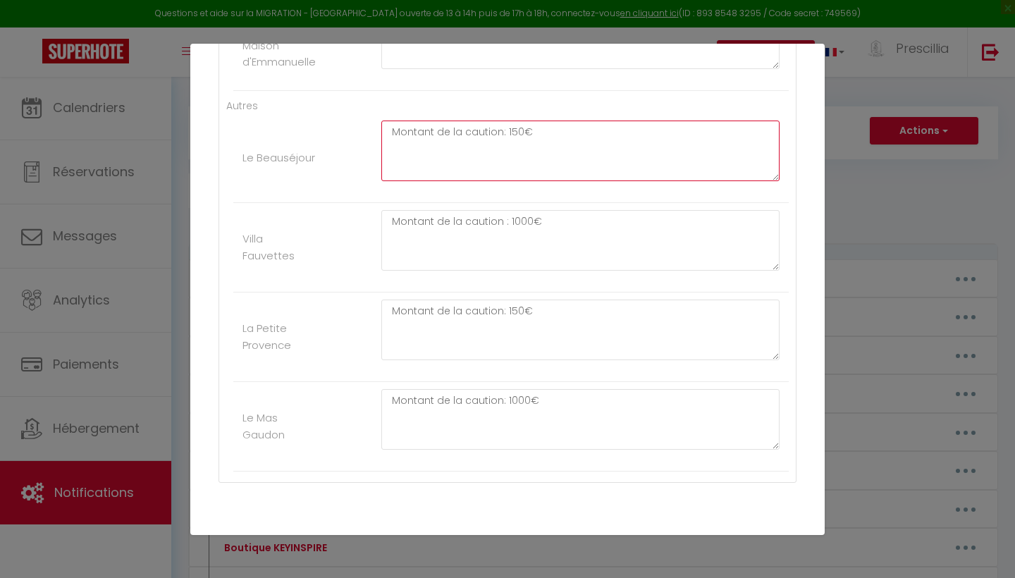
scroll to position [2796, 0]
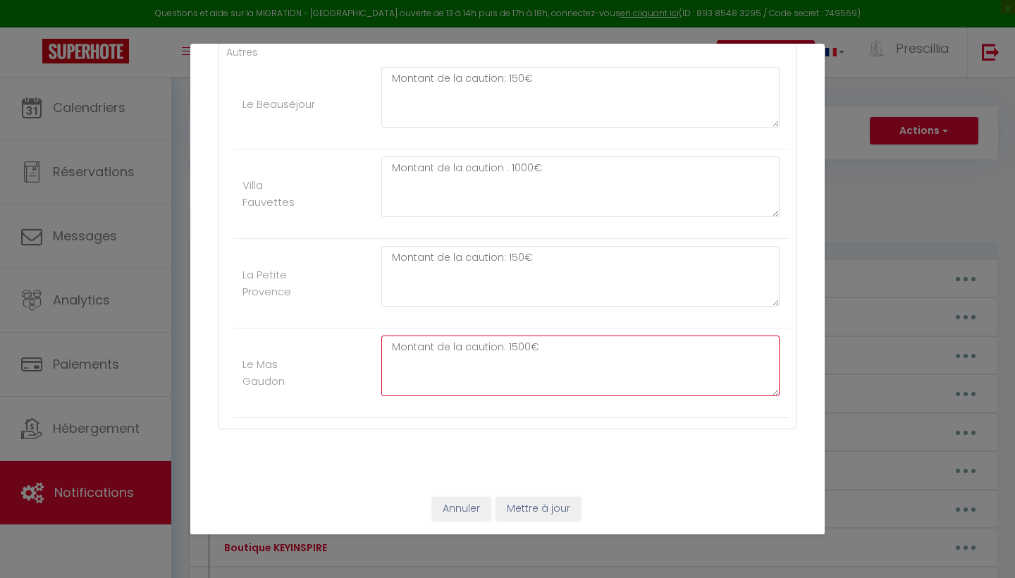
scroll to position [2846, 0]
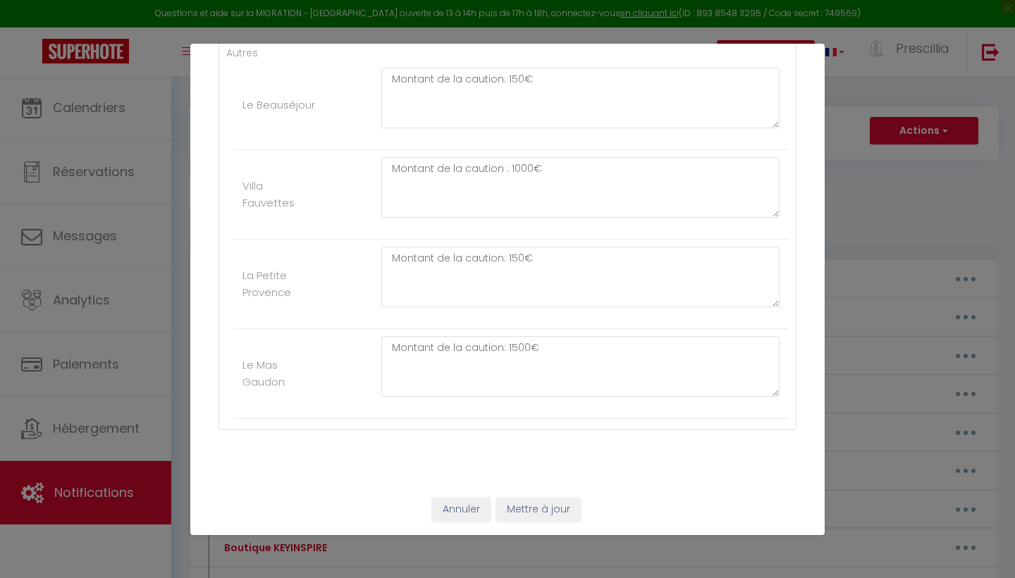
click at [536, 513] on button "Mettre à jour" at bounding box center [538, 510] width 85 height 24
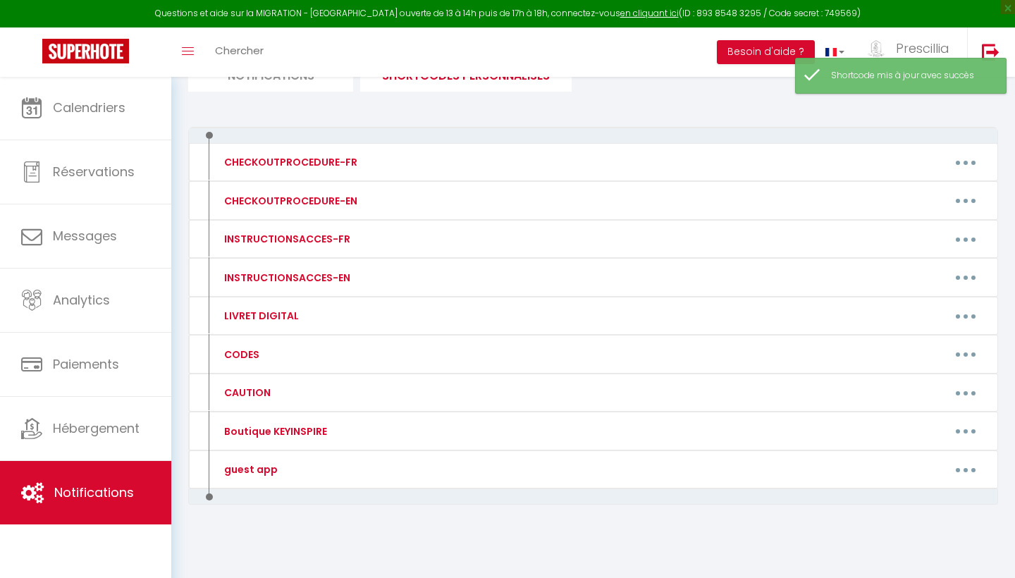
scroll to position [116, 0]
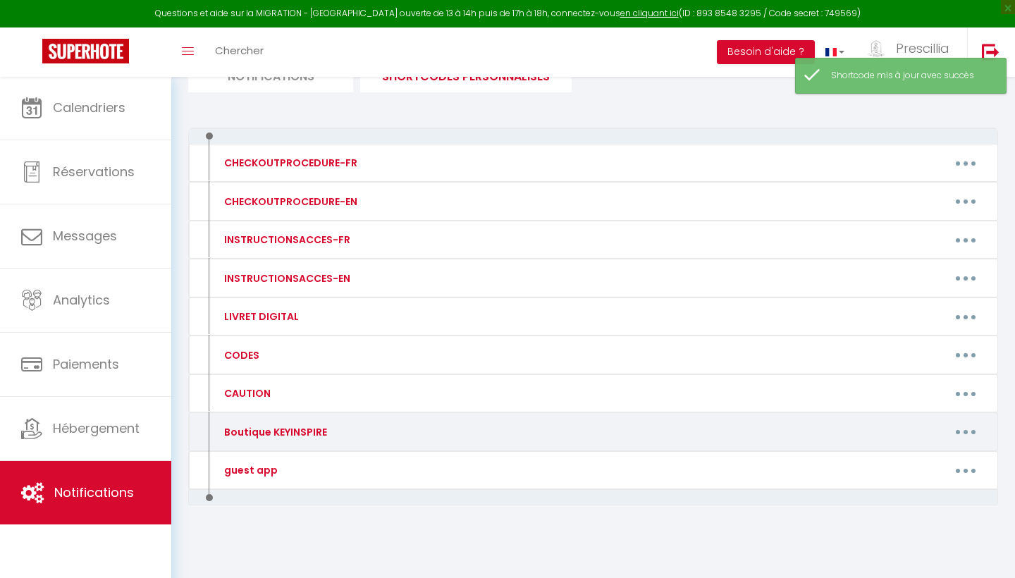
click at [971, 427] on button "button" at bounding box center [965, 432] width 39 height 23
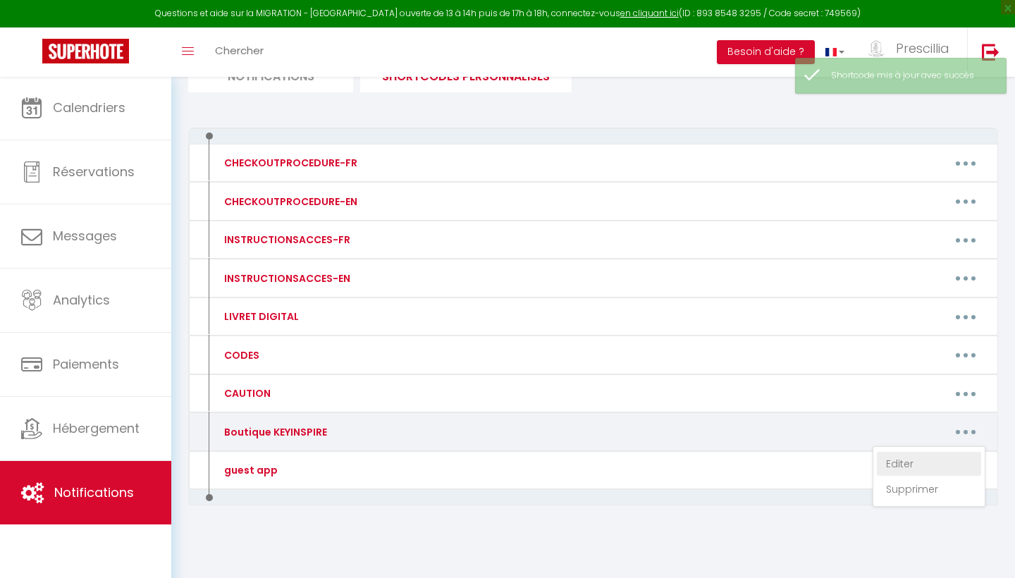
click at [911, 460] on link "Editer" at bounding box center [929, 464] width 104 height 24
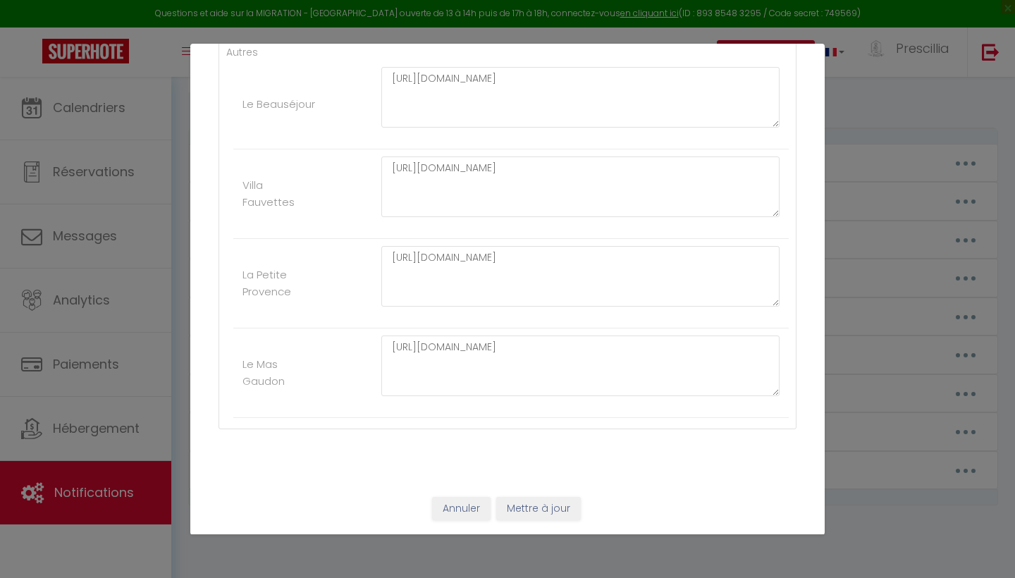
scroll to position [2846, 0]
click at [530, 522] on div "Annuler Mettre à jour" at bounding box center [507, 509] width 634 height 52
click at [530, 498] on button "Mettre à jour" at bounding box center [538, 510] width 85 height 24
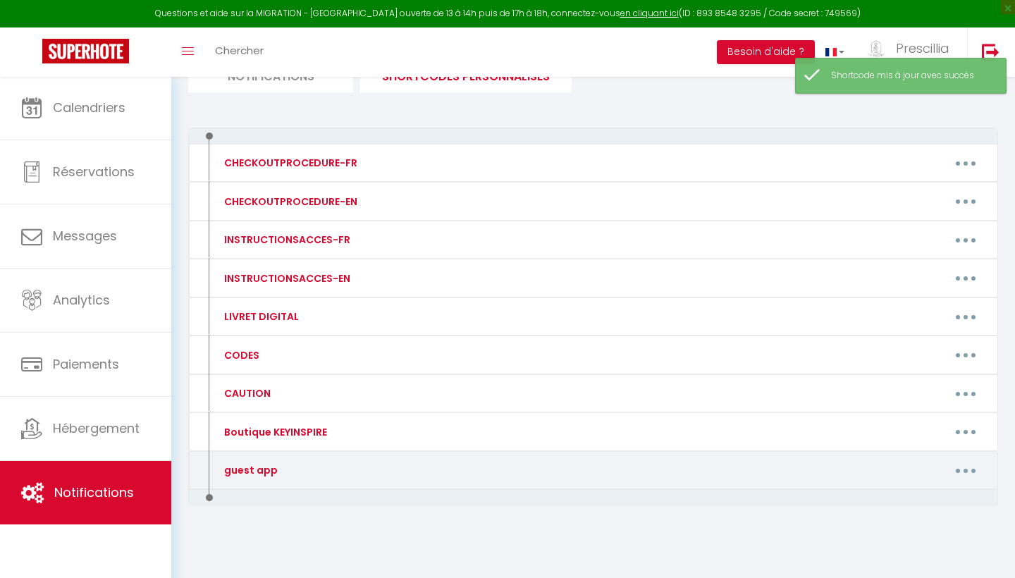
click at [965, 469] on icon "button" at bounding box center [965, 471] width 4 height 4
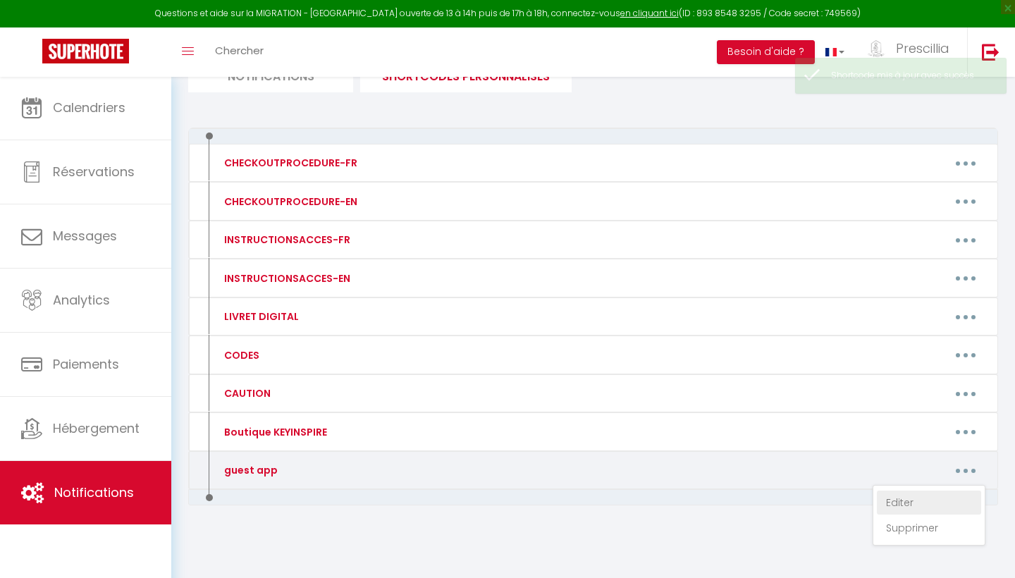
click at [911, 490] on link "Editer" at bounding box center [929, 502] width 104 height 24
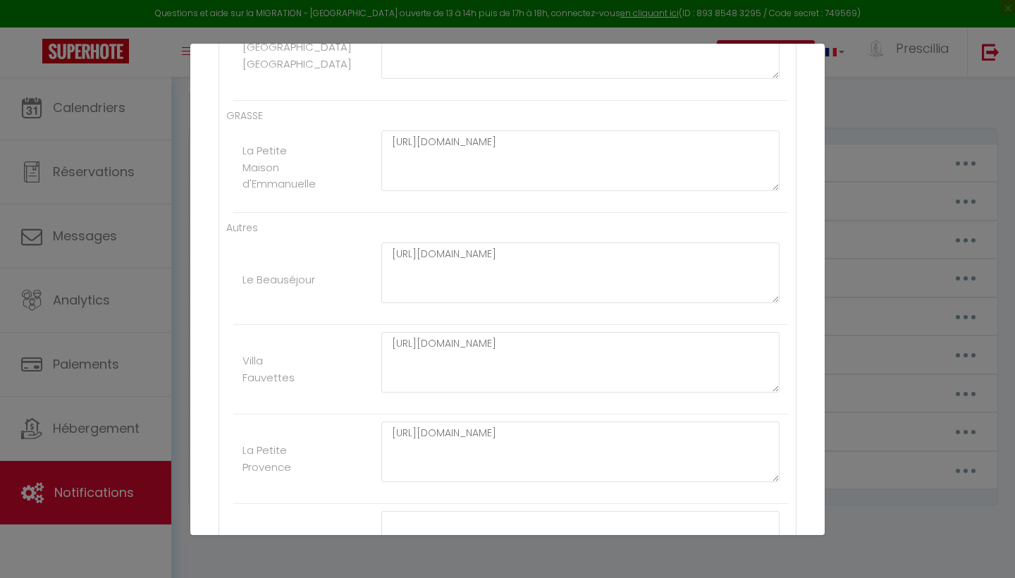
scroll to position [2631, 0]
